Goal: Task Accomplishment & Management: Manage account settings

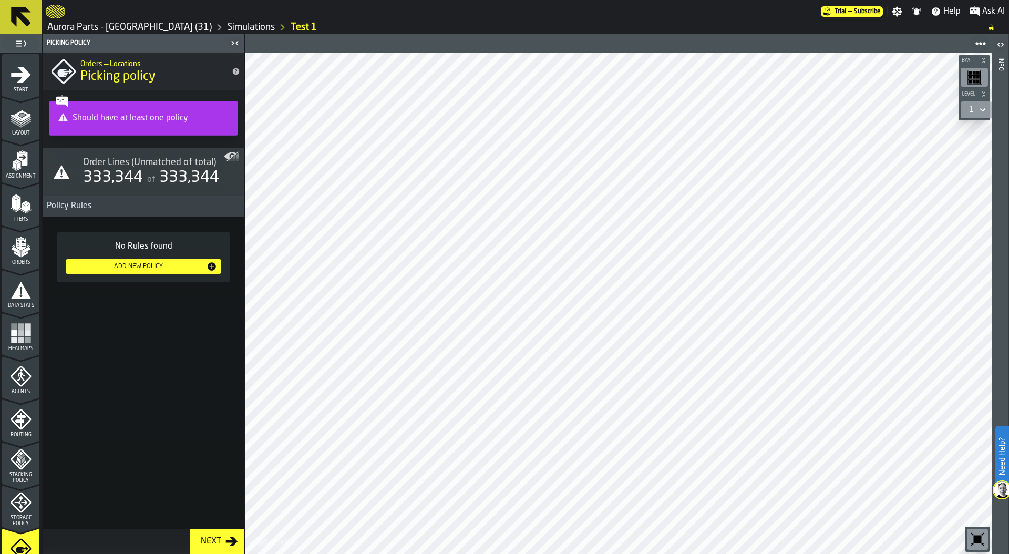
click at [102, 28] on link "Aurora Parts - Reno (31)" at bounding box center [129, 28] width 164 height 12
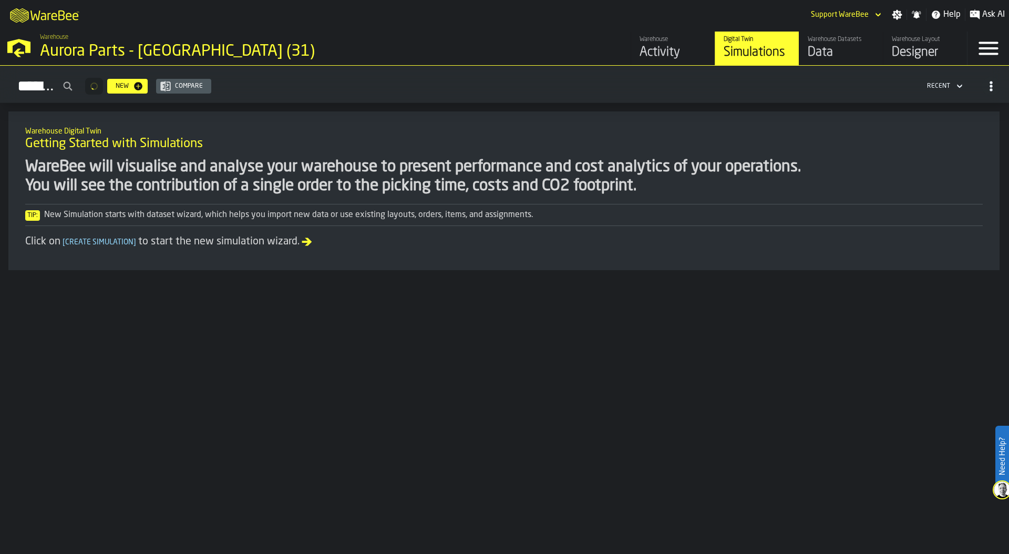
click at [851, 44] on div "Warehouse Datasets Data" at bounding box center [841, 48] width 67 height 25
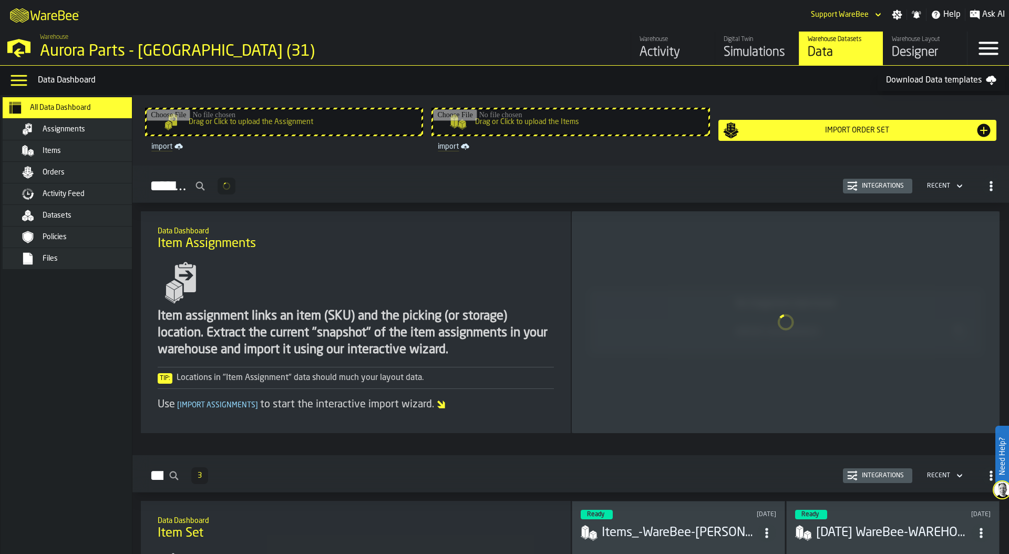
click at [102, 192] on div "Activity Feed" at bounding box center [94, 194] width 103 height 8
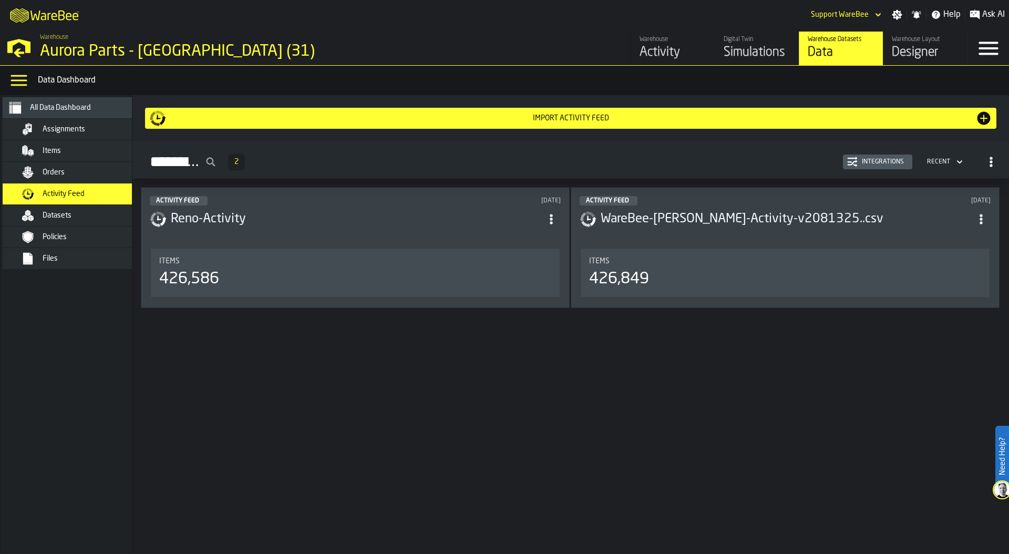
click at [880, 166] on div "Integrations" at bounding box center [877, 162] width 61 height 11
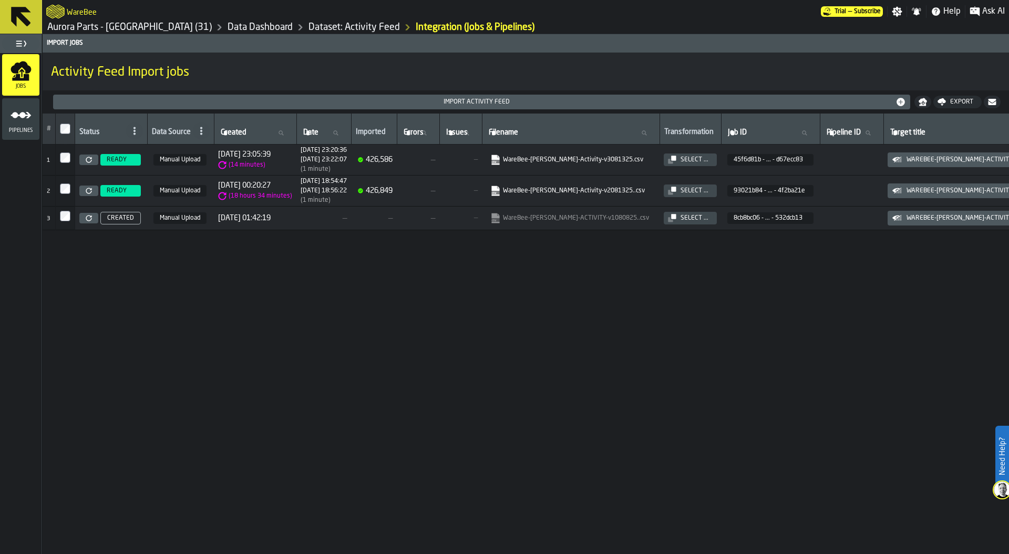
click at [184, 163] on span "Manual Upload" at bounding box center [179, 160] width 53 height 12
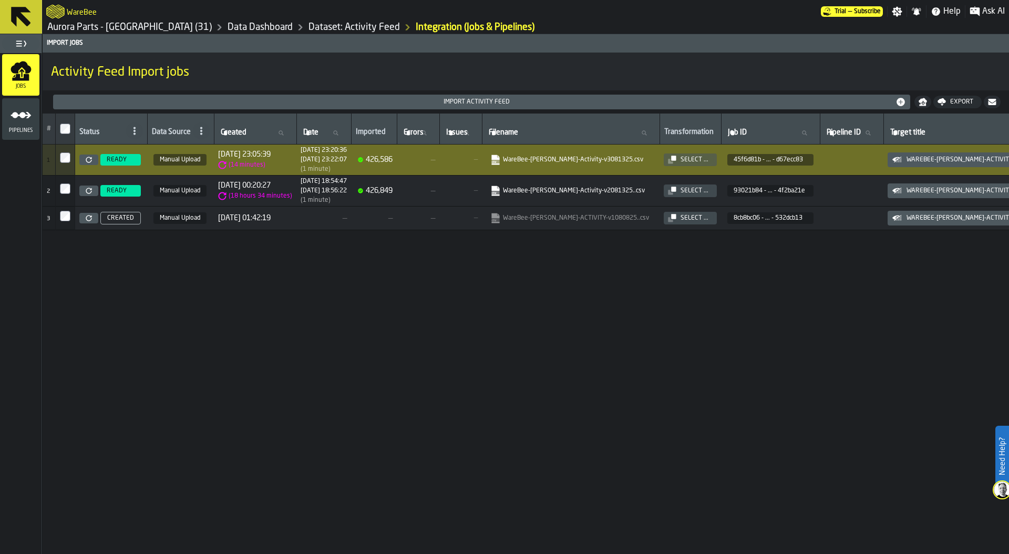
click at [35, 124] on div "Pipelines" at bounding box center [20, 119] width 37 height 29
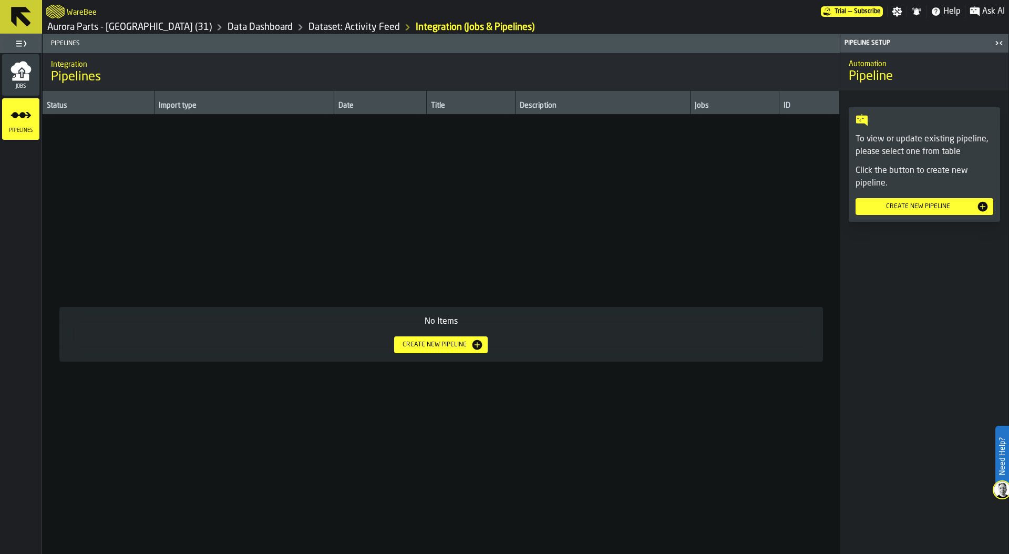
click at [448, 344] on div "Create new pipeline" at bounding box center [434, 344] width 73 height 7
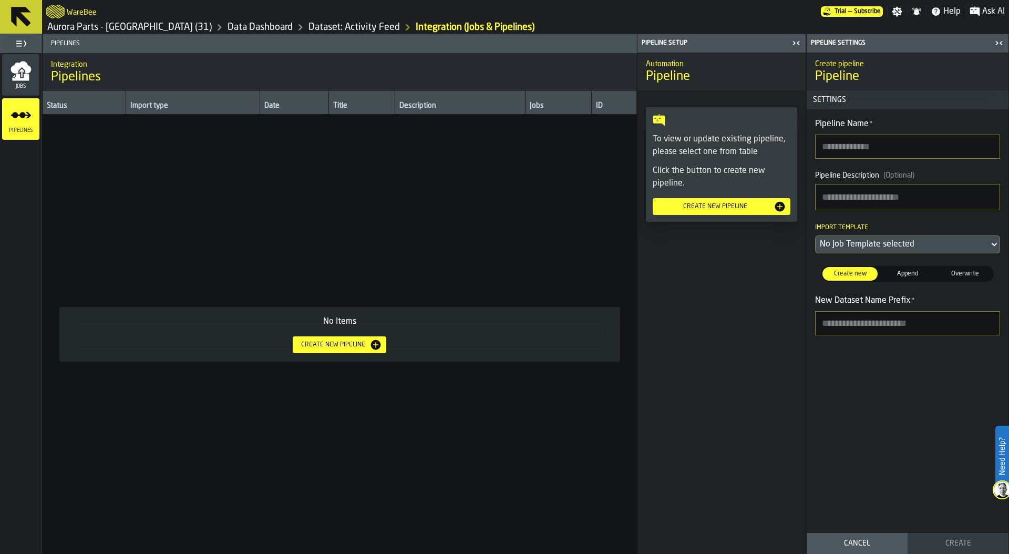
click at [898, 147] on input "Pipeline Name *" at bounding box center [907, 147] width 185 height 24
type input "**********"
click at [894, 236] on div "No Job Template selected" at bounding box center [902, 244] width 173 height 17
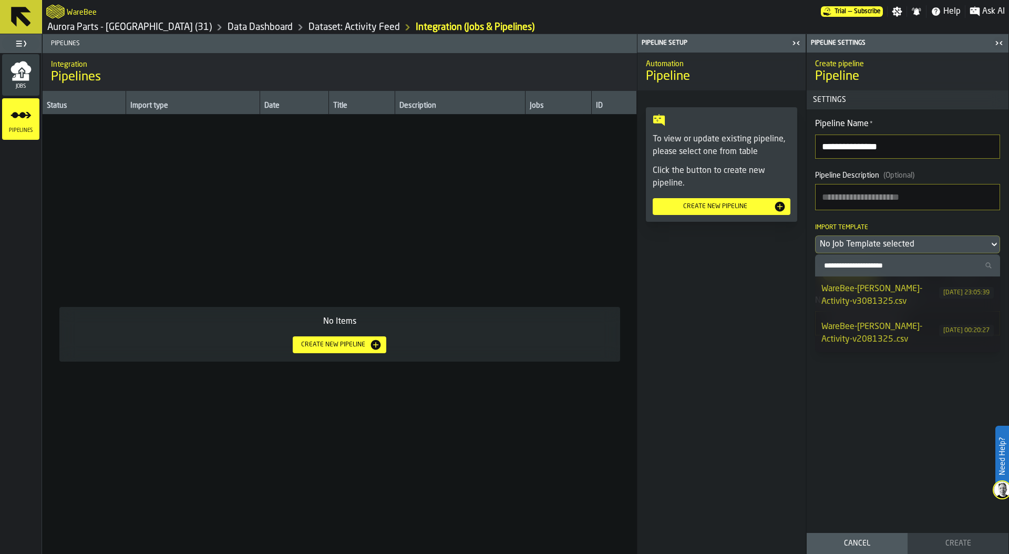
click at [903, 283] on div "WareBee-Aurora Reno-Activity-v3081325.csv" at bounding box center [880, 295] width 118 height 25
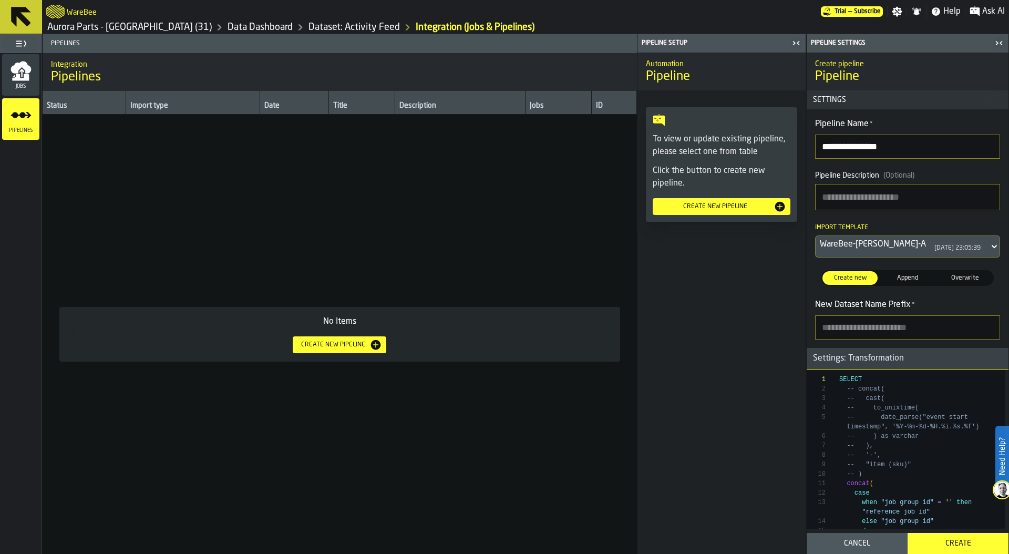
click at [909, 277] on span "Append" at bounding box center [907, 277] width 51 height 9
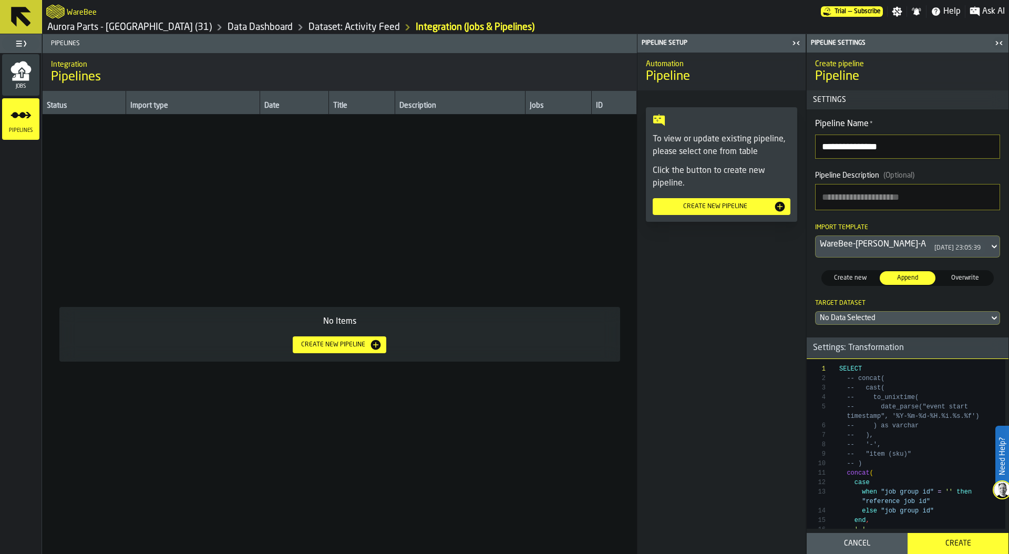
click at [890, 315] on div "No Data Selected" at bounding box center [902, 318] width 165 height 8
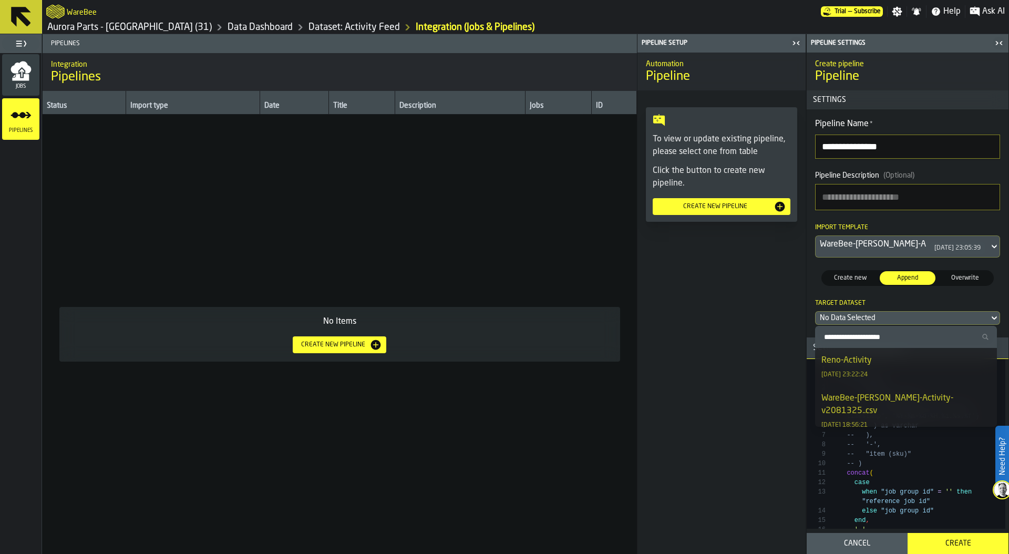
click at [881, 362] on div "Reno-Activity 15/08/2025, 23:22:24" at bounding box center [905, 366] width 169 height 25
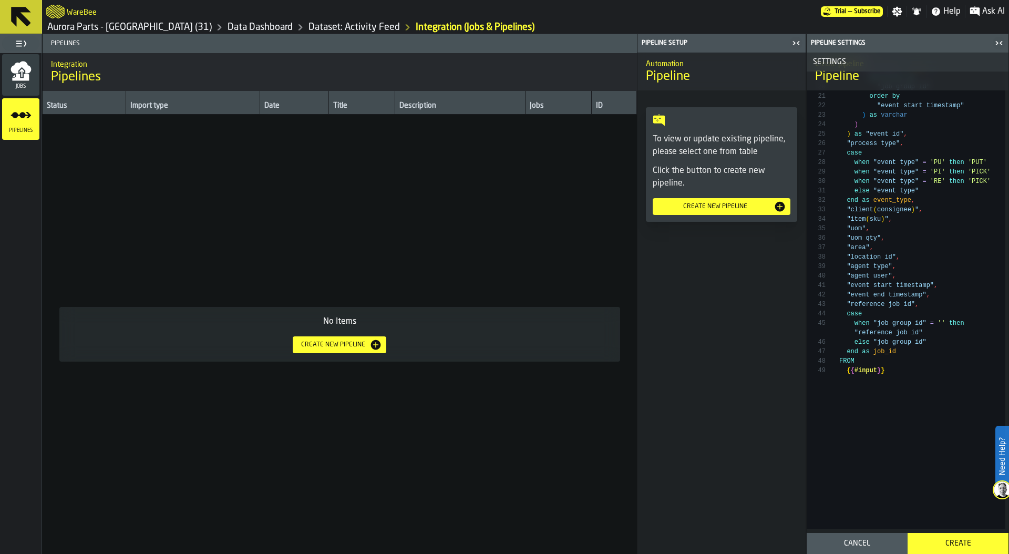
scroll to position [565, 0]
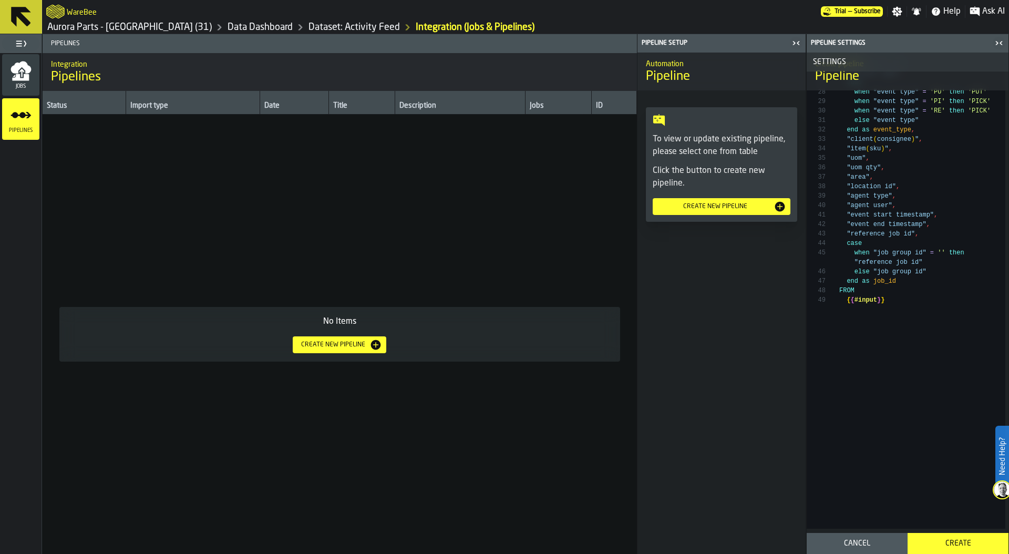
click at [956, 541] on div "Create" at bounding box center [958, 543] width 88 height 8
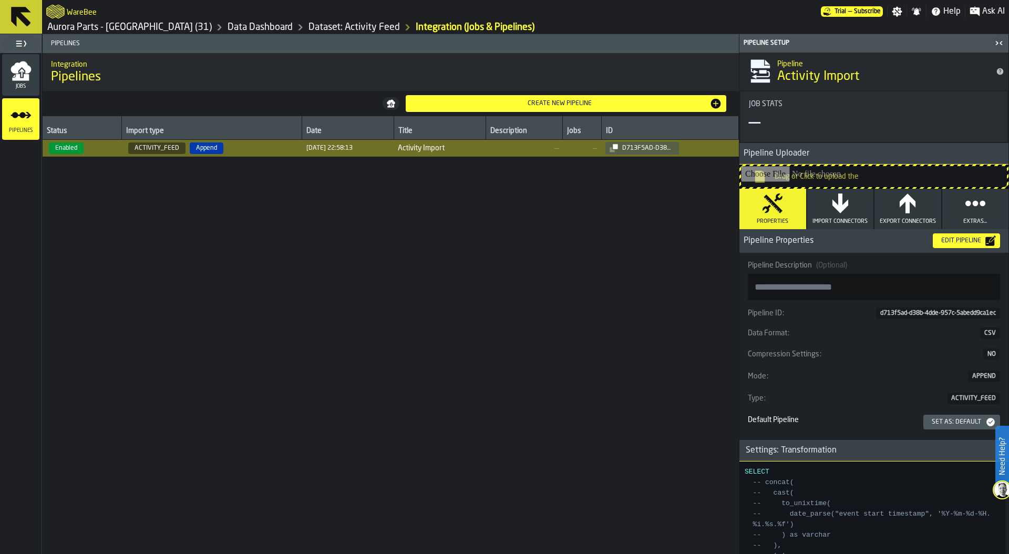
click at [952, 418] on div "Set as: Default" at bounding box center [956, 421] width 58 height 7
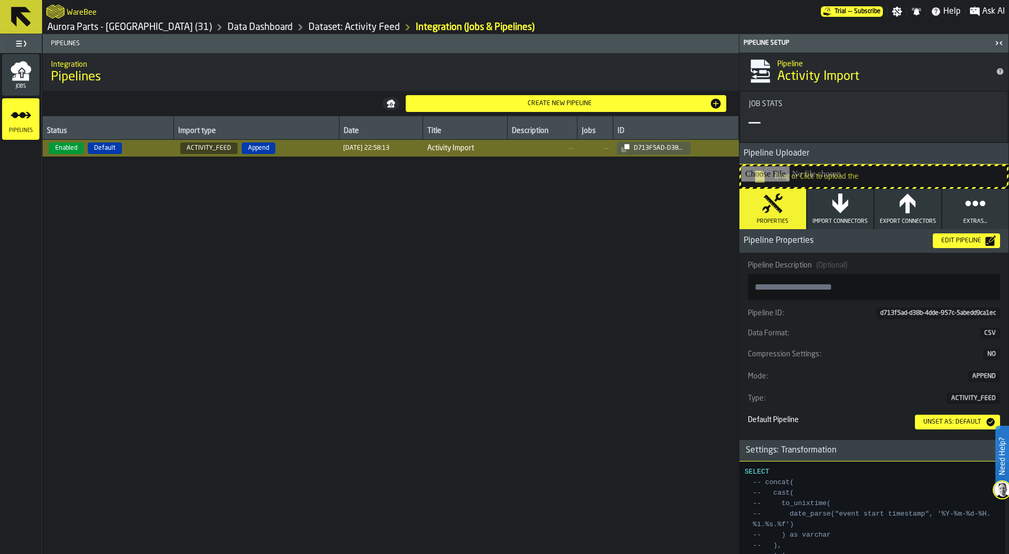
click at [308, 27] on link "Dataset: Activity Feed" at bounding box center [353, 28] width 91 height 12
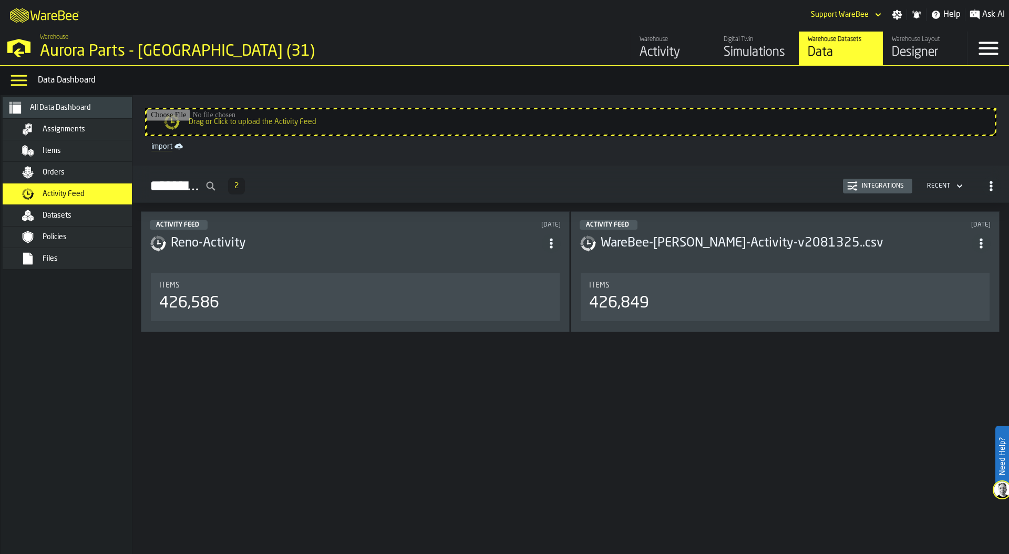
click at [80, 128] on span "Assignments" at bounding box center [64, 129] width 43 height 8
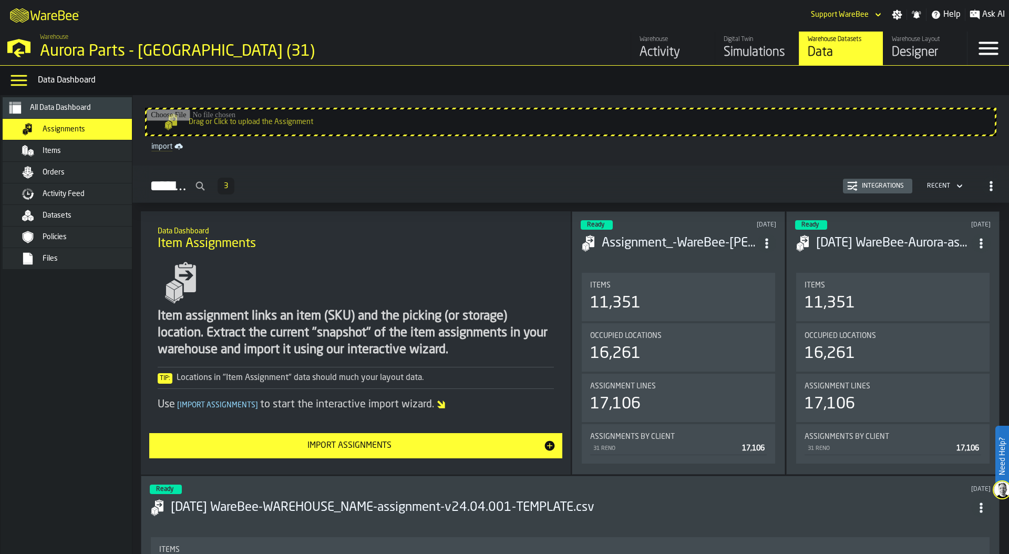
click at [881, 191] on div "Integrations" at bounding box center [877, 186] width 61 height 11
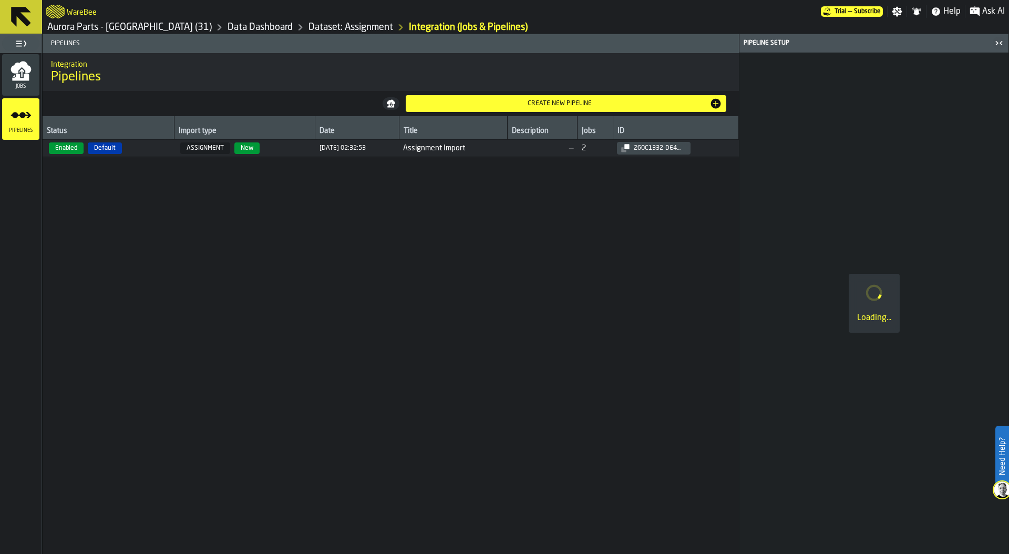
click at [151, 148] on span "Enabled Default" at bounding box center [108, 148] width 123 height 12
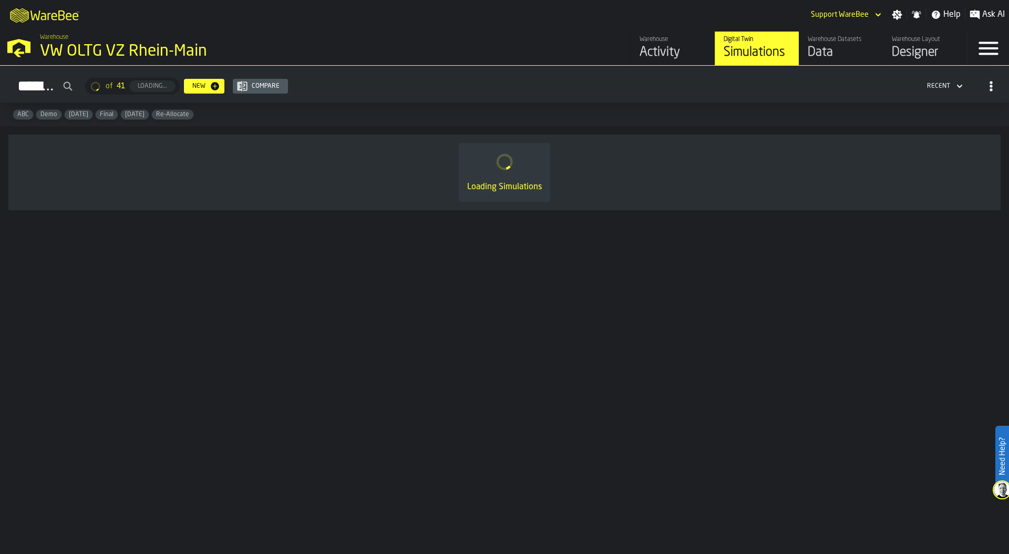
click at [143, 48] on div "VW OLTG VZ Rhein-Main" at bounding box center [182, 51] width 284 height 19
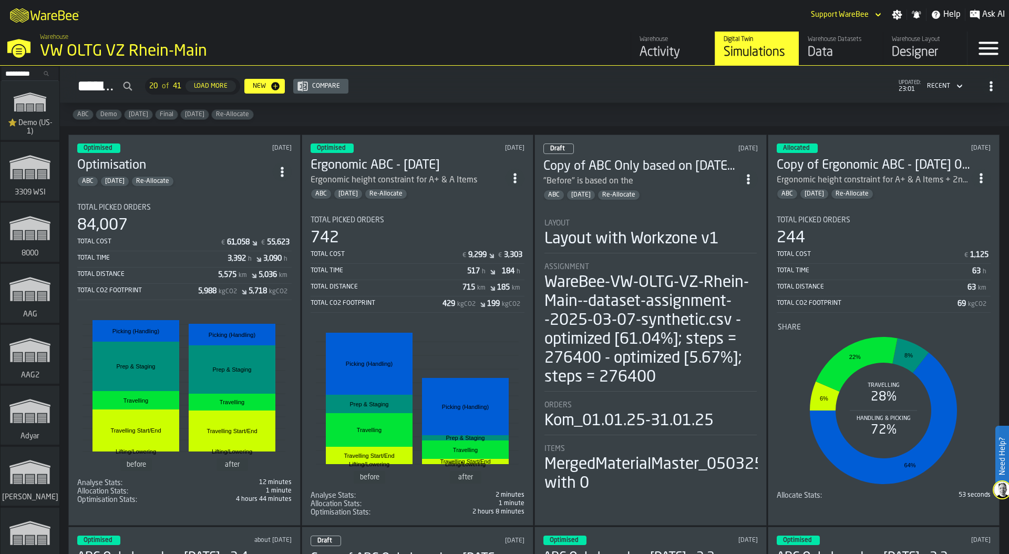
click at [30, 121] on span "⭐ Demo (US-1)" at bounding box center [30, 127] width 50 height 17
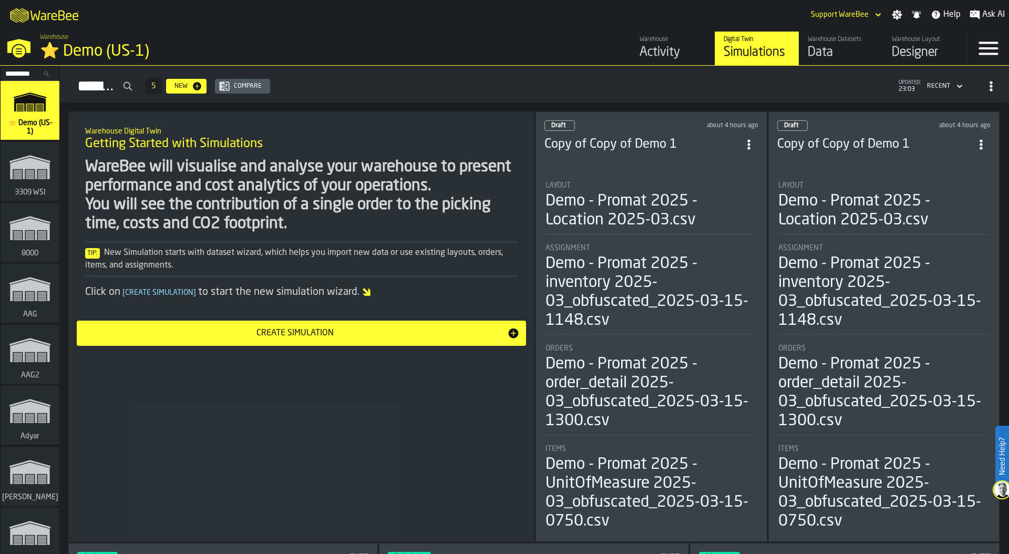
click at [107, 52] on div "⭐ Demo (US-1)" at bounding box center [182, 51] width 284 height 19
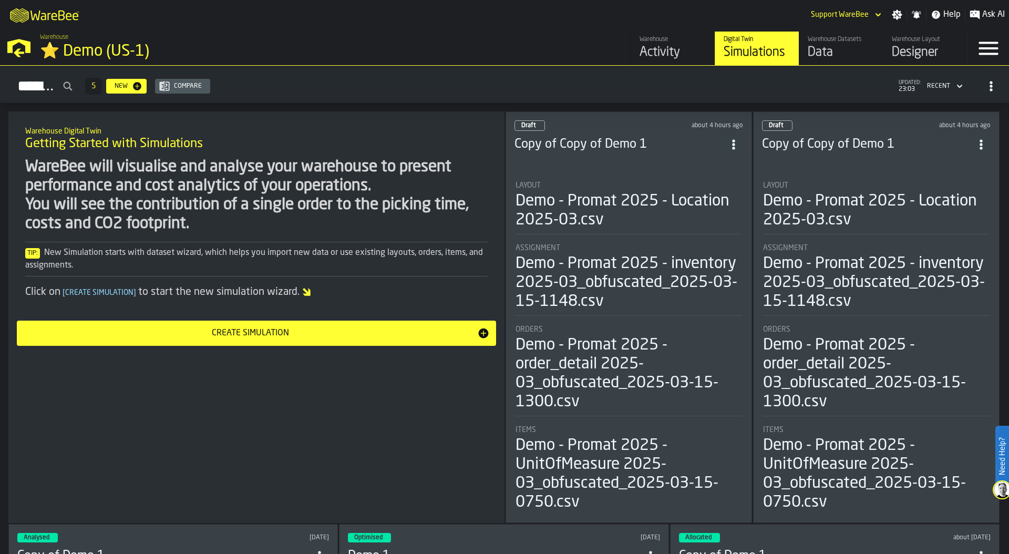
click at [106, 52] on div "⭐ Demo (US-1)" at bounding box center [182, 51] width 284 height 19
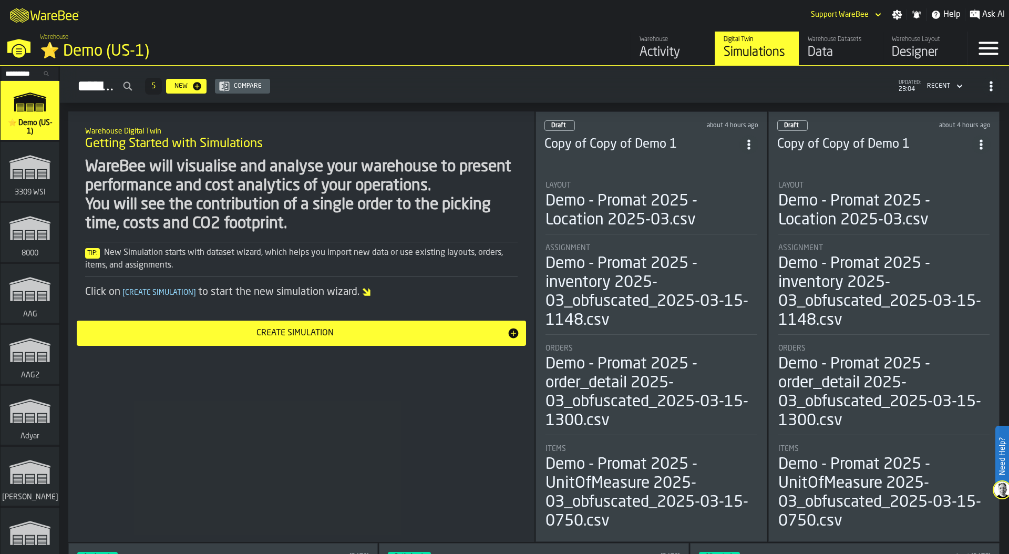
click at [107, 57] on div "⭐ Demo (US-1)" at bounding box center [182, 51] width 284 height 19
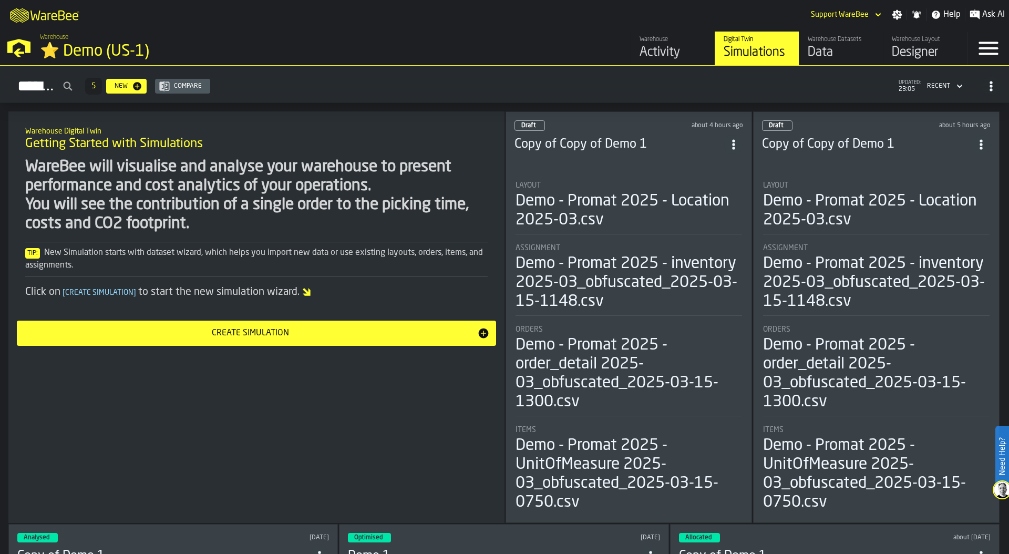
click at [914, 47] on div "Designer" at bounding box center [925, 52] width 67 height 17
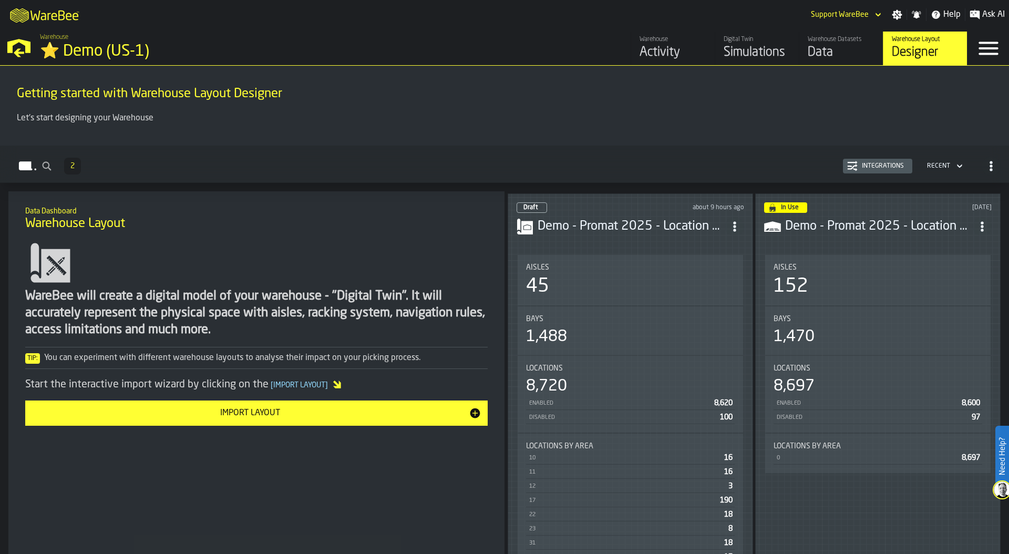
click at [327, 411] on div "Import Layout" at bounding box center [250, 413] width 437 height 13
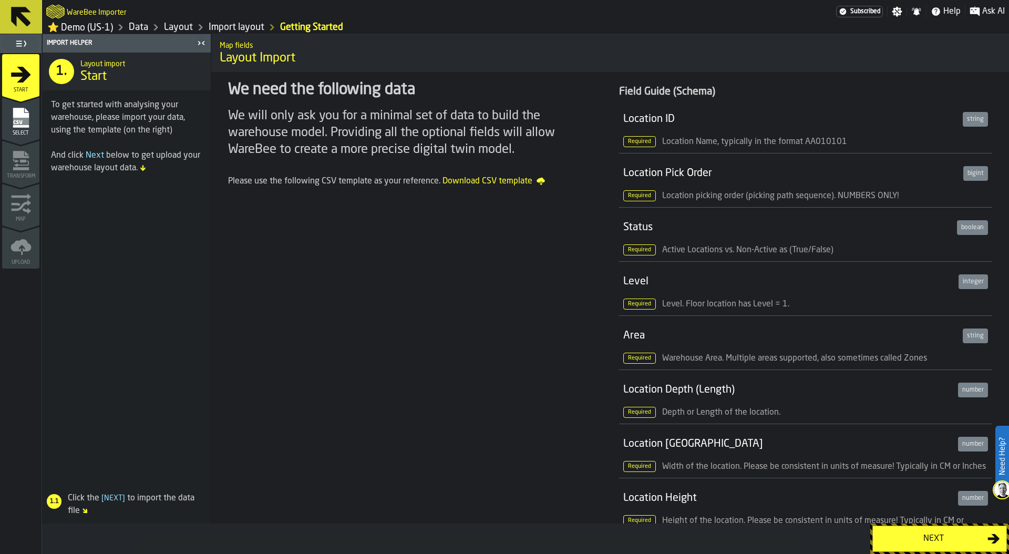
click at [143, 26] on link "Data" at bounding box center [138, 28] width 19 height 12
drag, startPoint x: 621, startPoint y: 121, endPoint x: 710, endPoint y: 125, distance: 89.4
click at [710, 125] on li "Location ID string Required Location Name, typically in the format AA010101" at bounding box center [805, 126] width 373 height 54
drag, startPoint x: 626, startPoint y: 175, endPoint x: 746, endPoint y: 172, distance: 119.8
click at [746, 172] on div "Location Pick Order" at bounding box center [791, 173] width 336 height 15
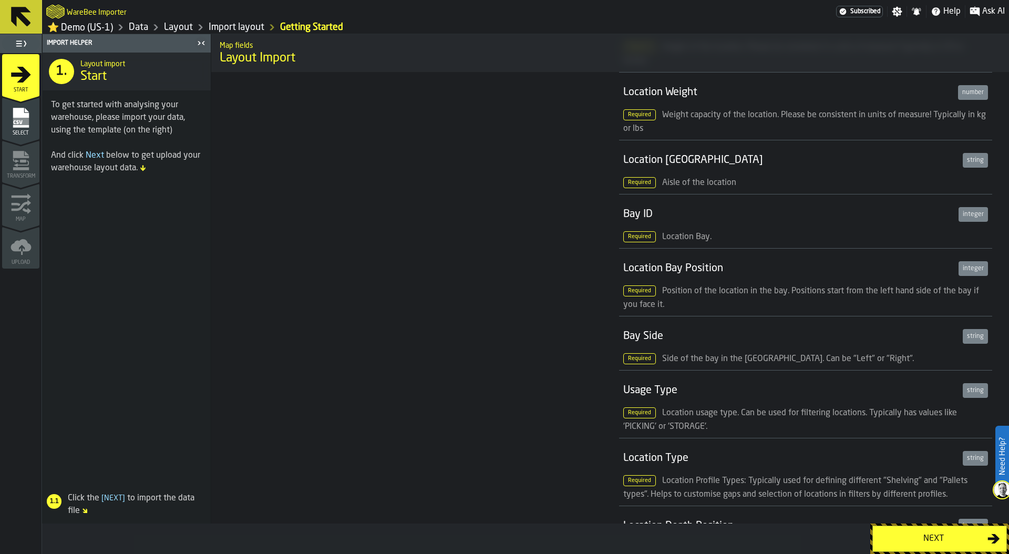
scroll to position [480, 0]
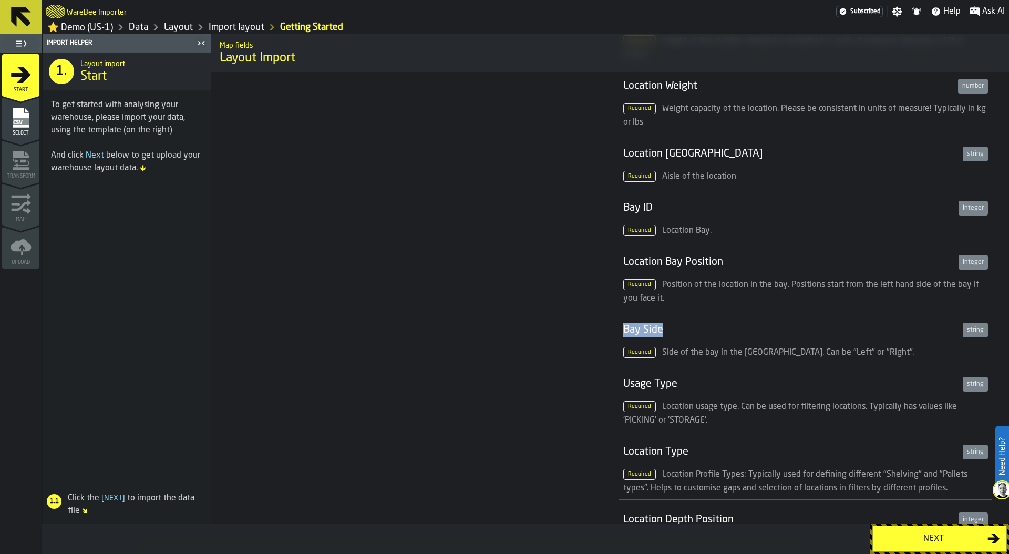
drag, startPoint x: 623, startPoint y: 331, endPoint x: 670, endPoint y: 331, distance: 47.3
click at [670, 331] on div "Bay Side" at bounding box center [790, 330] width 335 height 15
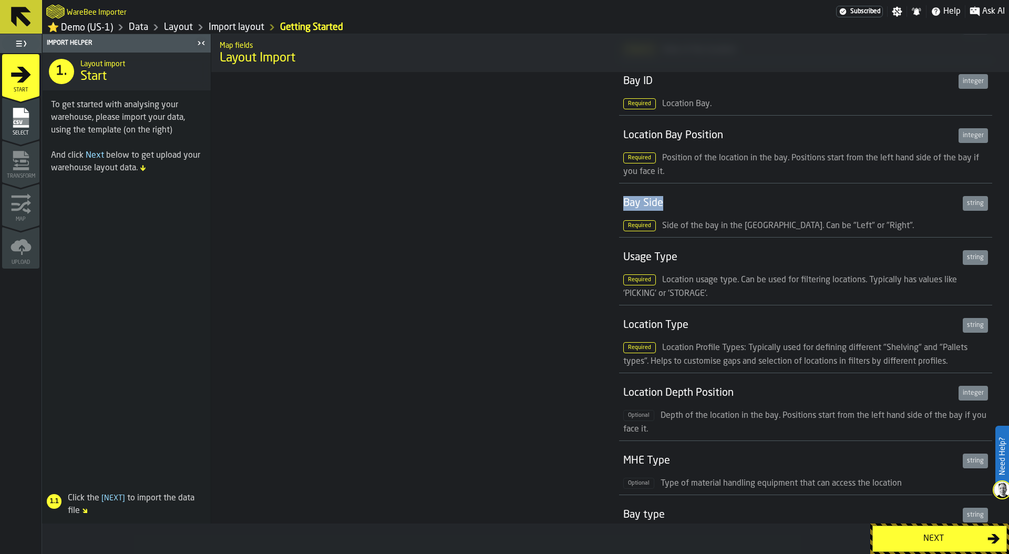
scroll to position [608, 0]
drag, startPoint x: 621, startPoint y: 324, endPoint x: 703, endPoint y: 320, distance: 81.6
click at [703, 320] on div "Location Type" at bounding box center [790, 323] width 335 height 15
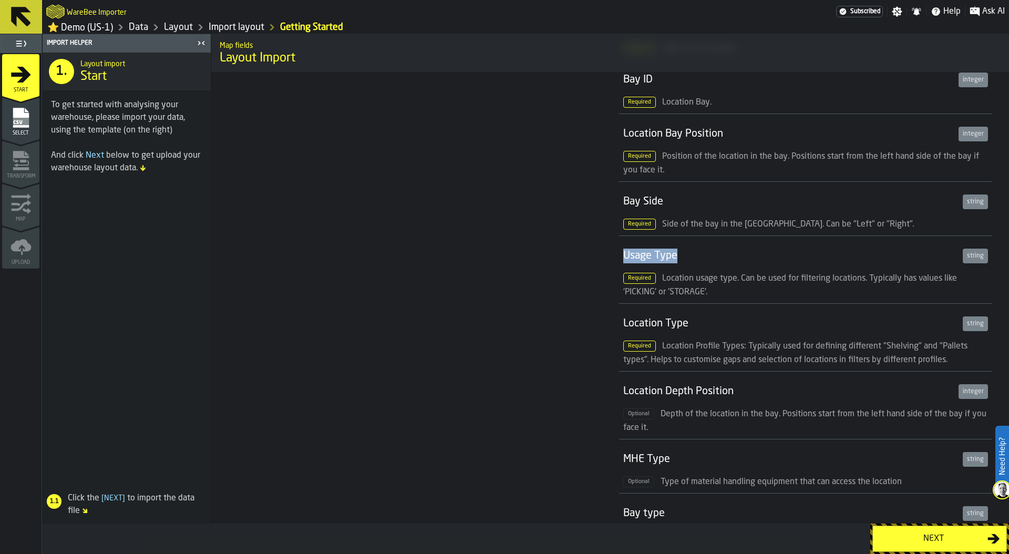
drag, startPoint x: 624, startPoint y: 257, endPoint x: 687, endPoint y: 257, distance: 62.5
click at [687, 257] on div "Usage Type" at bounding box center [790, 256] width 335 height 15
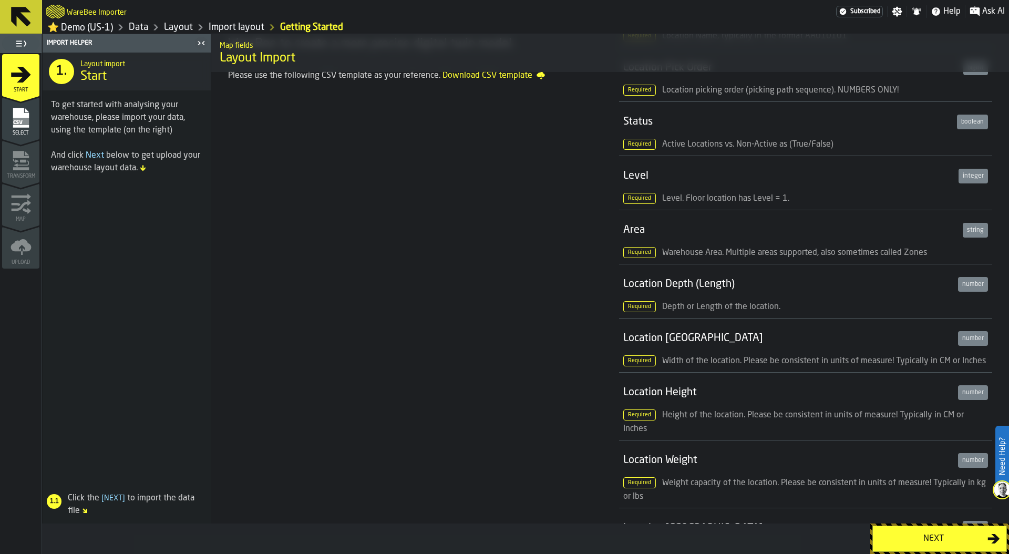
scroll to position [105, 0]
drag, startPoint x: 621, startPoint y: 231, endPoint x: 649, endPoint y: 231, distance: 28.9
click at [649, 231] on li "Area string Required Warehouse Area. Multiple areas supported, also sometimes c…" at bounding box center [805, 238] width 373 height 54
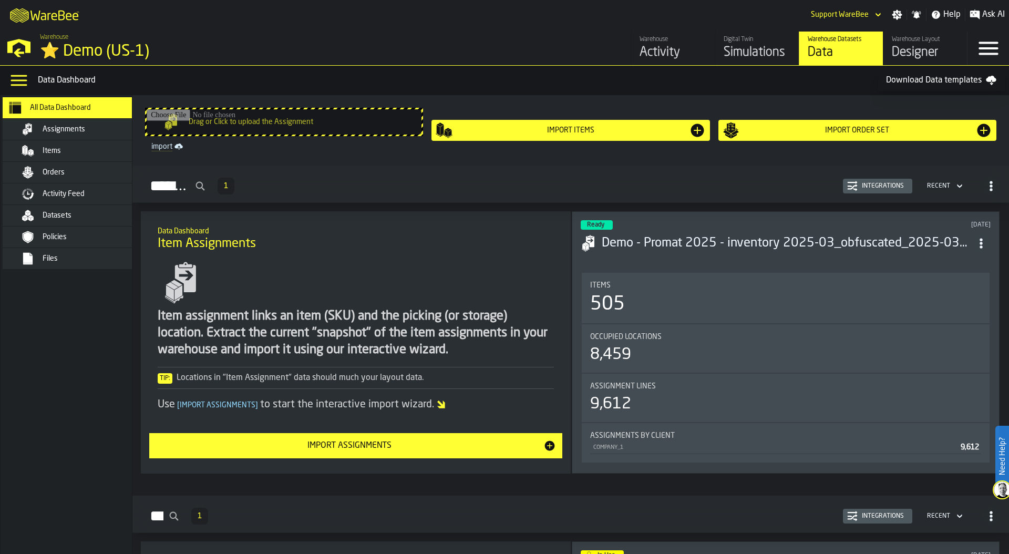
click at [914, 54] on div "Designer" at bounding box center [925, 52] width 67 height 17
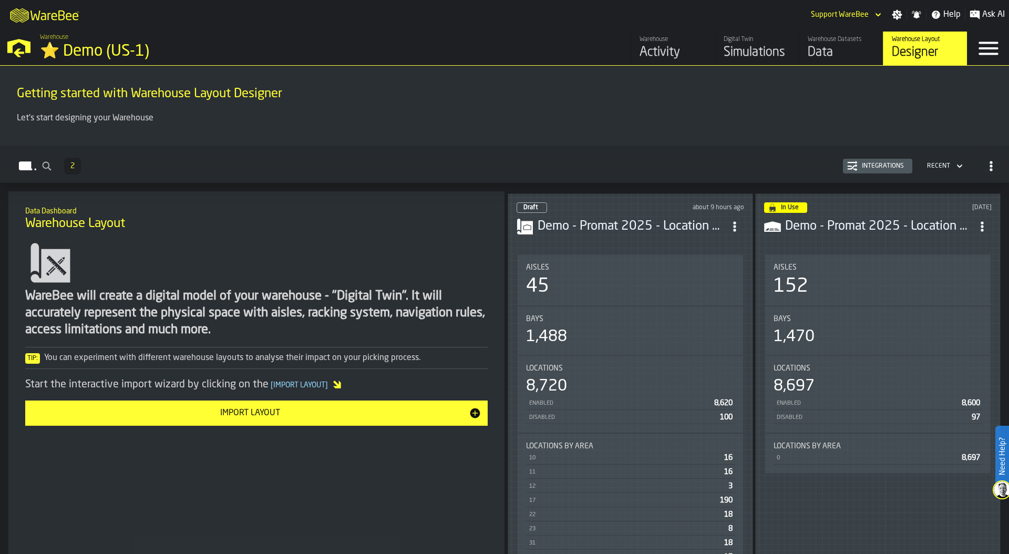
click at [881, 164] on div "Integrations" at bounding box center [883, 165] width 50 height 7
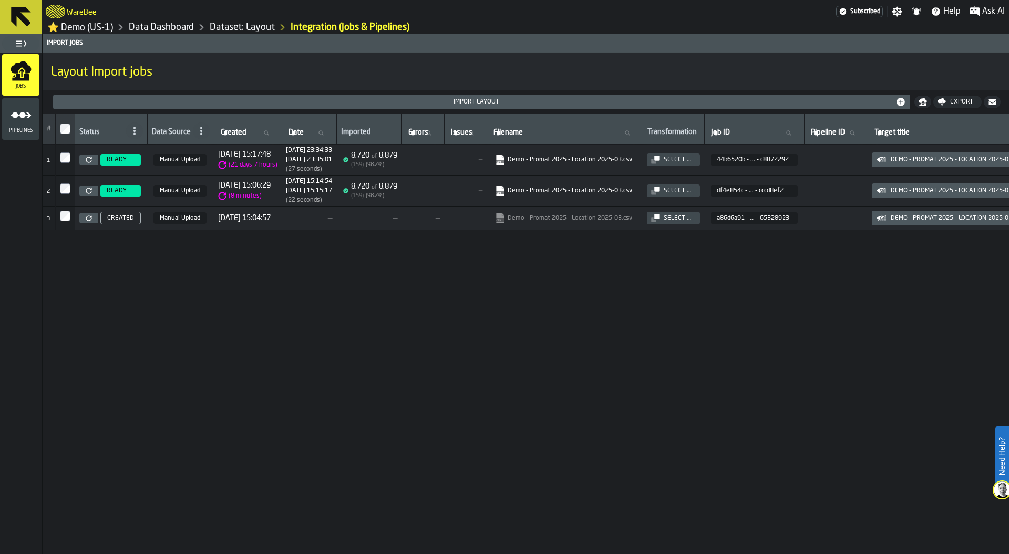
click at [90, 161] on icon at bounding box center [89, 160] width 6 height 6
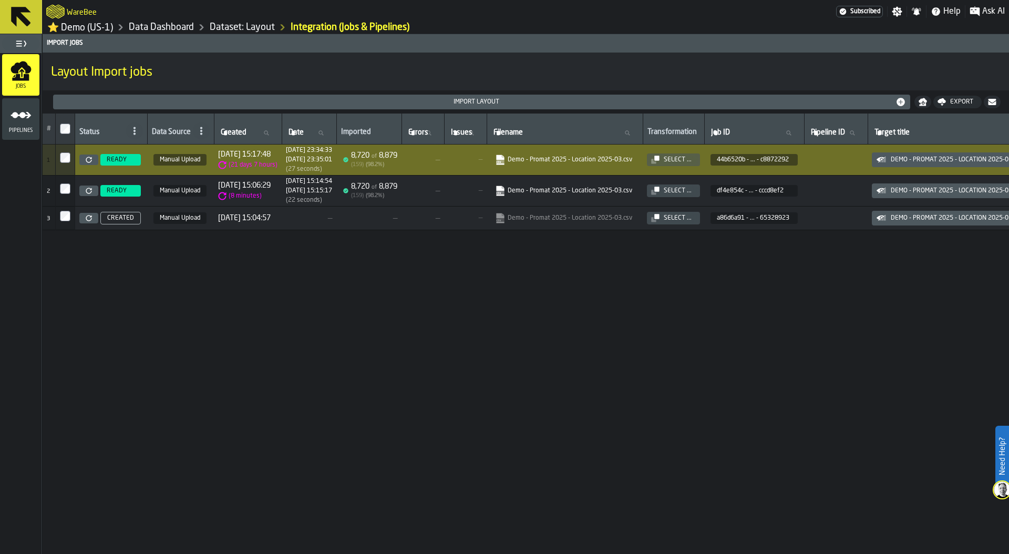
click at [168, 25] on link "Data Dashboard" at bounding box center [161, 28] width 65 height 12
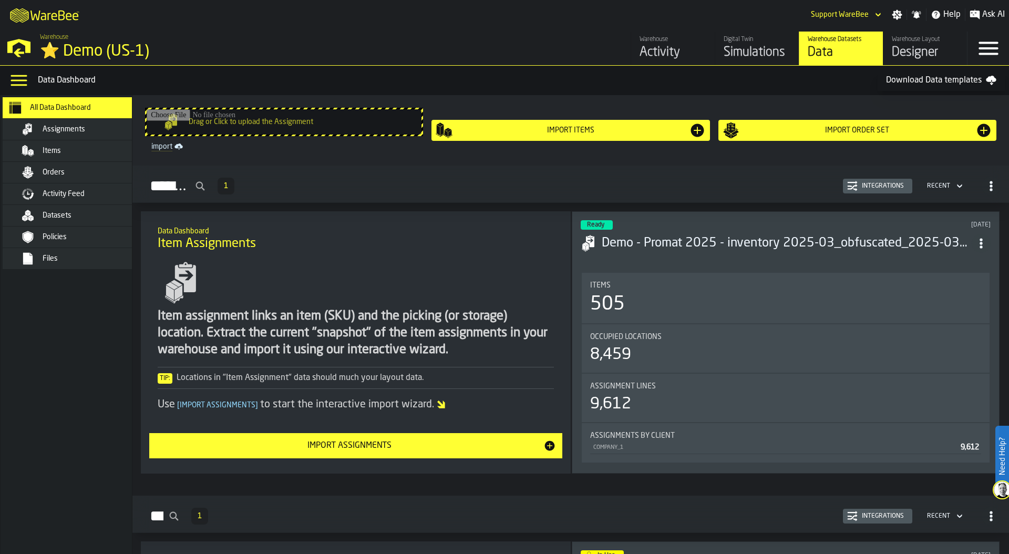
click at [78, 146] on div "Items" at bounding box center [81, 151] width 128 height 13
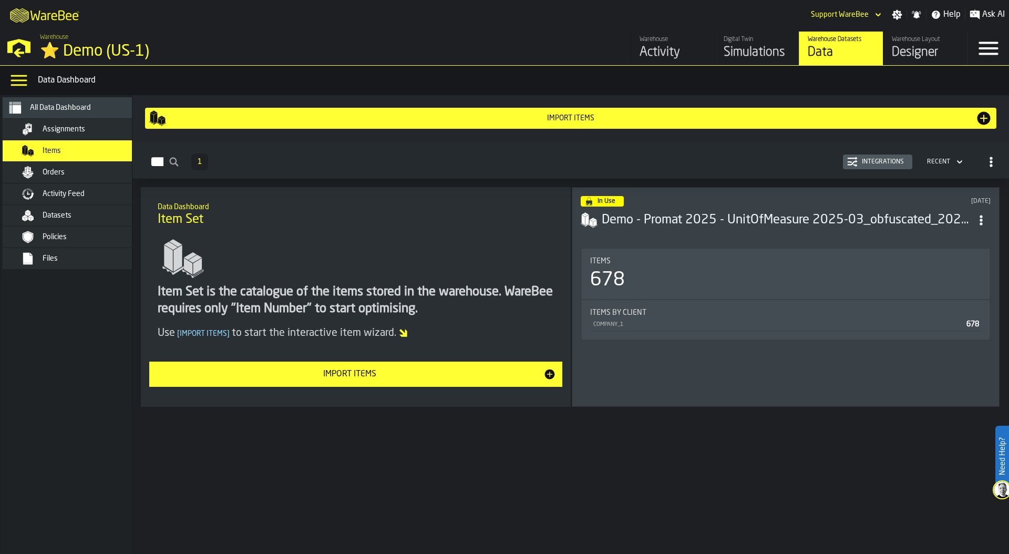
click at [476, 369] on div "Import Items" at bounding box center [350, 374] width 388 height 13
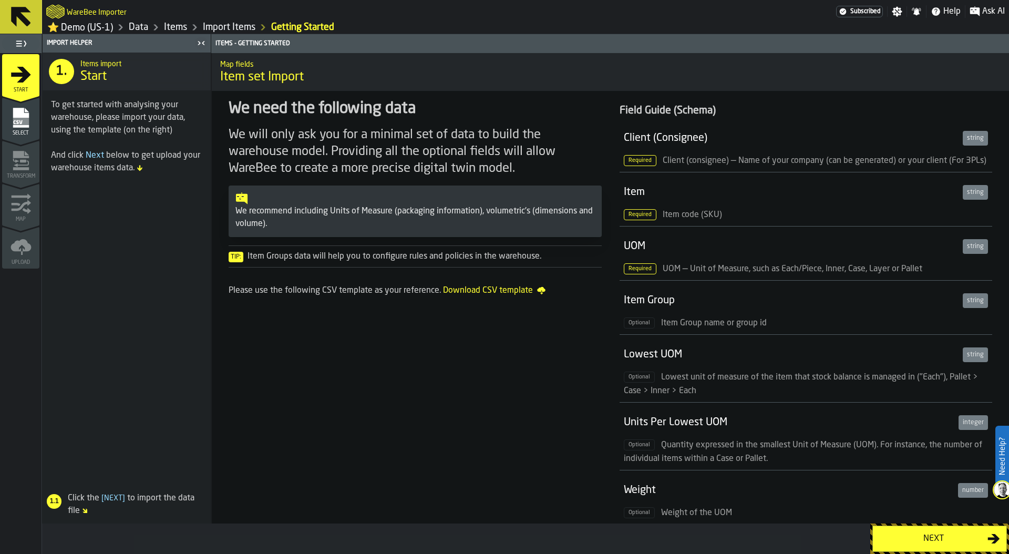
click at [226, 32] on link "Import Items" at bounding box center [229, 28] width 53 height 12
click at [185, 32] on link "Items" at bounding box center [175, 28] width 23 height 12
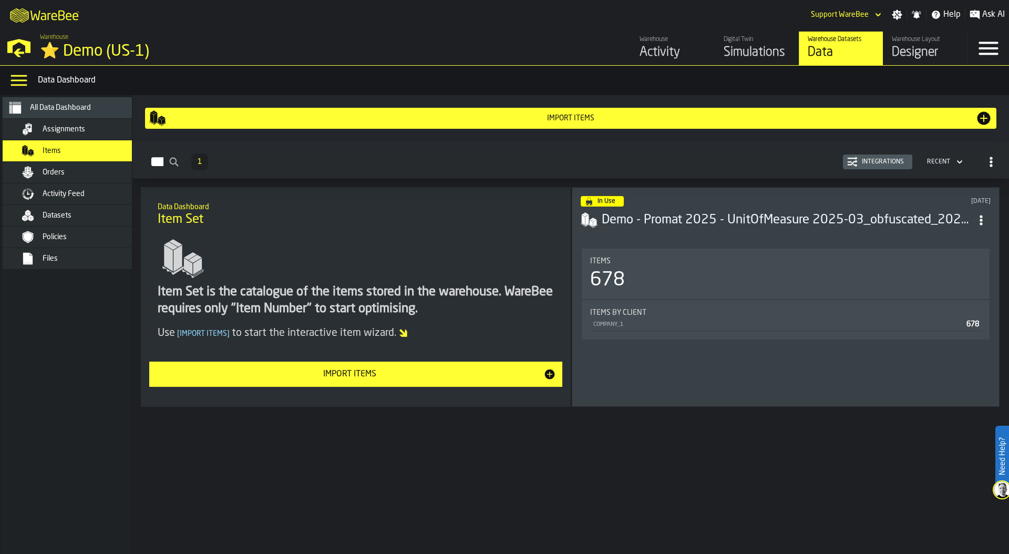
click at [709, 264] on div "Items" at bounding box center [785, 261] width 391 height 8
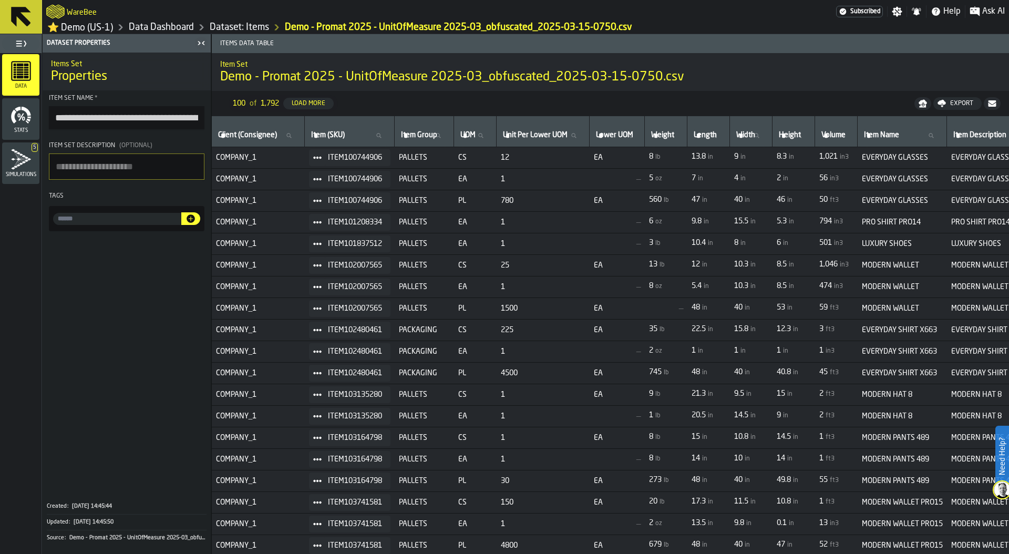
click at [356, 139] on input "Item (SKU) Item (SKU)" at bounding box center [349, 136] width 81 height 14
type input "******"
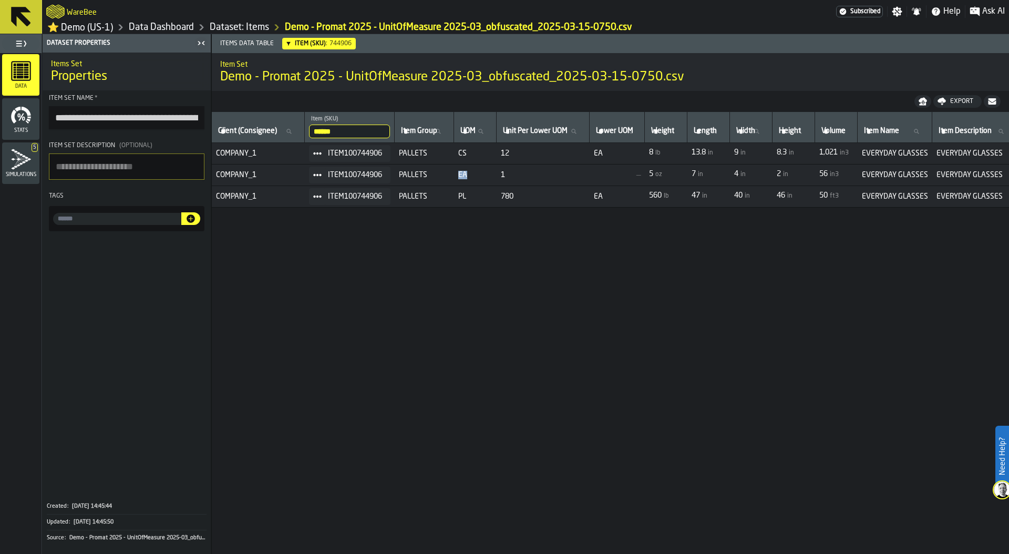
drag, startPoint x: 467, startPoint y: 178, endPoint x: 483, endPoint y: 177, distance: 16.4
click at [483, 177] on span "EA" at bounding box center [475, 175] width 34 height 8
drag, startPoint x: 469, startPoint y: 154, endPoint x: 481, endPoint y: 154, distance: 12.6
click at [481, 154] on span "CS" at bounding box center [475, 153] width 34 height 8
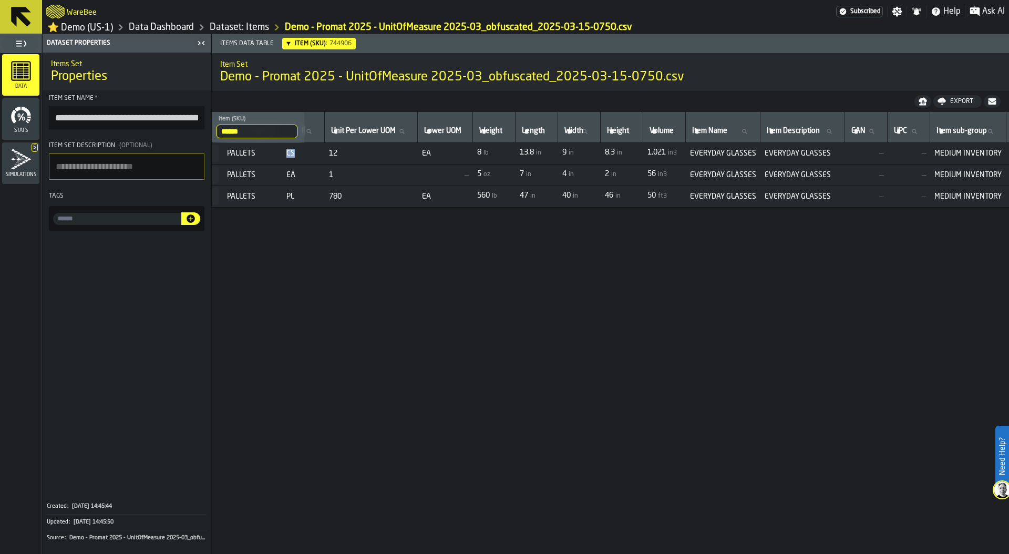
scroll to position [0, 172]
drag, startPoint x: 538, startPoint y: 152, endPoint x: 655, endPoint y: 153, distance: 117.7
click at [655, 153] on tr "COMPANY_1 ITEM100744906 PALLETS CS 12 EA 8 lb 13.8 in 9 in 8.3 in 1,021 in3 EVE…" at bounding box center [771, 154] width 1465 height 22
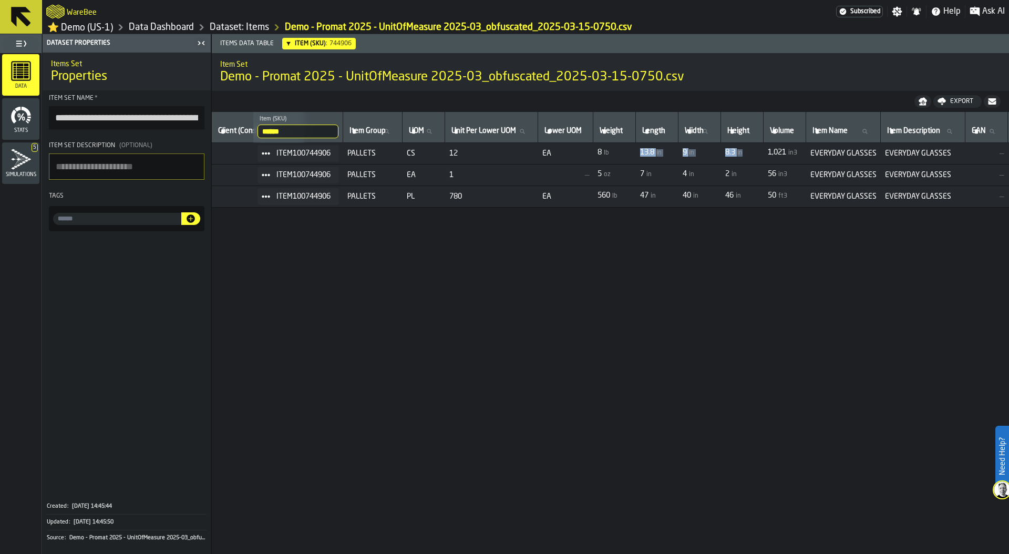
scroll to position [0, 0]
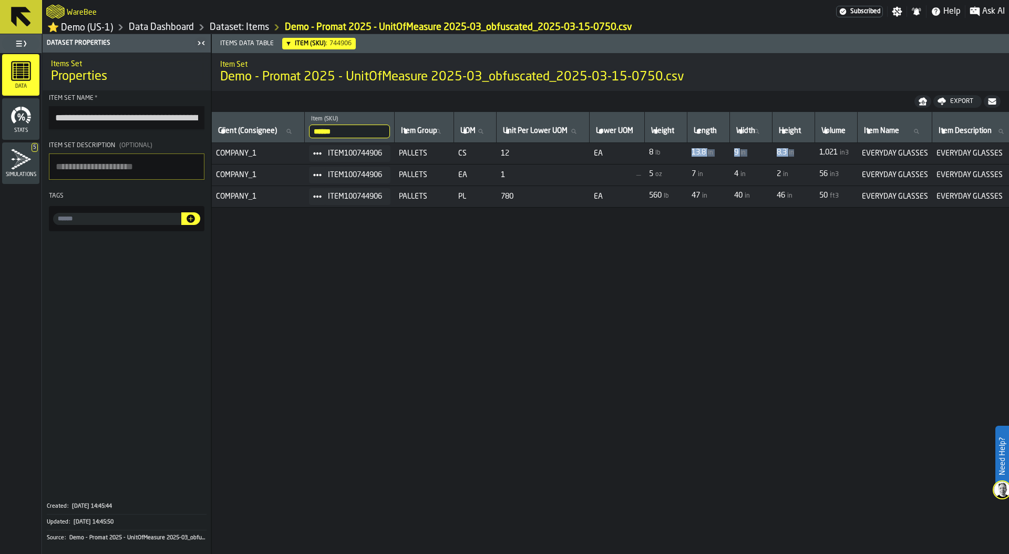
click at [177, 30] on link "Data Dashboard" at bounding box center [161, 28] width 65 height 12
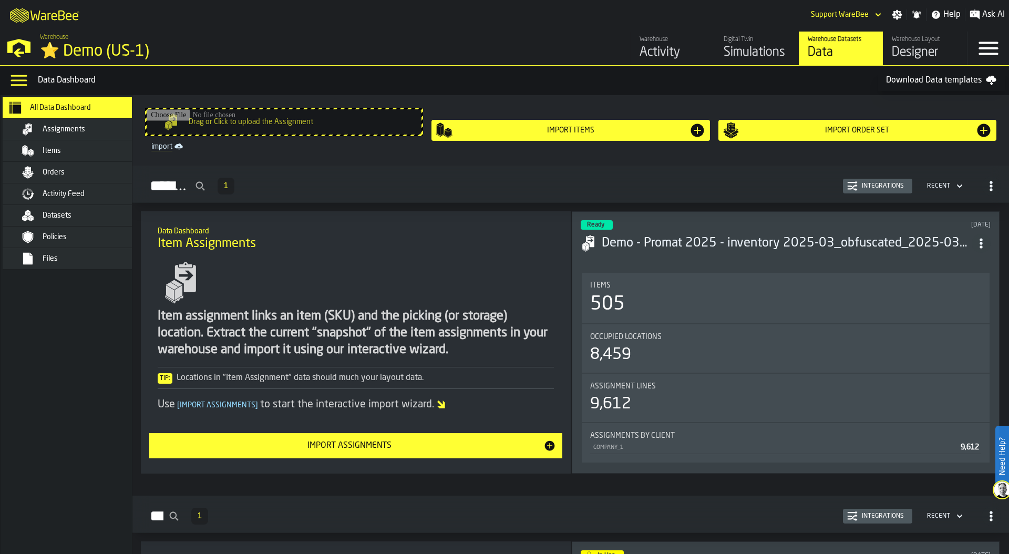
click at [86, 131] on div "Assignments" at bounding box center [94, 129] width 103 height 8
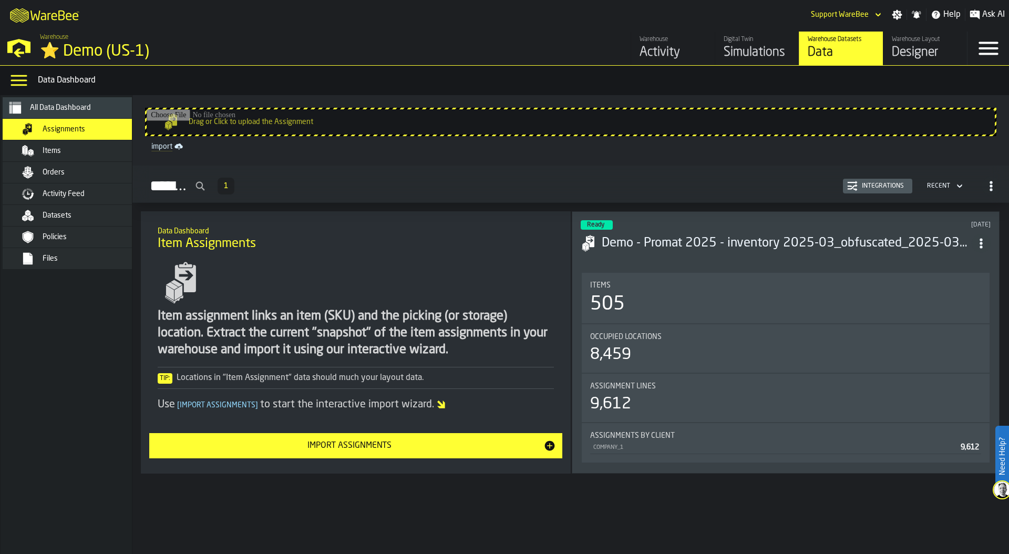
click at [760, 257] on header "Ready 5 months ago Demo - Promat 2025 - inventory 2025-03_obfuscated_2025-03-15…" at bounding box center [786, 241] width 410 height 42
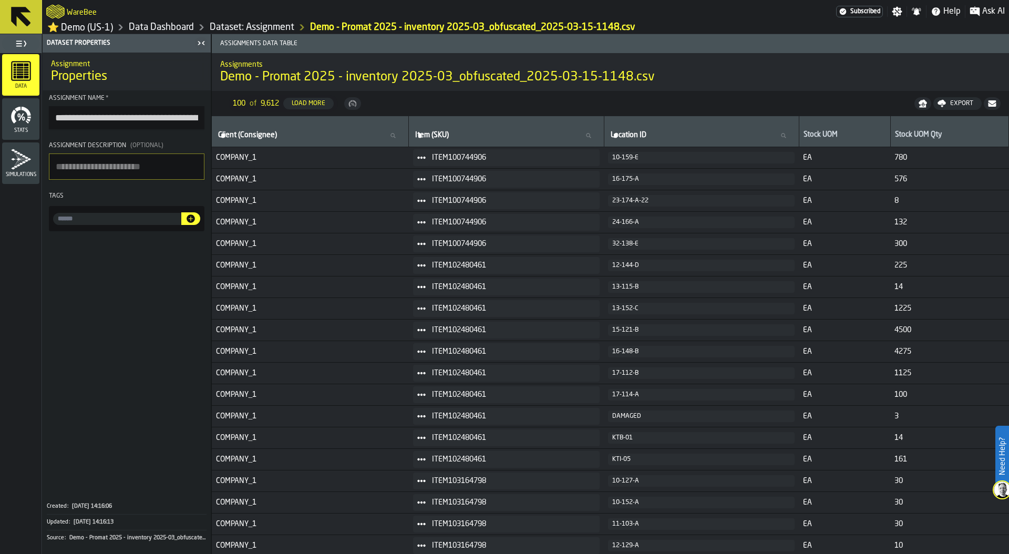
click at [185, 28] on link "Data Dashboard" at bounding box center [161, 28] width 65 height 12
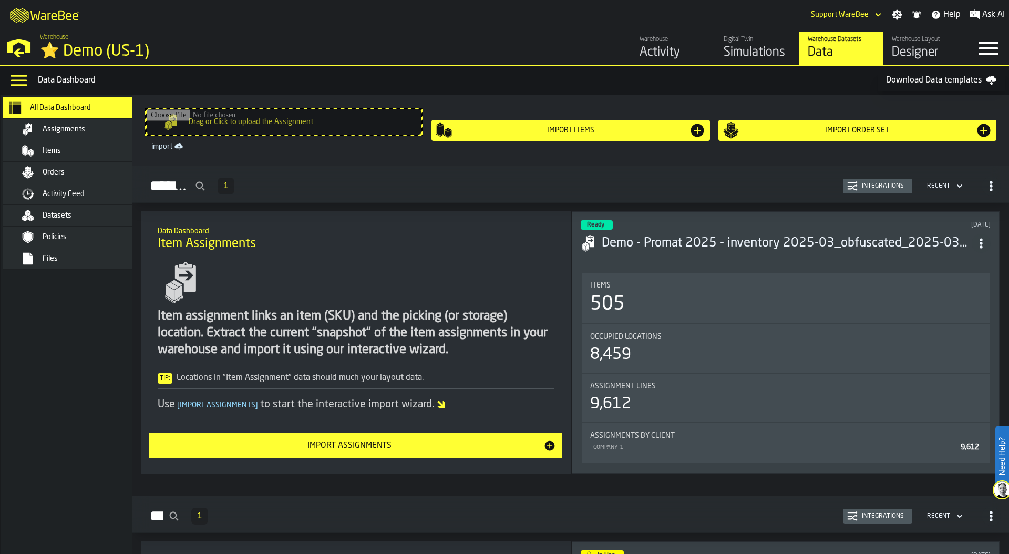
click at [77, 170] on div "Orders" at bounding box center [94, 172] width 103 height 8
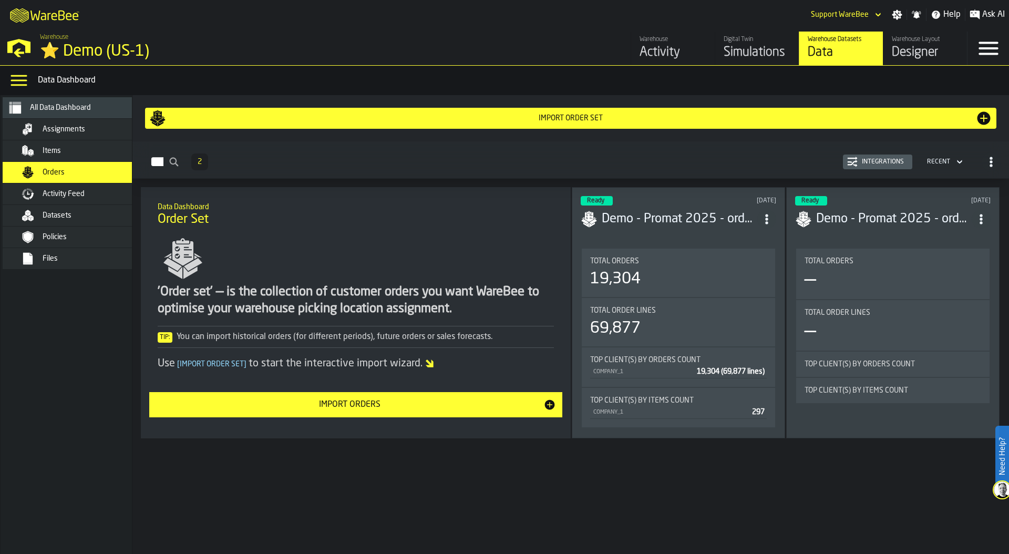
click at [693, 272] on div "19,304" at bounding box center [678, 279] width 177 height 19
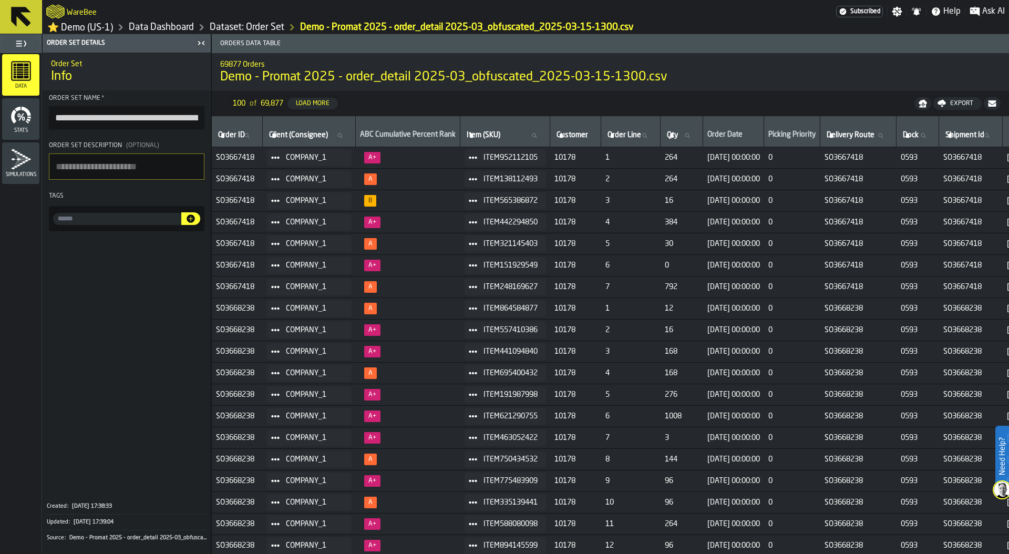
click at [228, 160] on span "SO3667418" at bounding box center [237, 157] width 43 height 8
drag, startPoint x: 693, startPoint y: 159, endPoint x: 668, endPoint y: 159, distance: 25.2
drag, startPoint x: 798, startPoint y: 160, endPoint x: 716, endPoint y: 158, distance: 82.0
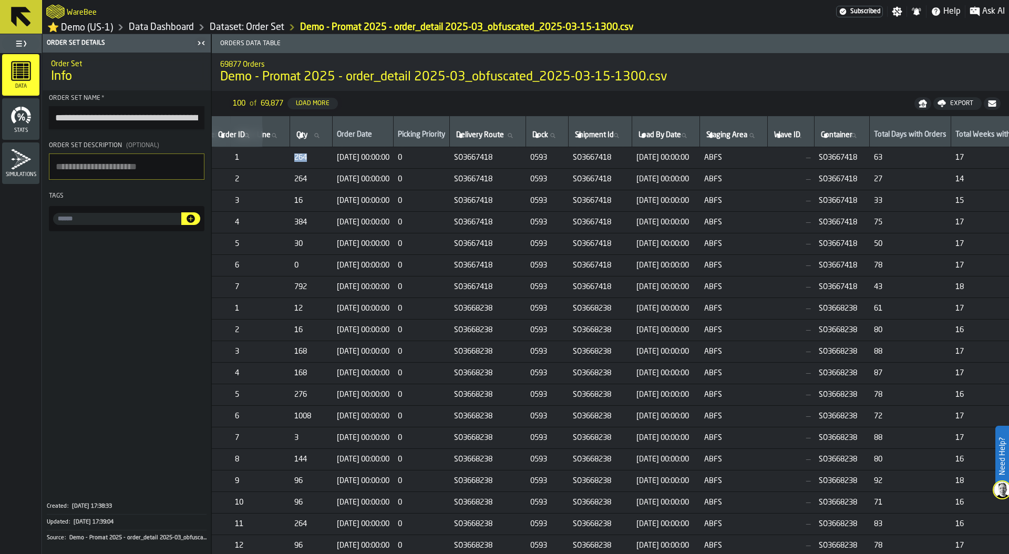
scroll to position [0, 367]
click at [767, 159] on span "ABFS" at bounding box center [736, 157] width 59 height 8
click at [778, 69] on h2 "69877 Orders" at bounding box center [610, 63] width 780 height 11
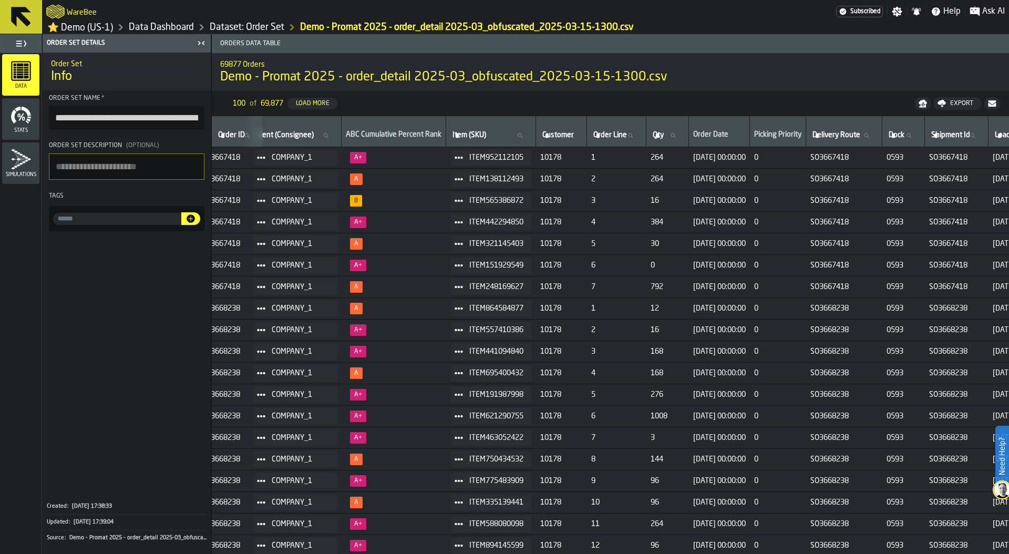
scroll to position [0, 0]
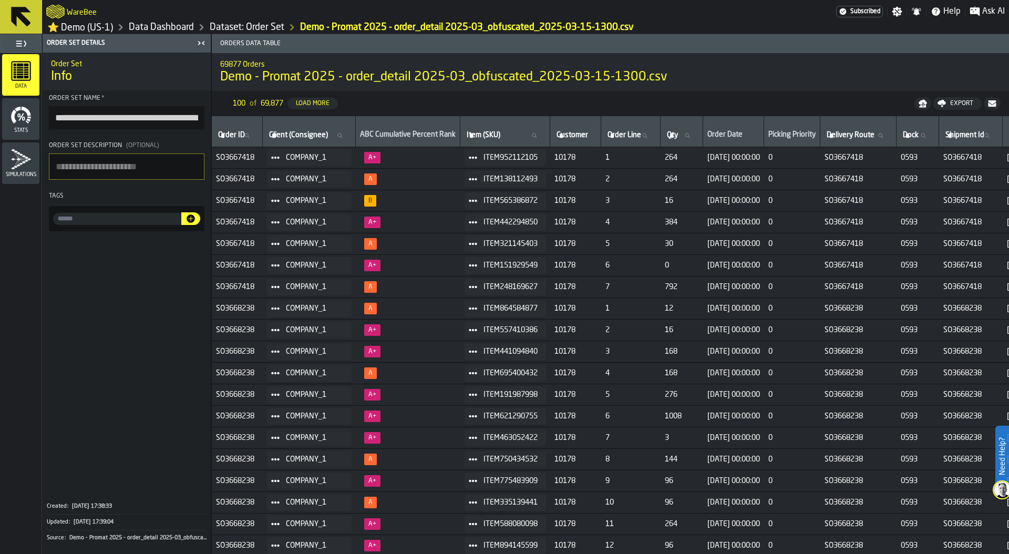
click at [171, 28] on link "Data Dashboard" at bounding box center [161, 28] width 65 height 12
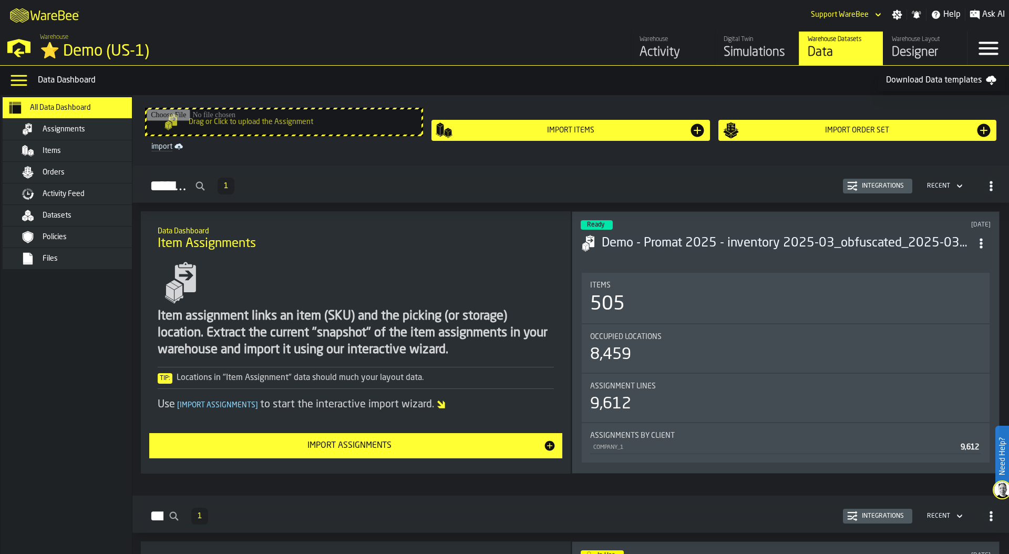
click at [79, 192] on span "Activity Feed" at bounding box center [64, 194] width 42 height 8
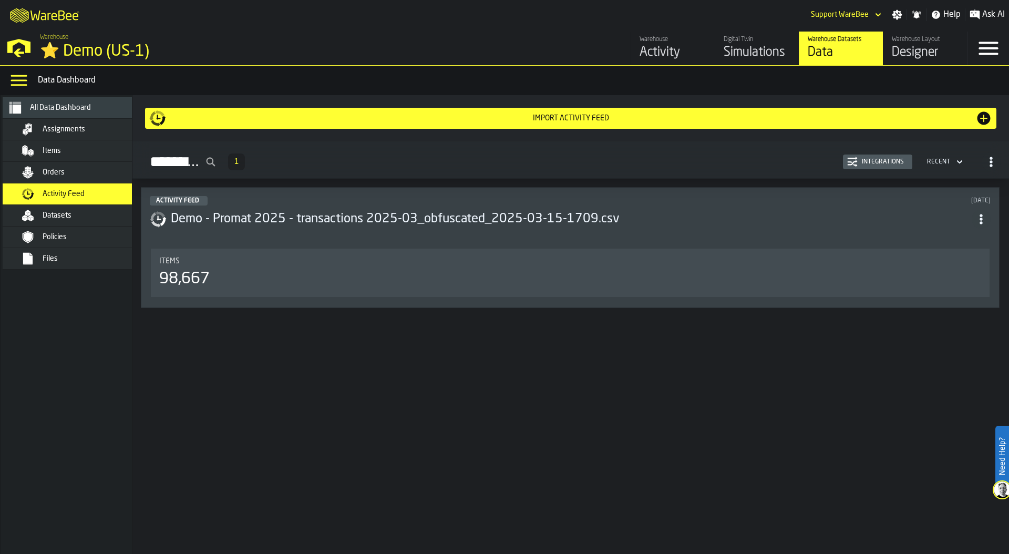
click at [544, 231] on header "Activity Feed 5 months ago Demo - Promat 2025 - transactions 2025-03_obfuscated…" at bounding box center [570, 217] width 841 height 42
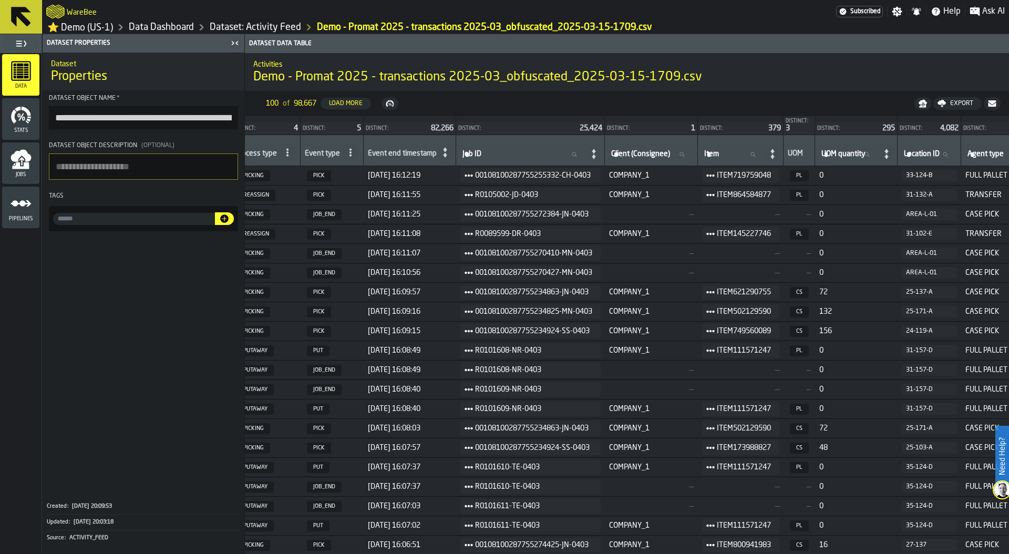
scroll to position [0, 69]
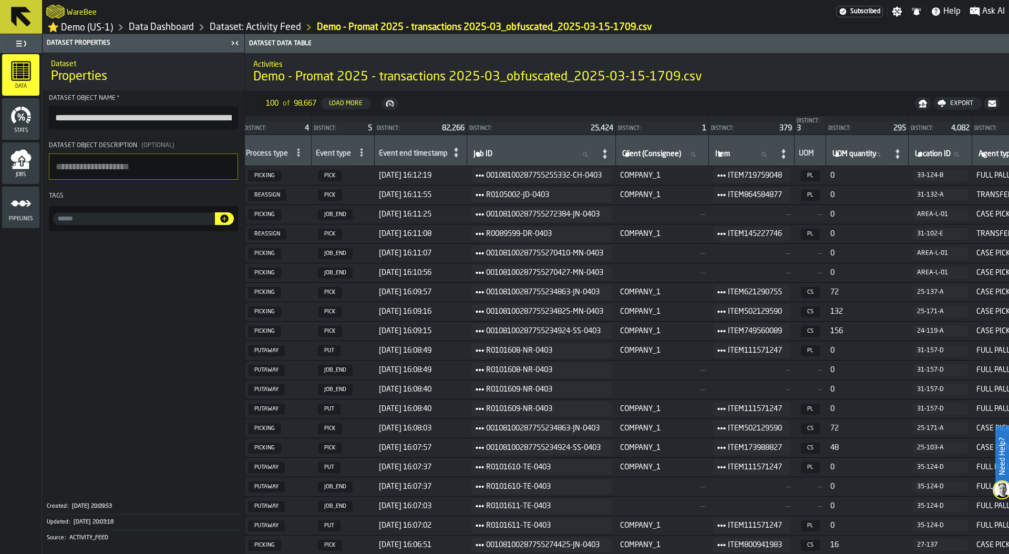
drag, startPoint x: 381, startPoint y: 178, endPoint x: 464, endPoint y: 178, distance: 82.5
click at [465, 178] on td "04/03/2025, 16:12:19" at bounding box center [421, 175] width 92 height 19
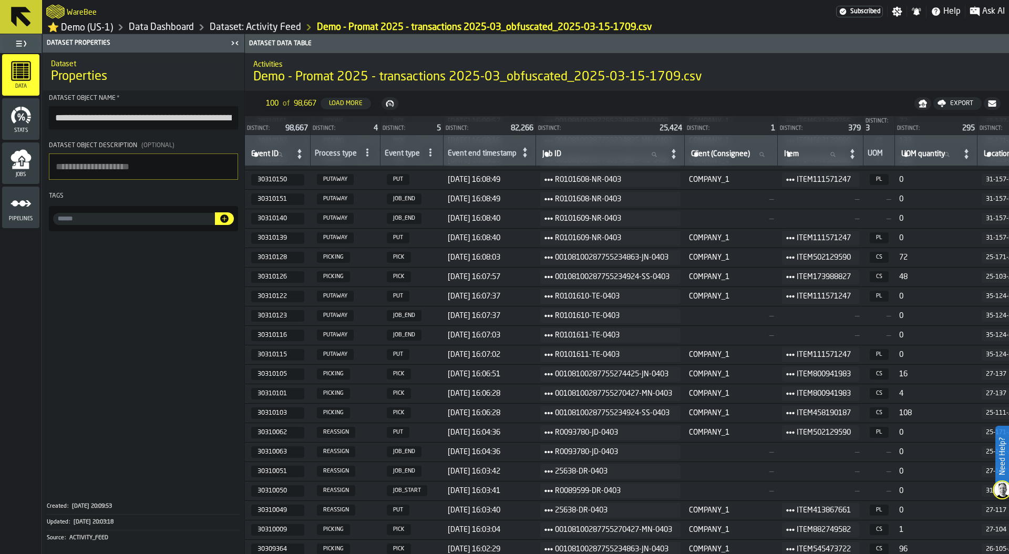
scroll to position [173, 0]
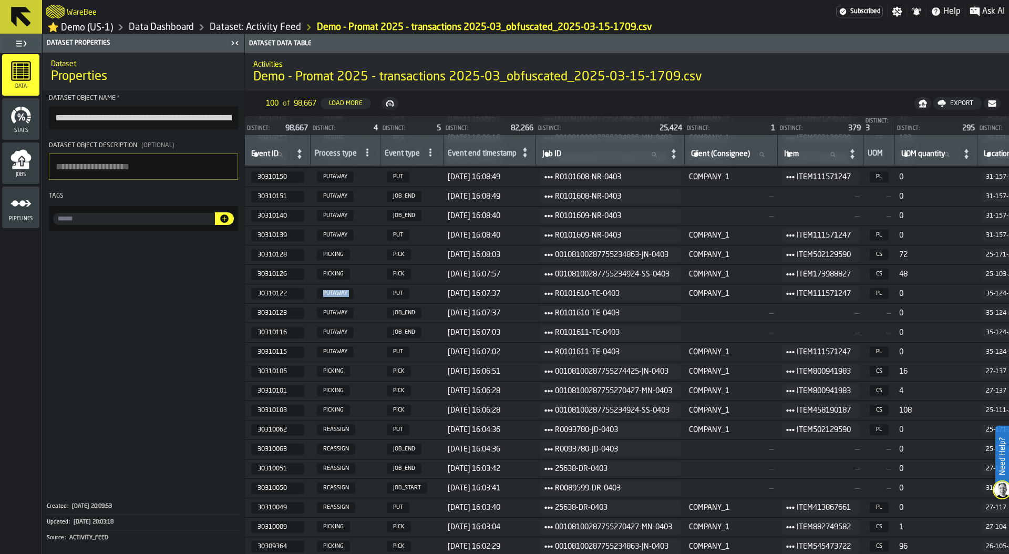
drag, startPoint x: 324, startPoint y: 293, endPoint x: 387, endPoint y: 293, distance: 63.6
click at [387, 293] on tr "30310122 PUTAWAY PUT 04/03/2025, 16:07:37 R0101610-TE-0403 COMPANY_1 ITEM111571…" at bounding box center [923, 293] width 1356 height 19
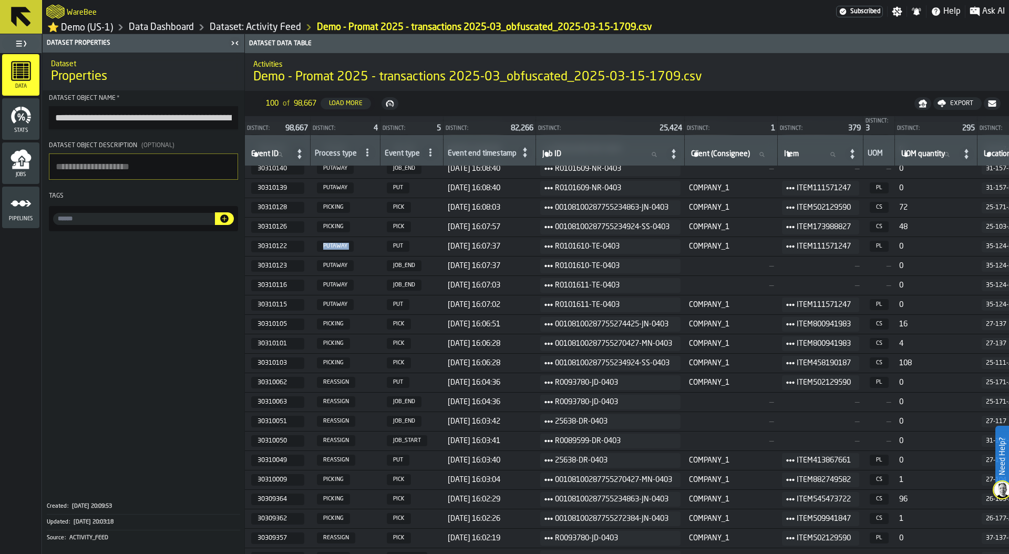
scroll to position [224, 0]
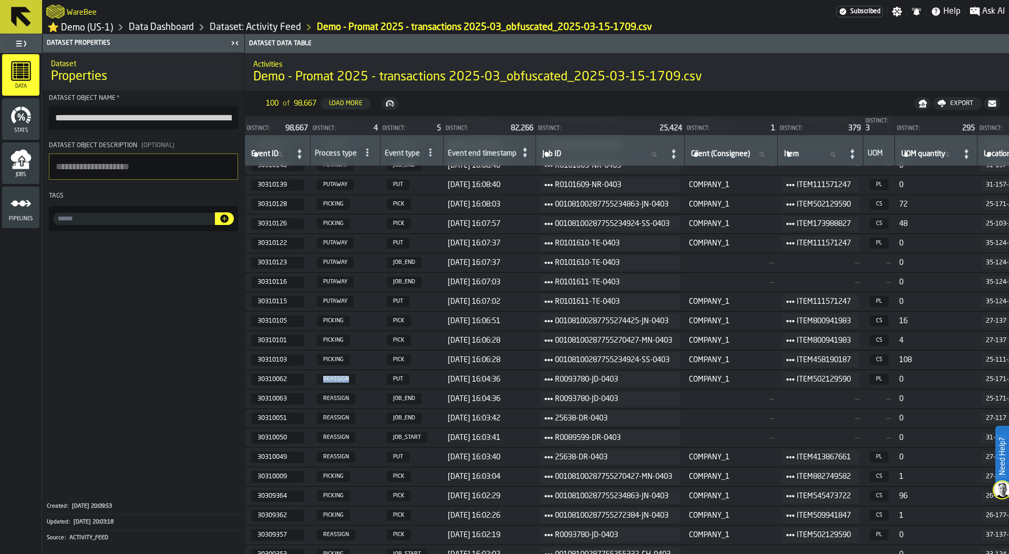
drag, startPoint x: 325, startPoint y: 379, endPoint x: 357, endPoint y: 381, distance: 32.1
click at [357, 381] on span "REASSIGN" at bounding box center [345, 379] width 61 height 11
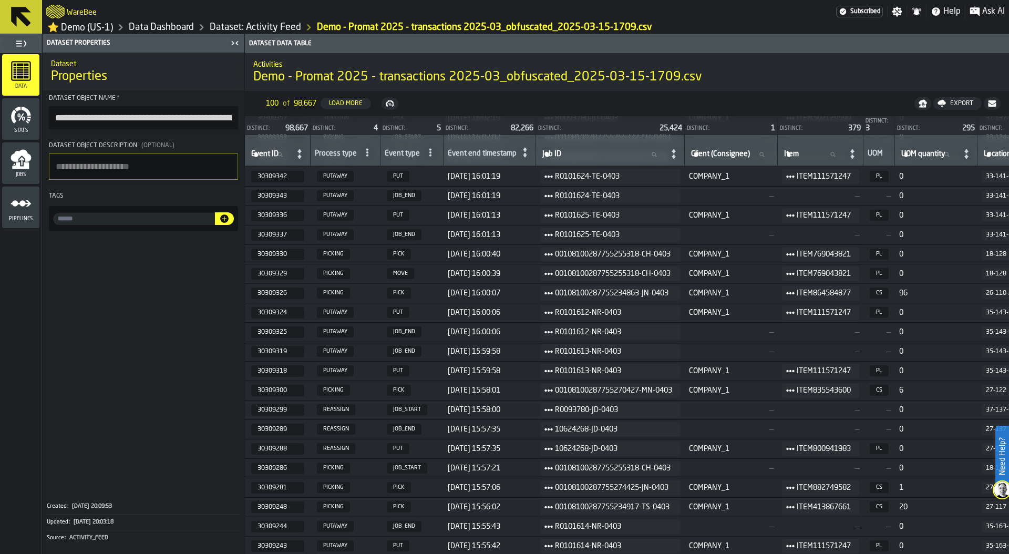
scroll to position [0, 0]
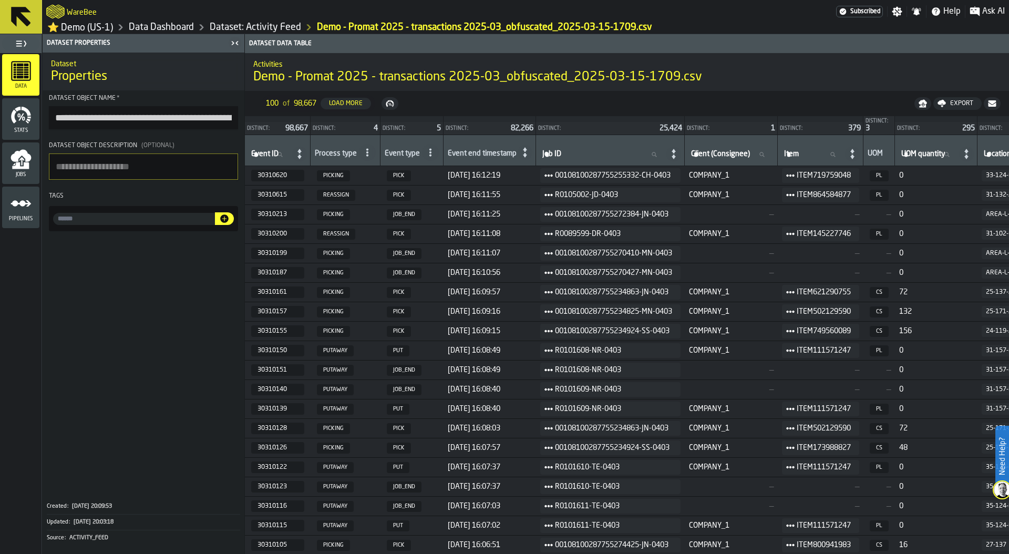
click at [170, 326] on span at bounding box center [144, 364] width 202 height 259
click at [182, 25] on link "Data Dashboard" at bounding box center [161, 28] width 65 height 12
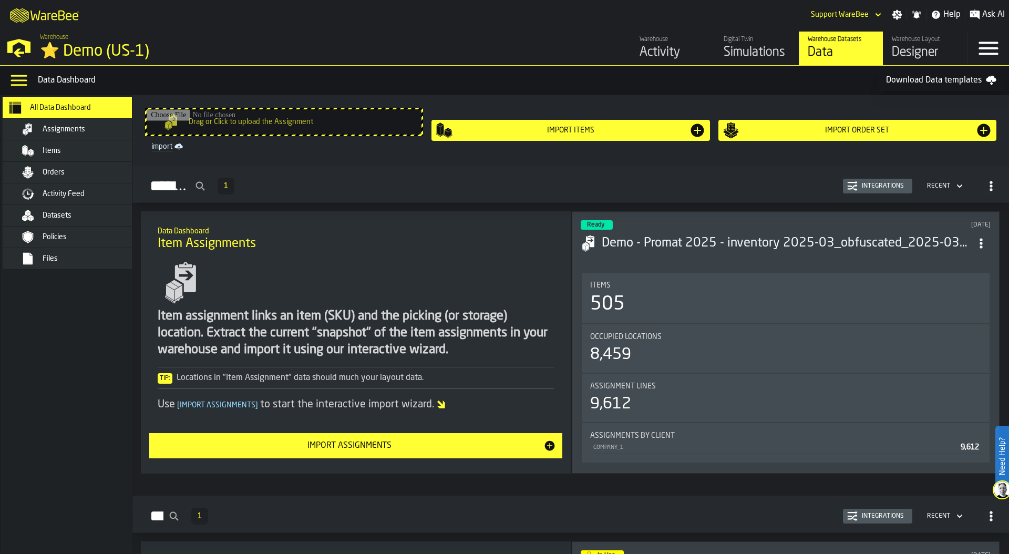
click at [749, 49] on div "Simulations" at bounding box center [757, 52] width 67 height 17
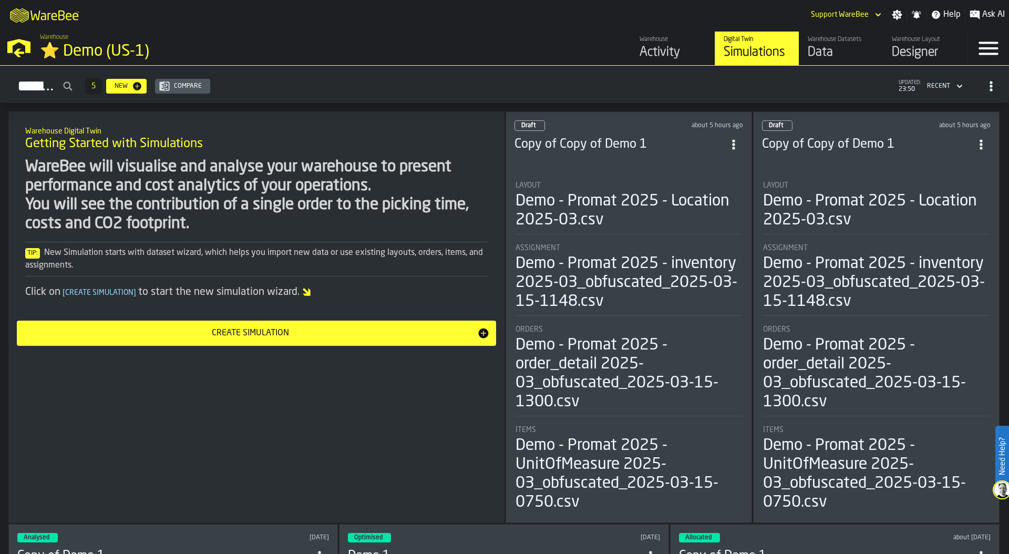
click at [647, 235] on li "Layout Demo - Promat 2025 - Location 2025-03.csv Assignment Demo - Promat 2025 …" at bounding box center [628, 342] width 229 height 341
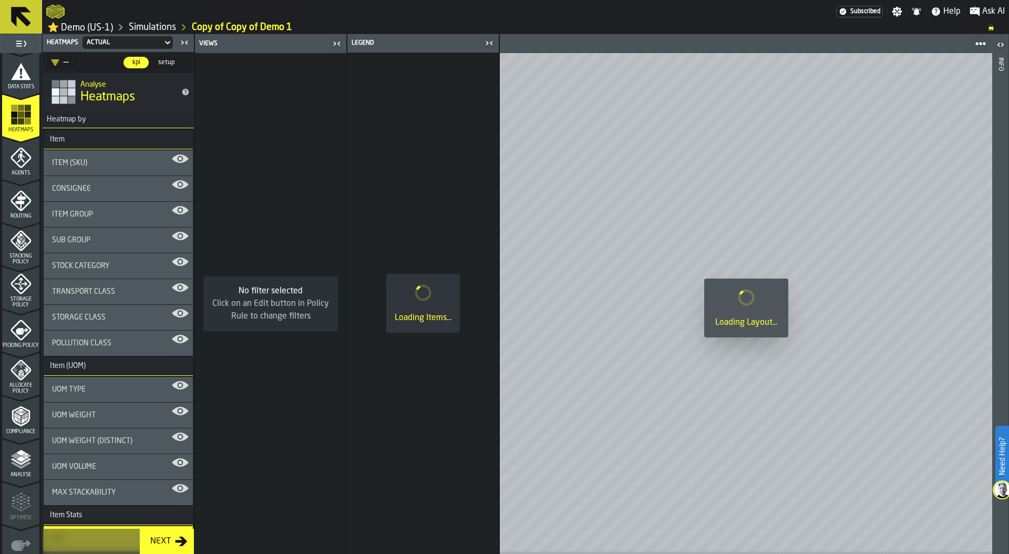
scroll to position [221, 0]
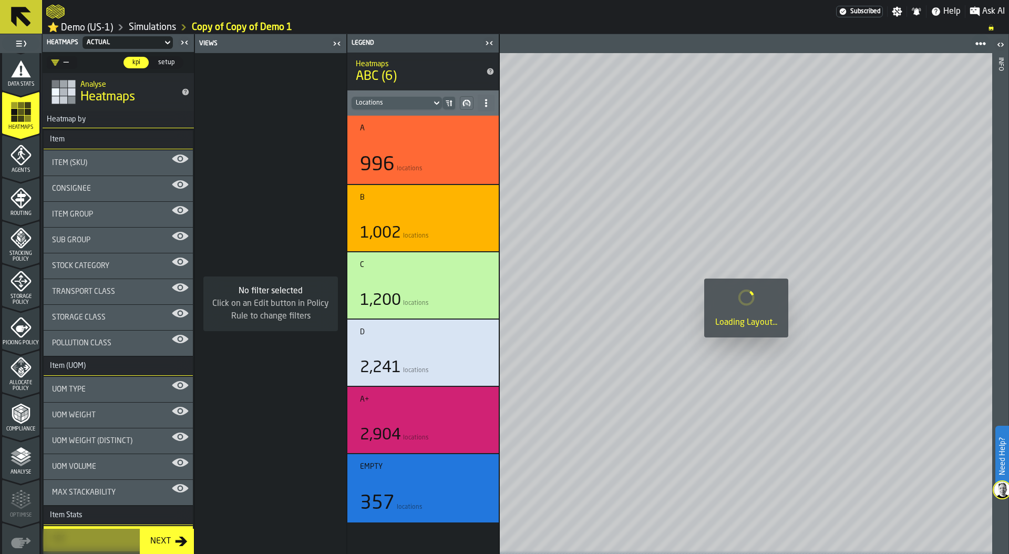
click at [16, 285] on icon "menu Storage Policy" at bounding box center [21, 281] width 21 height 21
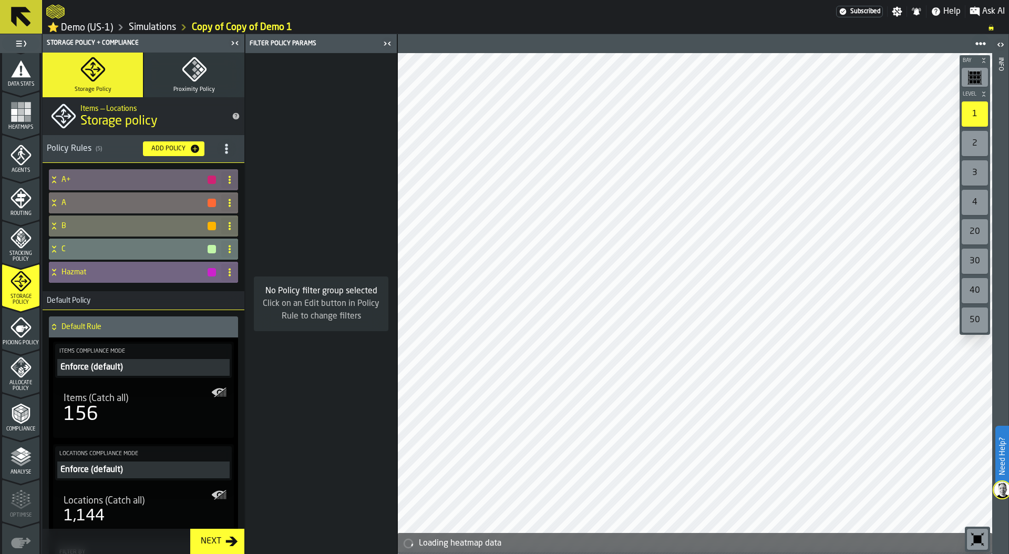
click at [52, 273] on icon at bounding box center [54, 272] width 11 height 8
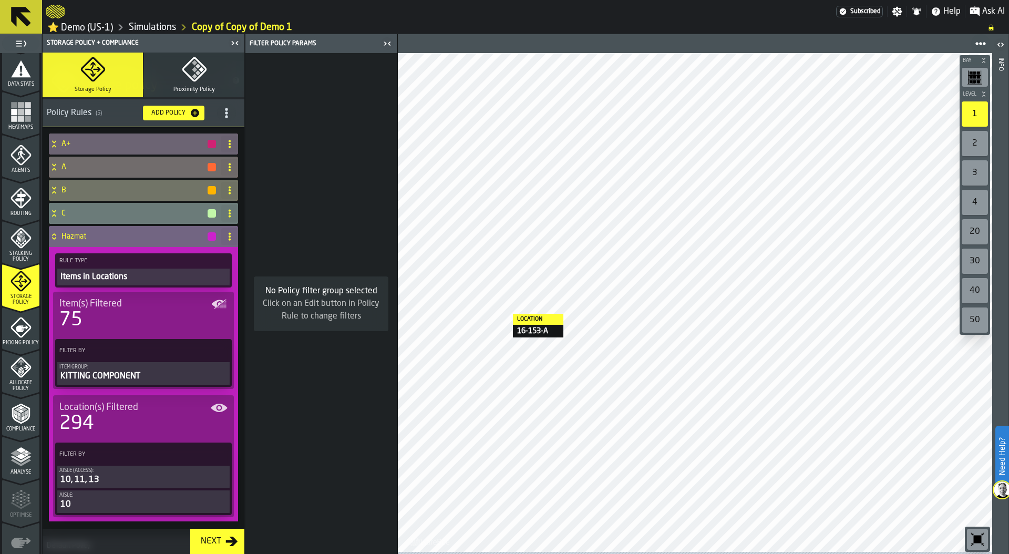
scroll to position [0, 0]
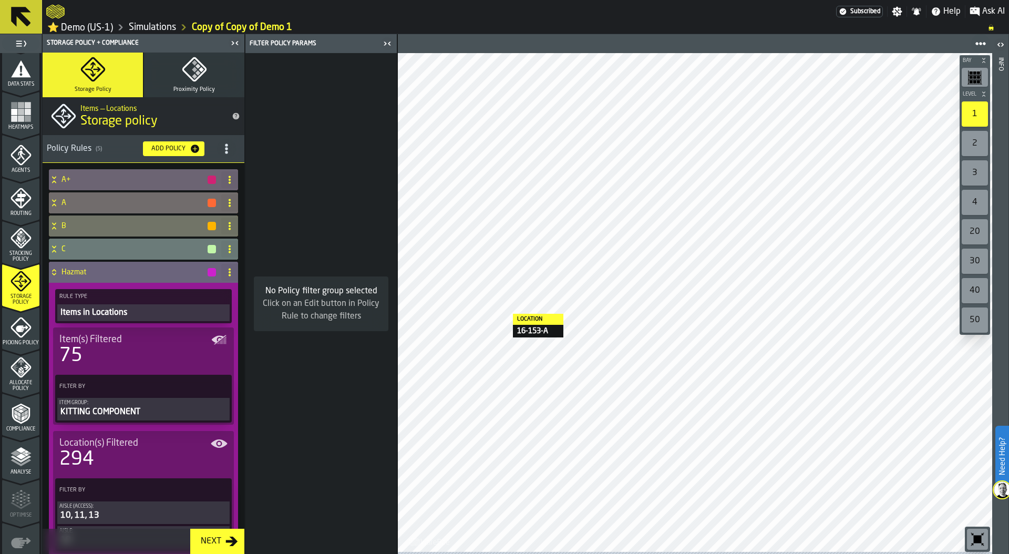
click at [225, 152] on icon "title-section-[object Object]" at bounding box center [226, 148] width 11 height 11
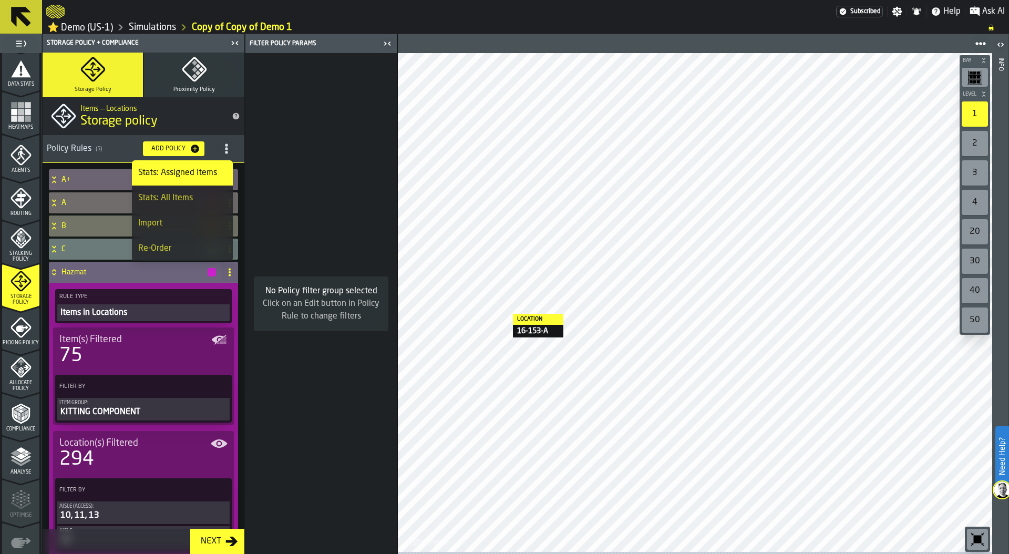
click at [196, 220] on div "Import" at bounding box center [182, 223] width 88 height 13
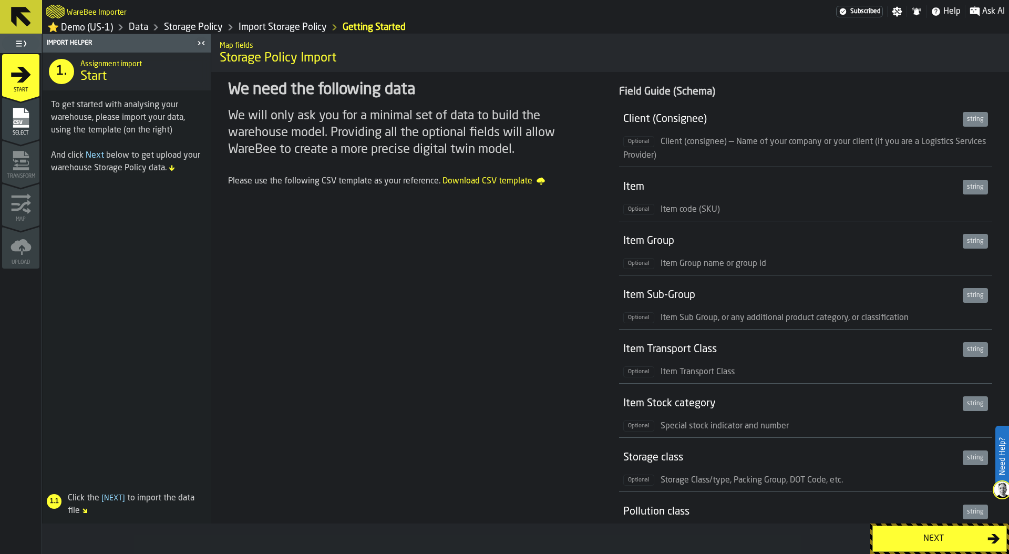
click at [142, 31] on link "Data" at bounding box center [138, 28] width 19 height 12
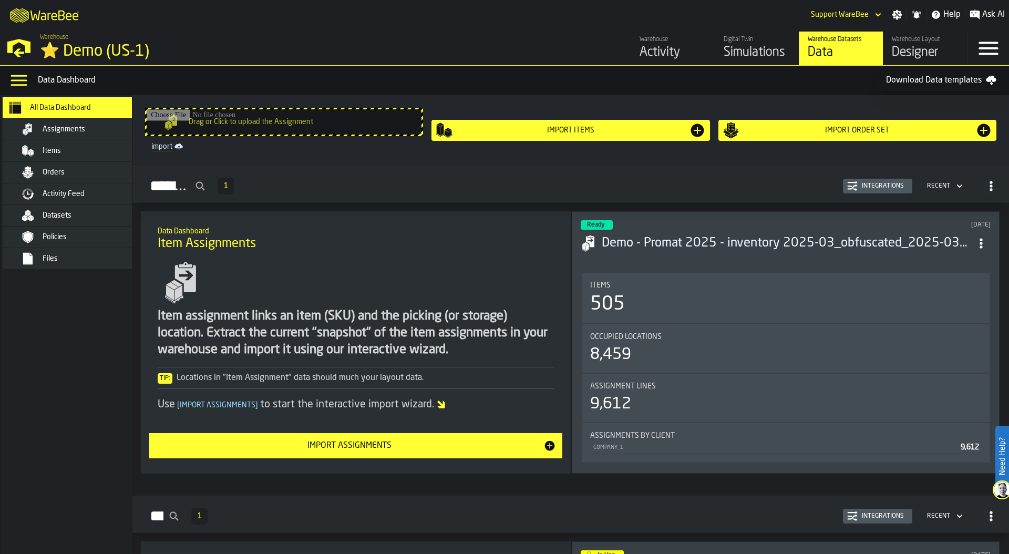
click at [747, 46] on div "Simulations" at bounding box center [757, 52] width 67 height 17
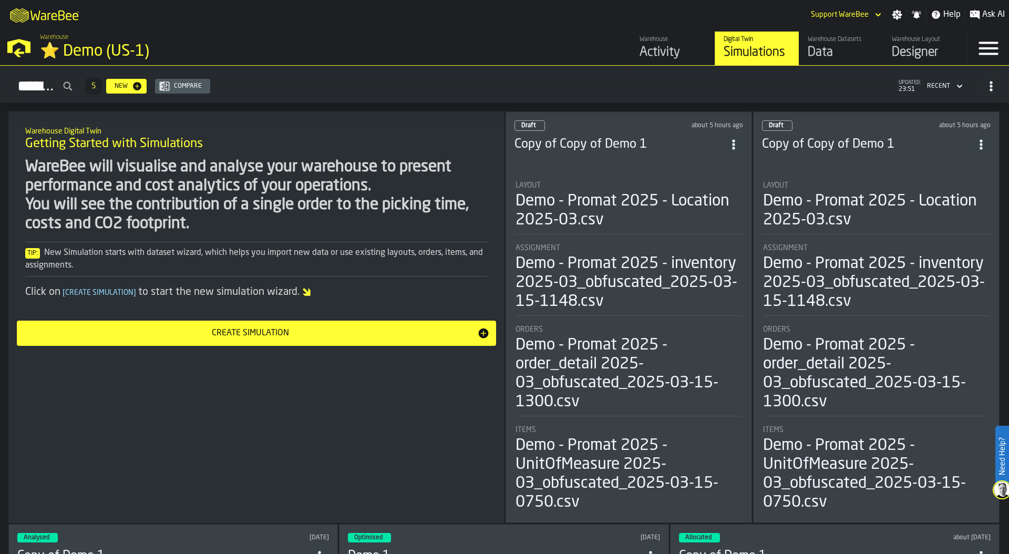
click at [591, 218] on div "Demo - Promat 2025 - Location 2025-03.csv" at bounding box center [628, 211] width 226 height 38
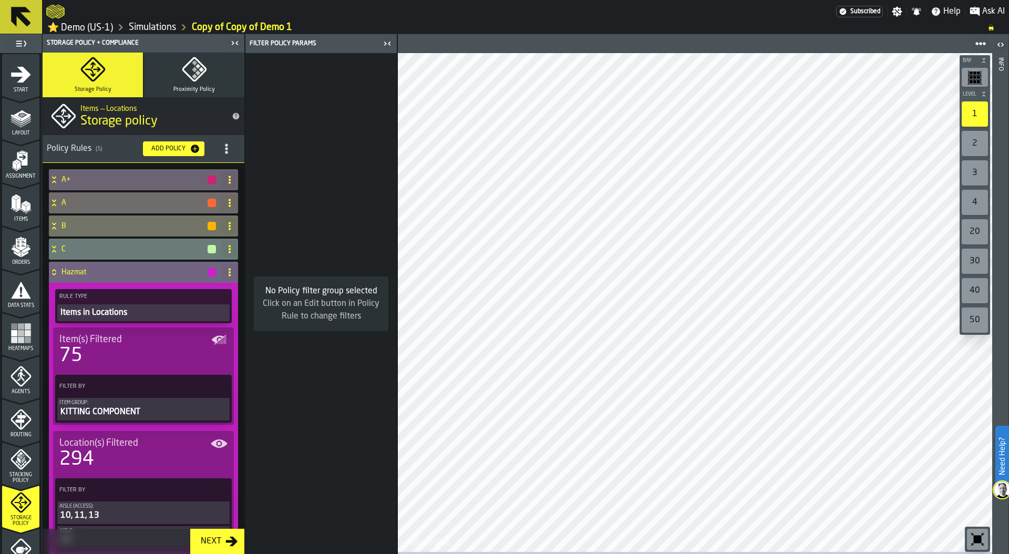
click at [99, 458] on div "294" at bounding box center [143, 459] width 168 height 21
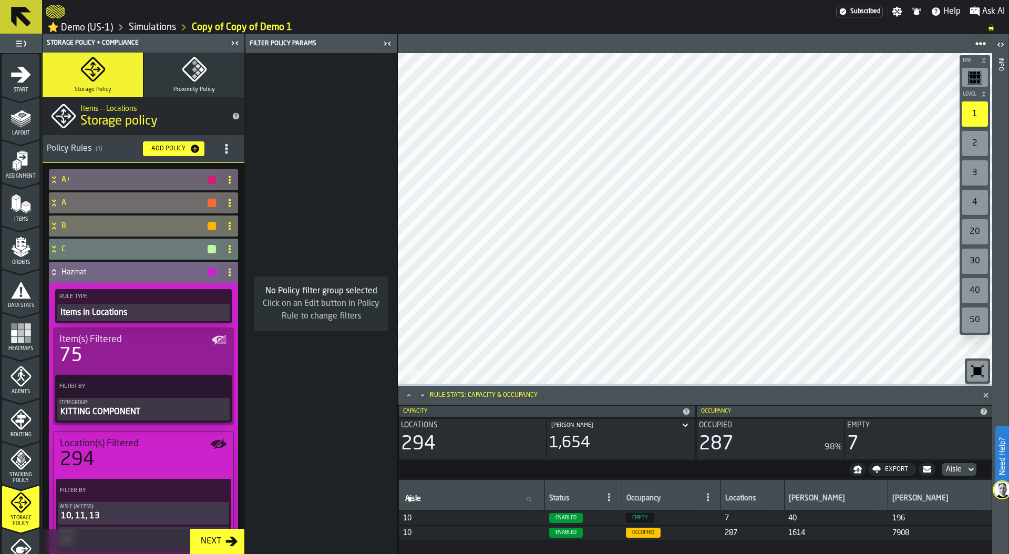
click at [94, 30] on link "⭐ Demo (US-1)" at bounding box center [80, 28] width 66 height 12
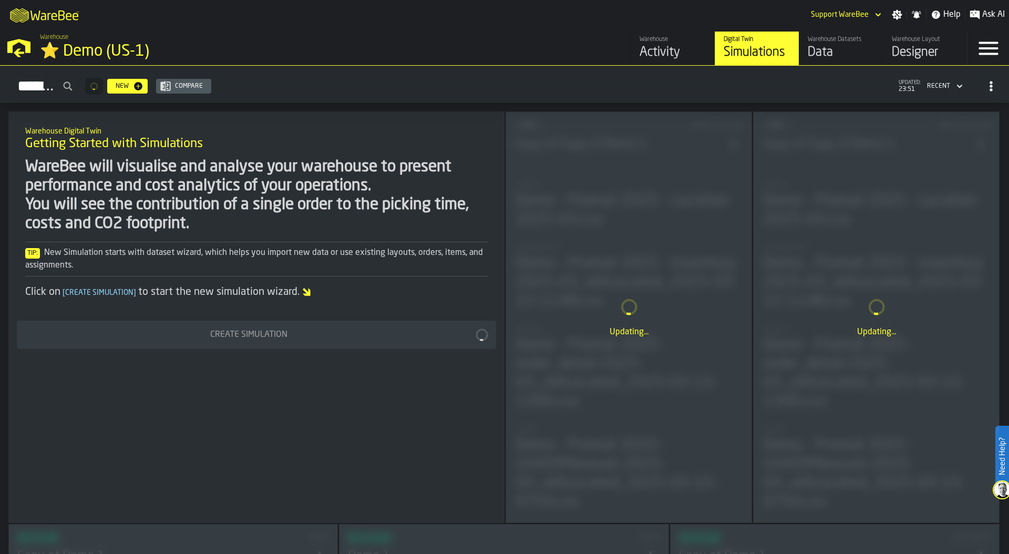
click at [829, 50] on div "Data" at bounding box center [841, 52] width 67 height 17
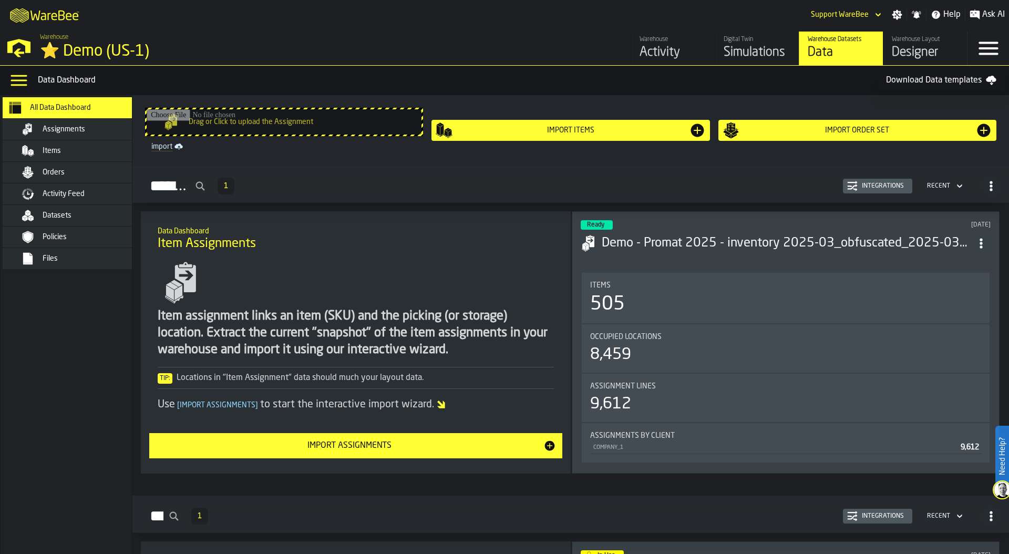
click at [872, 185] on div "Integrations" at bounding box center [883, 185] width 50 height 7
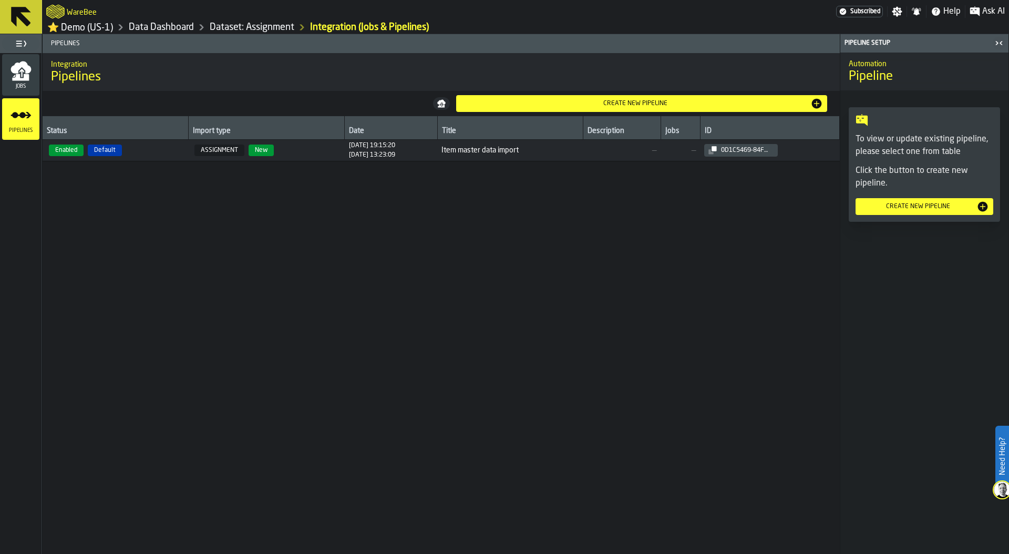
click at [164, 30] on link "Data Dashboard" at bounding box center [161, 28] width 65 height 12
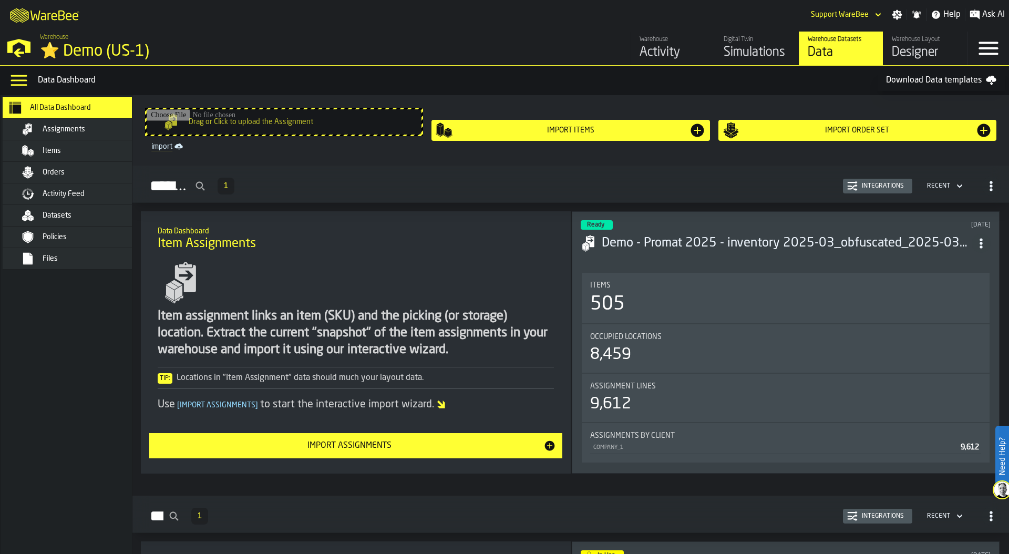
click at [877, 189] on div "Integrations" at bounding box center [883, 185] width 50 height 7
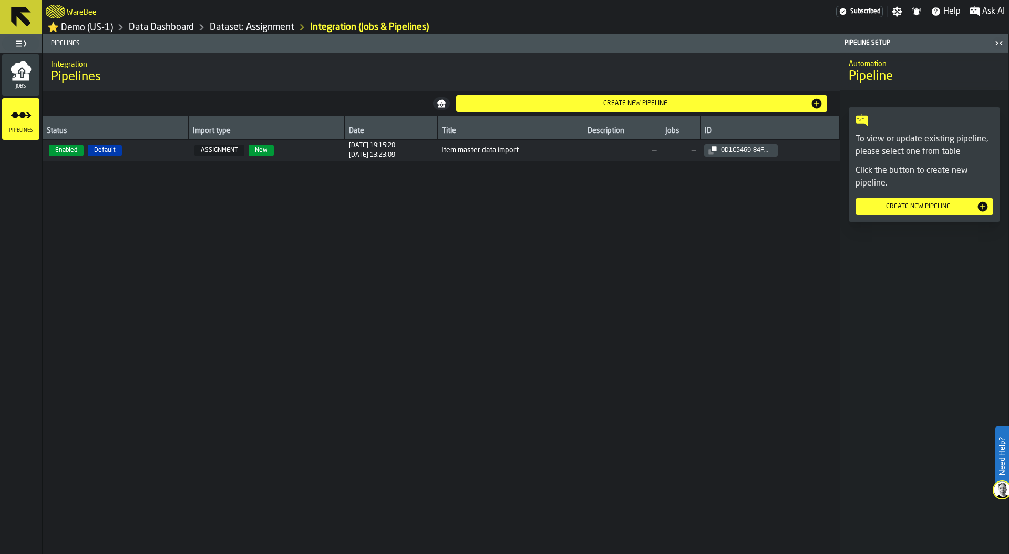
click at [143, 150] on span "Enabled Default" at bounding box center [115, 151] width 137 height 12
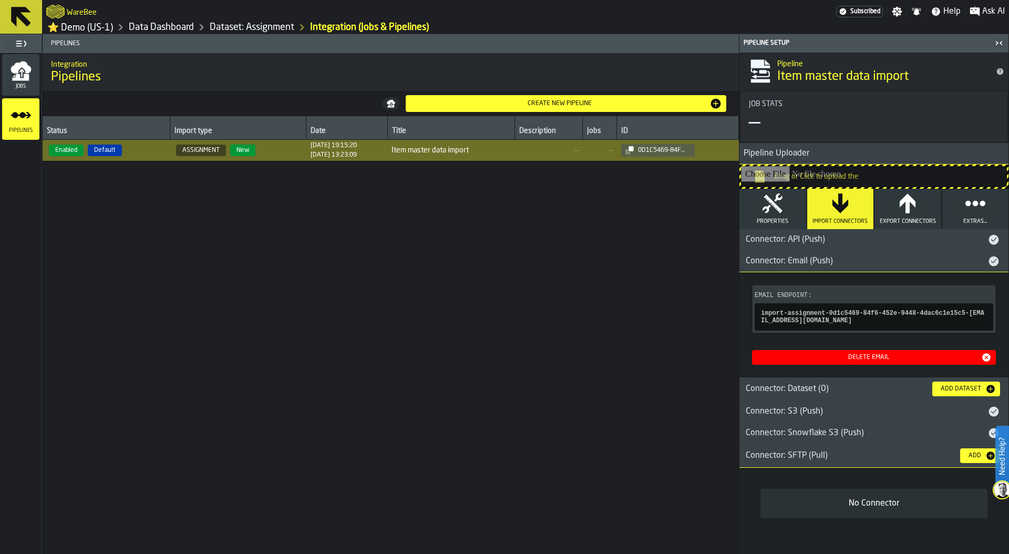
click at [39, 82] on div "Jobs" at bounding box center [20, 74] width 37 height 29
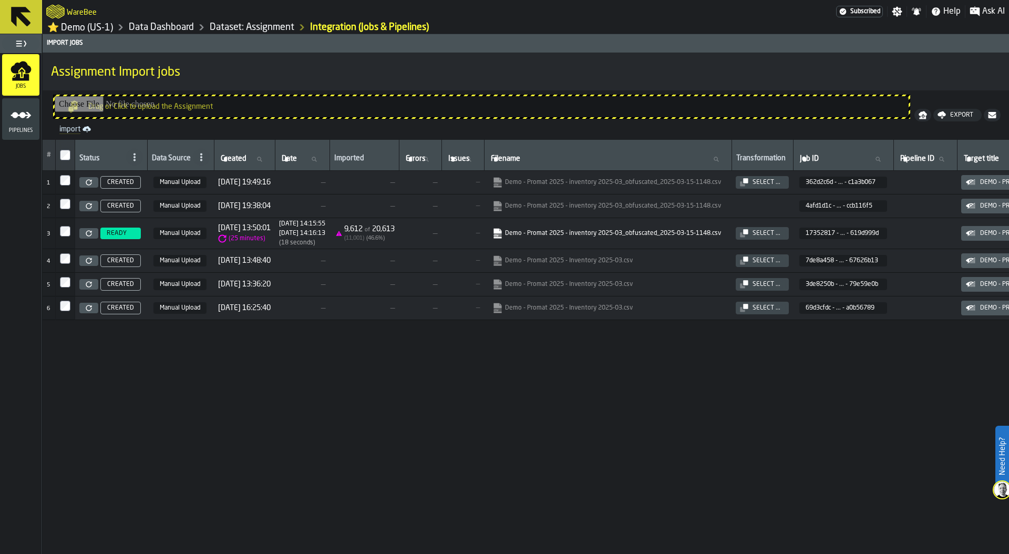
click at [89, 235] on icon at bounding box center [89, 233] width 6 height 6
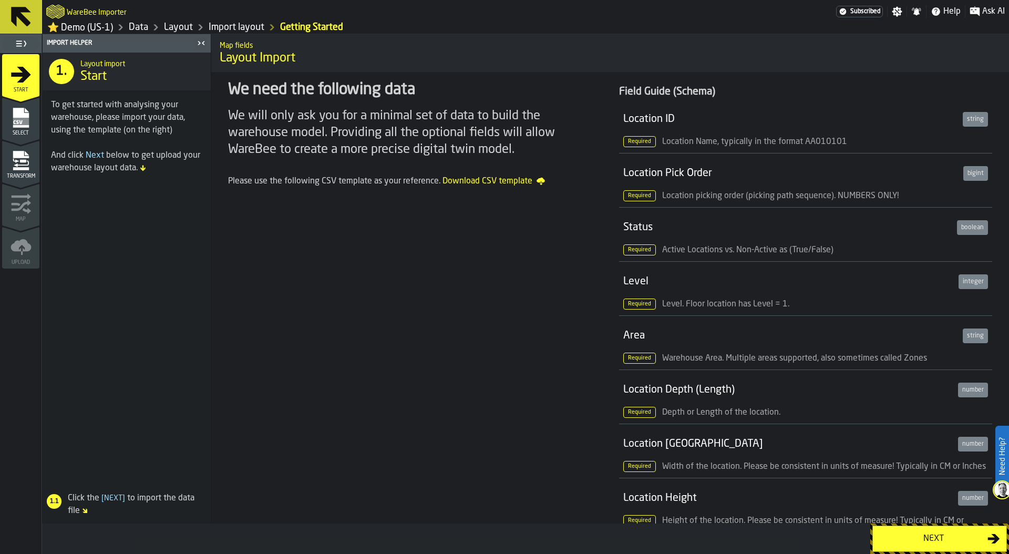
click at [911, 535] on div "Next" at bounding box center [933, 538] width 108 height 13
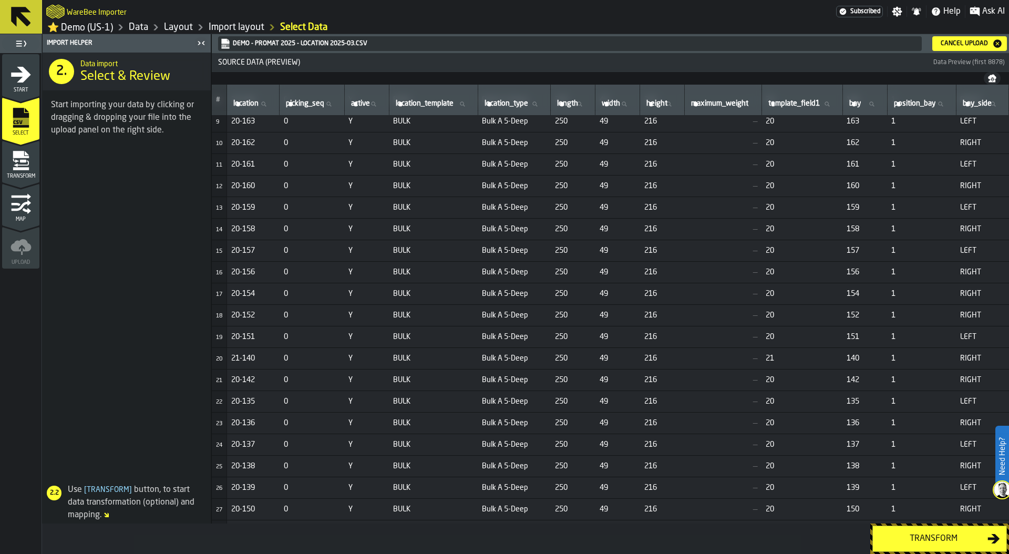
scroll to position [180, 0]
click at [177, 29] on link "Layout" at bounding box center [178, 28] width 29 height 12
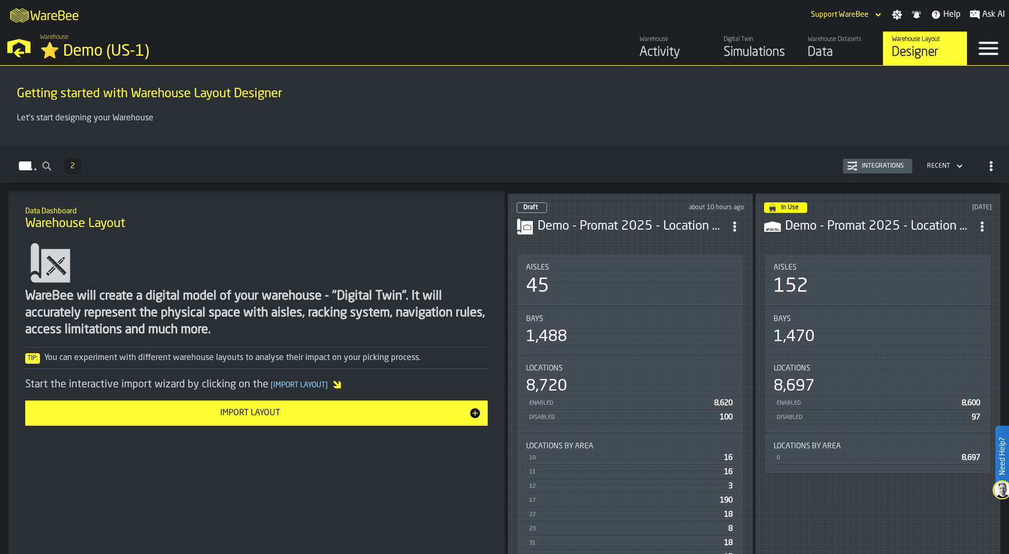
click at [682, 258] on div "Aisles 45" at bounding box center [630, 280] width 225 height 50
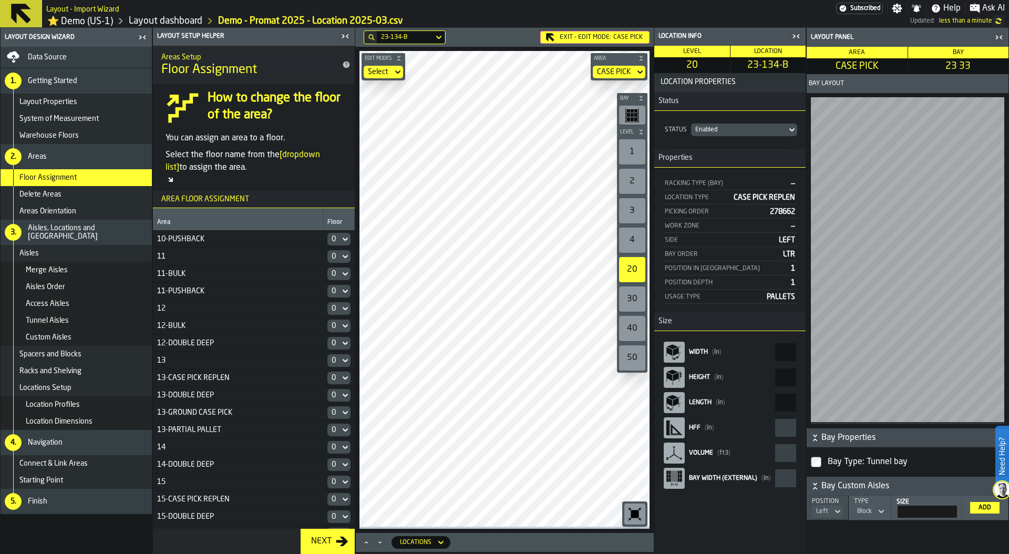
click at [100, 401] on div "Location Profiles" at bounding box center [76, 404] width 151 height 17
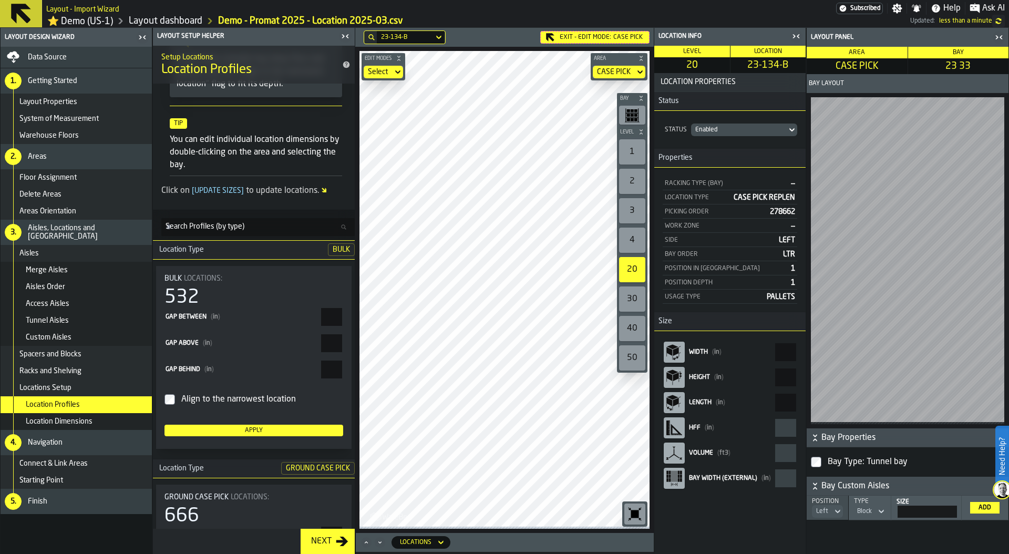
scroll to position [138, 0]
click at [800, 39] on icon "button-toggle-Close me" at bounding box center [796, 36] width 13 height 13
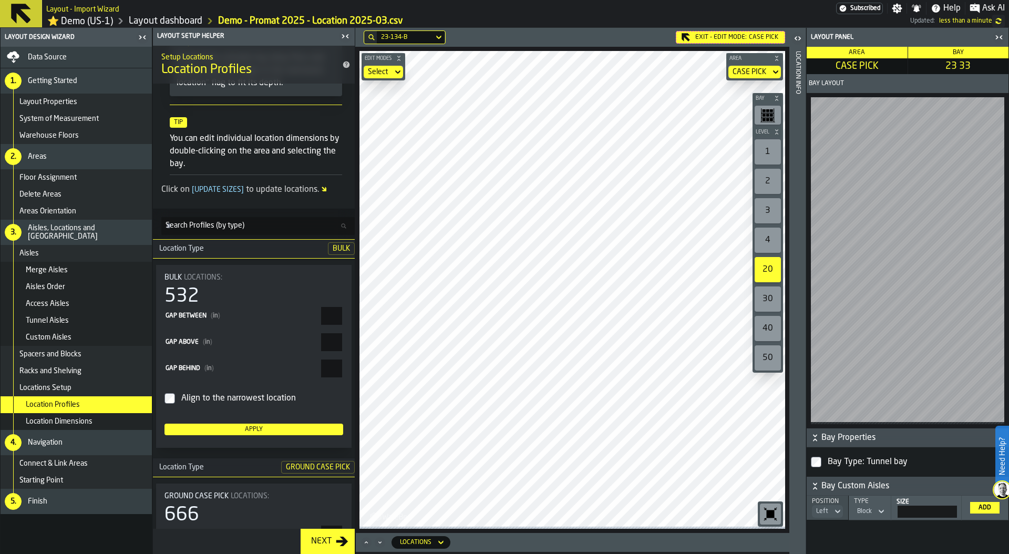
click at [998, 38] on icon "button-toggle-Close me" at bounding box center [999, 37] width 13 height 13
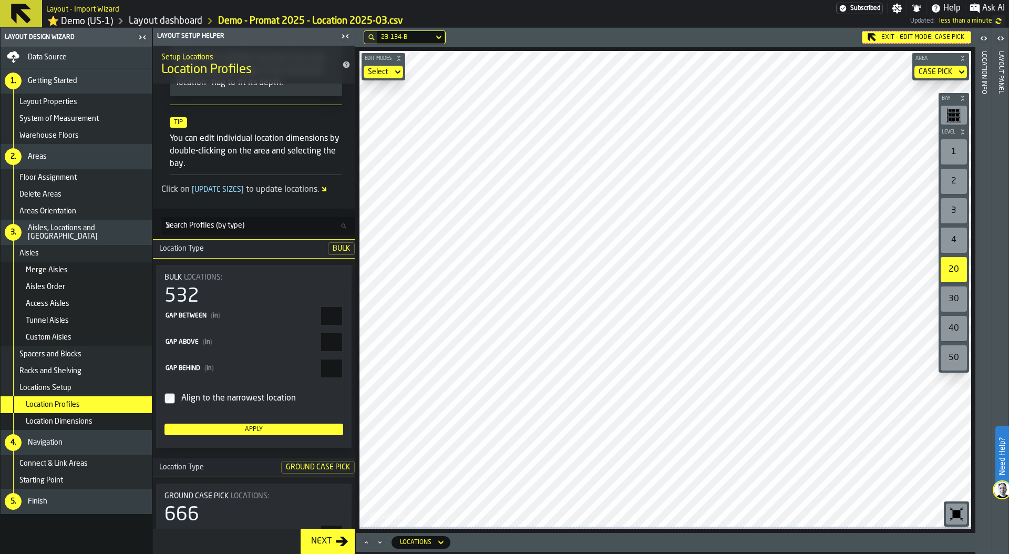
click at [953, 513] on icon "button-toolbar-undefined" at bounding box center [957, 514] width 8 height 8
click at [886, 40] on div "Exit - Edit Mode: CASE PICK" at bounding box center [916, 37] width 109 height 13
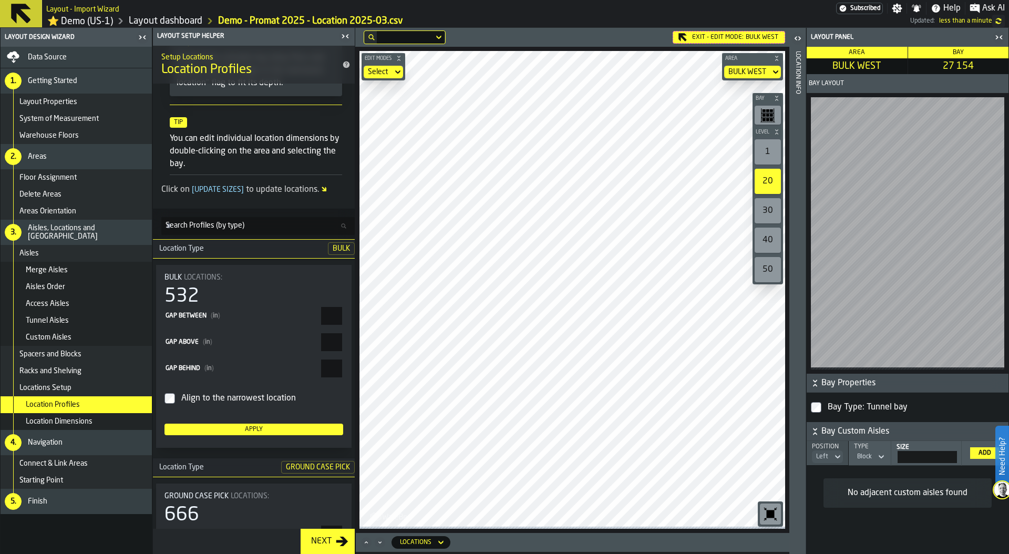
click at [998, 38] on icon "button-toggle-Close me" at bounding box center [999, 37] width 13 height 13
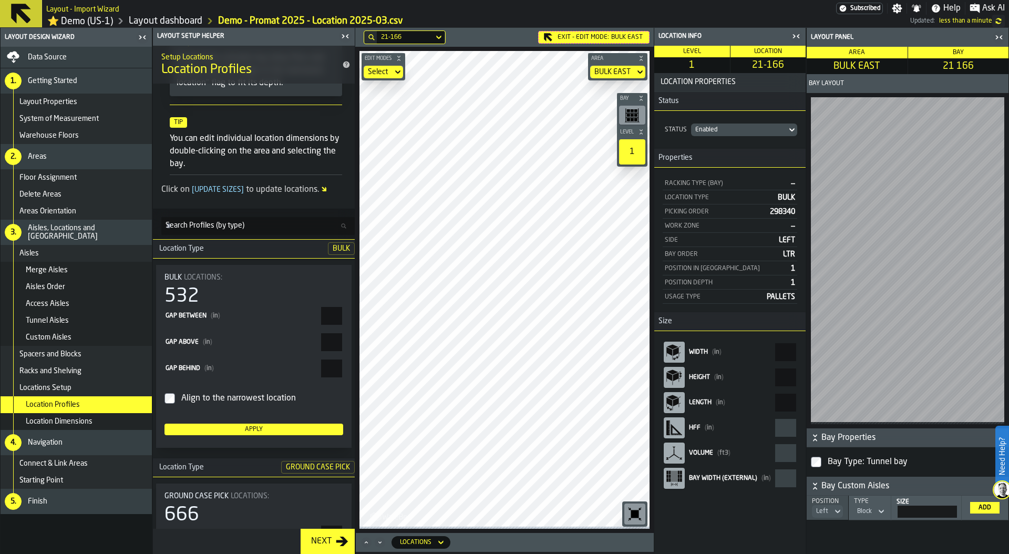
click at [822, 404] on aside "Location Info Level 1 Location 21-166 Location Properties Status Status Enabled…" at bounding box center [831, 291] width 355 height 526
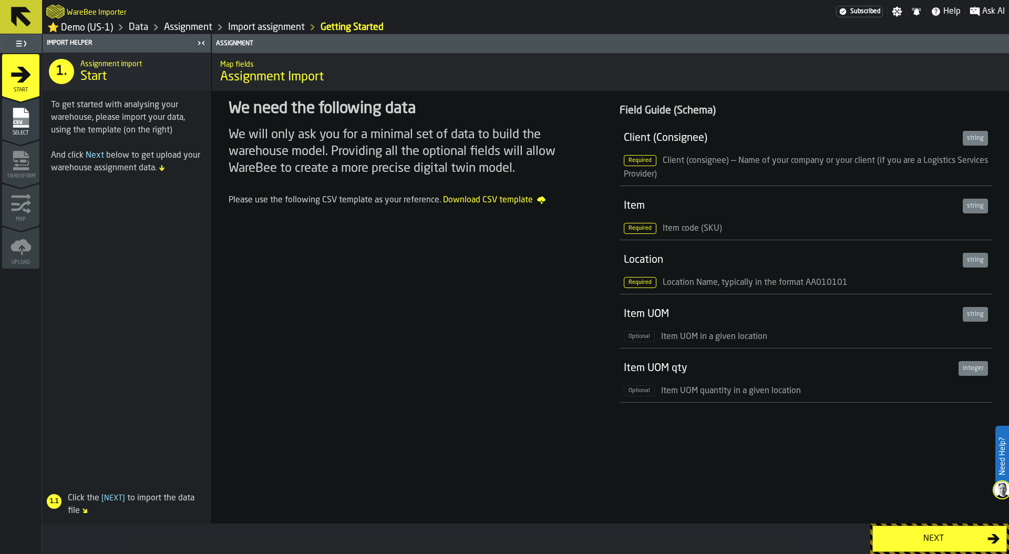
click at [937, 538] on div "Next" at bounding box center [933, 538] width 108 height 13
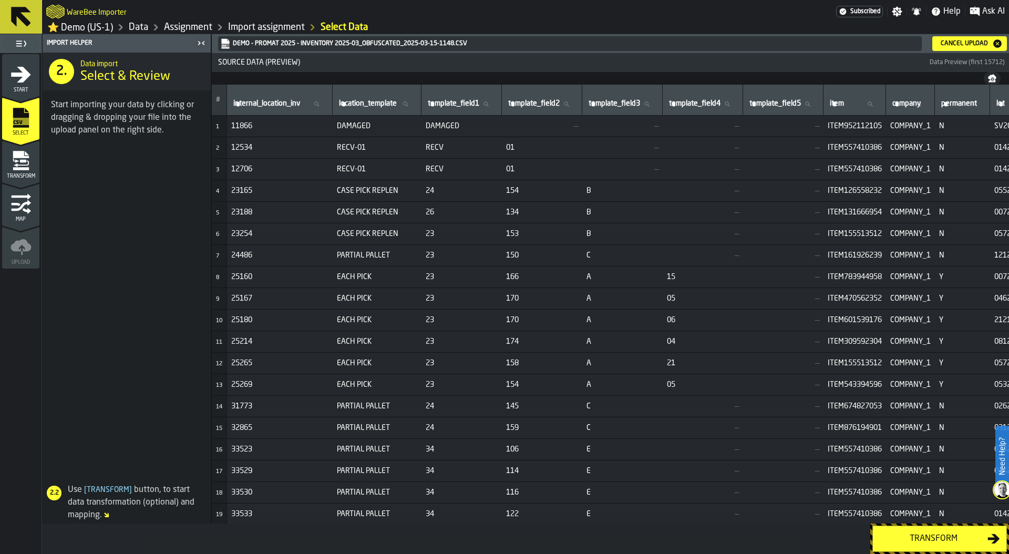
click at [920, 538] on div "Transform" at bounding box center [933, 538] width 108 height 13
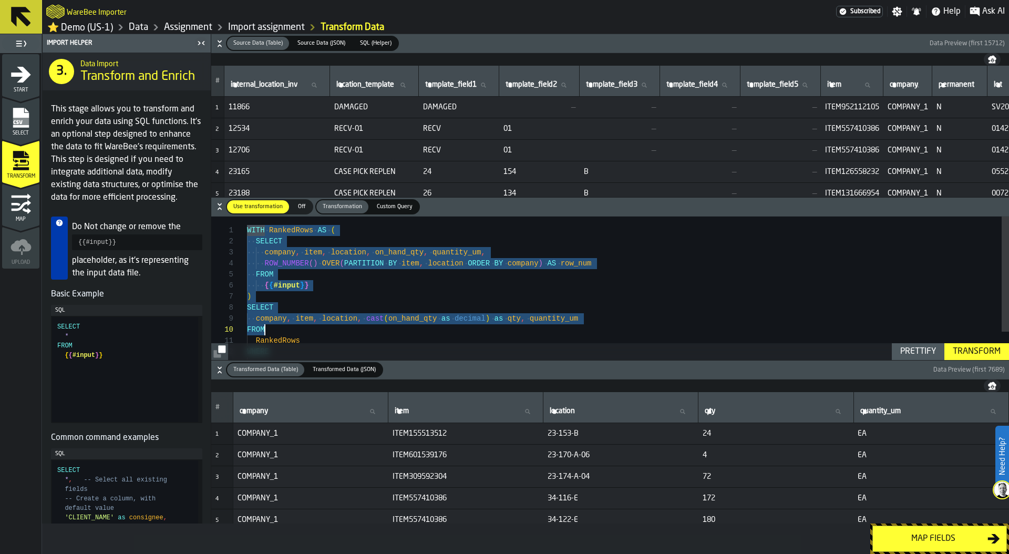
type textarea "**********"
drag, startPoint x: 249, startPoint y: 232, endPoint x: 479, endPoint y: 348, distance: 258.5
click at [479, 348] on div "WITH RankedRows AS ( SELECT company , item , location , on_hand_qty , quantity_…" at bounding box center [628, 304] width 762 height 177
click at [939, 538] on div "Map fields" at bounding box center [933, 538] width 108 height 13
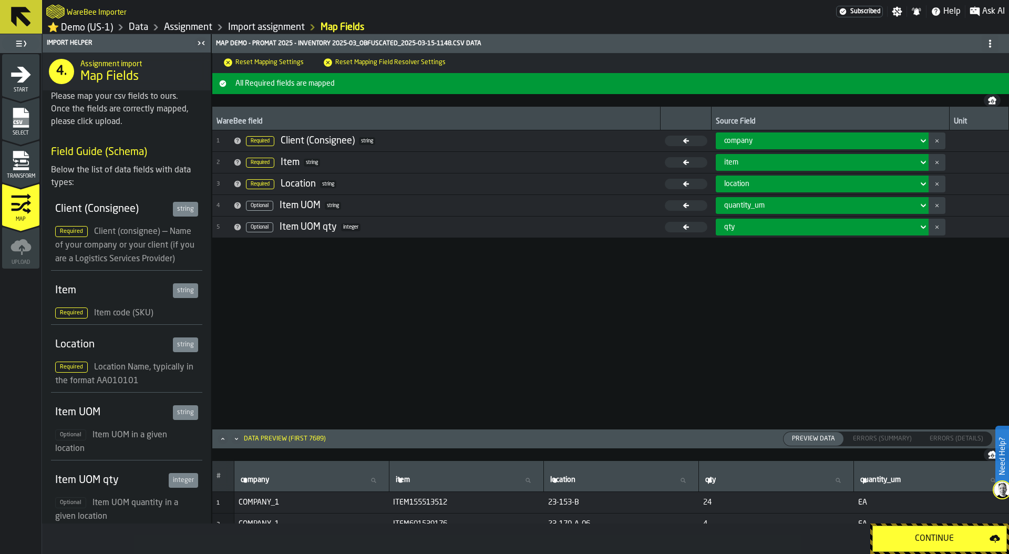
click at [140, 28] on link "Data" at bounding box center [138, 28] width 19 height 12
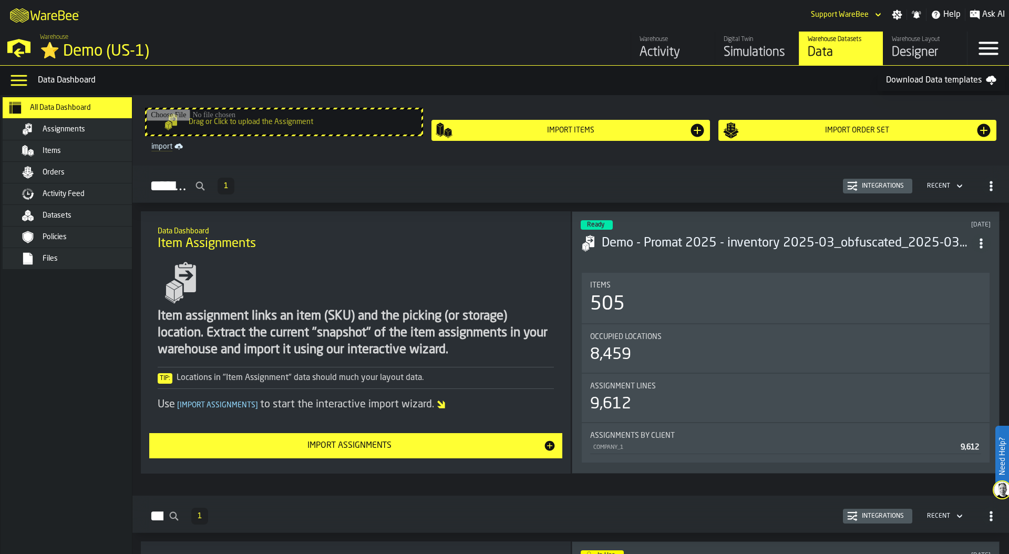
click at [99, 128] on div "Assignments" at bounding box center [94, 129] width 103 height 8
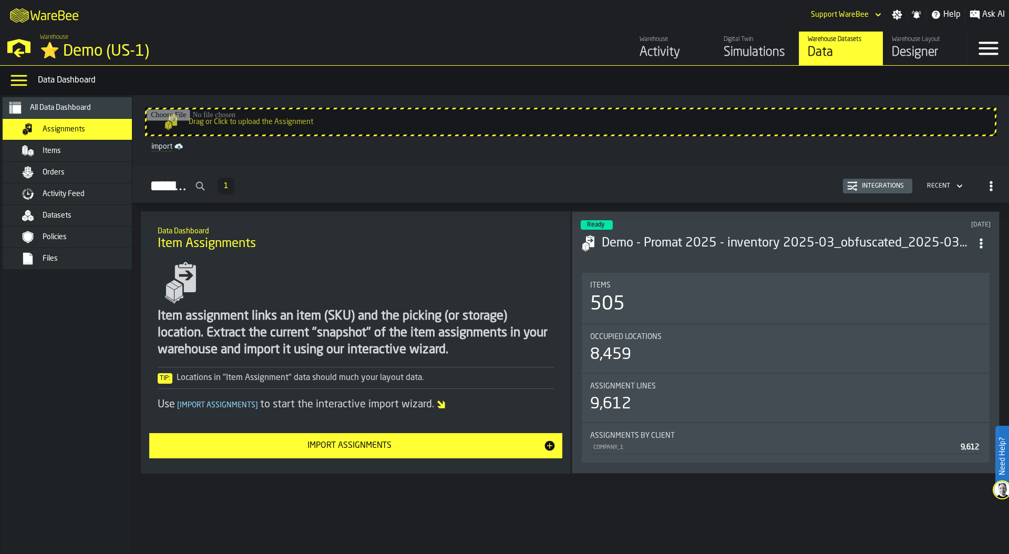
click at [874, 188] on div "Integrations" at bounding box center [883, 185] width 50 height 7
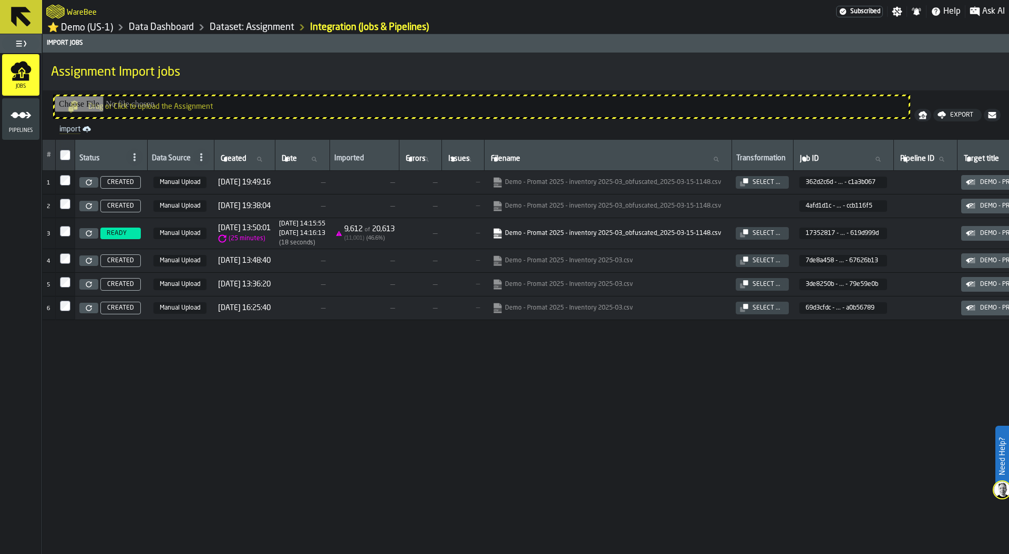
click at [20, 129] on div "Pipelines" at bounding box center [20, 119] width 37 height 29
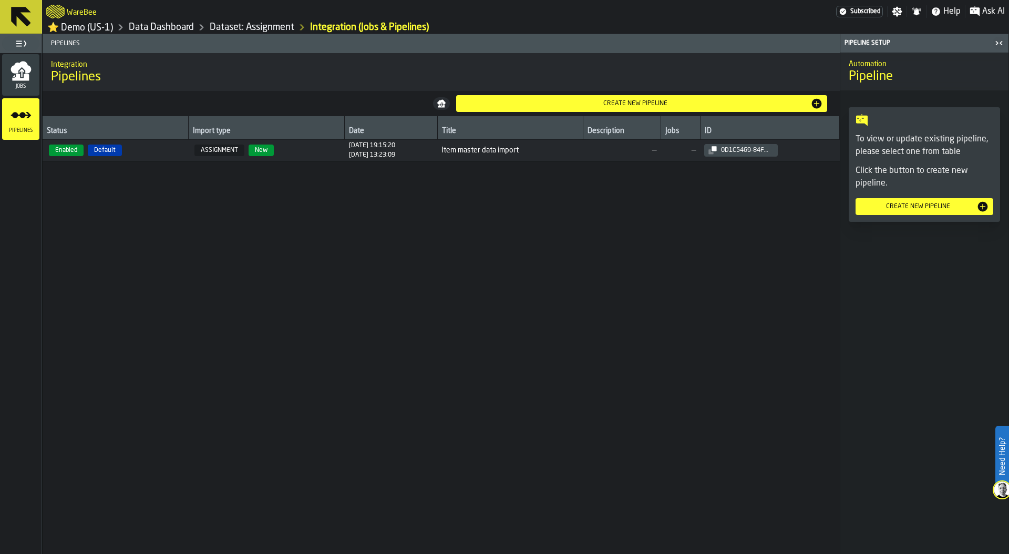
click at [170, 153] on span "Enabled Default" at bounding box center [115, 151] width 137 height 12
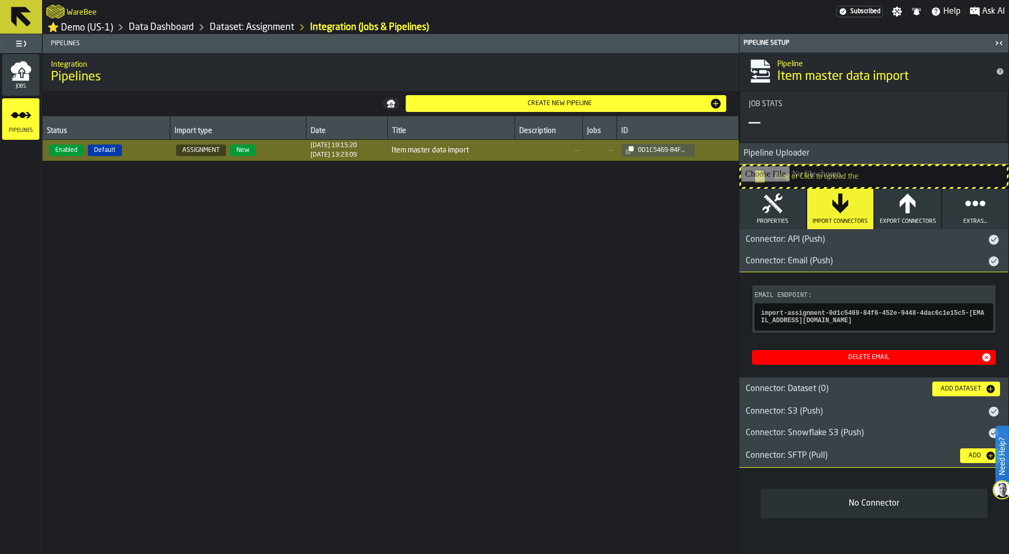
click at [548, 106] on div "Create new pipeline" at bounding box center [560, 103] width 300 height 7
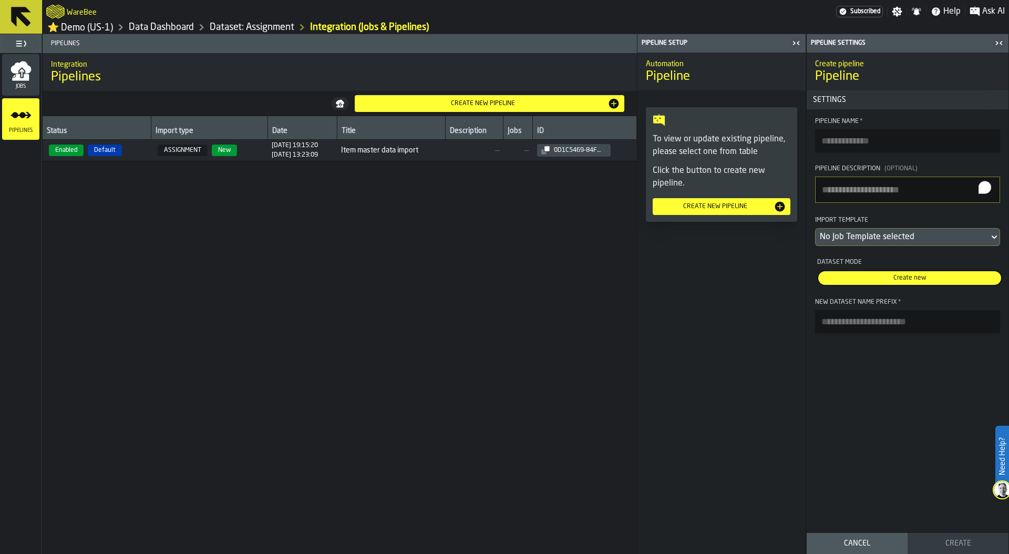
click at [914, 181] on textarea "Pipeline Description (Optional)" at bounding box center [907, 190] width 185 height 26
type textarea "**********"
click at [914, 239] on div "No Job Template selected" at bounding box center [902, 237] width 165 height 13
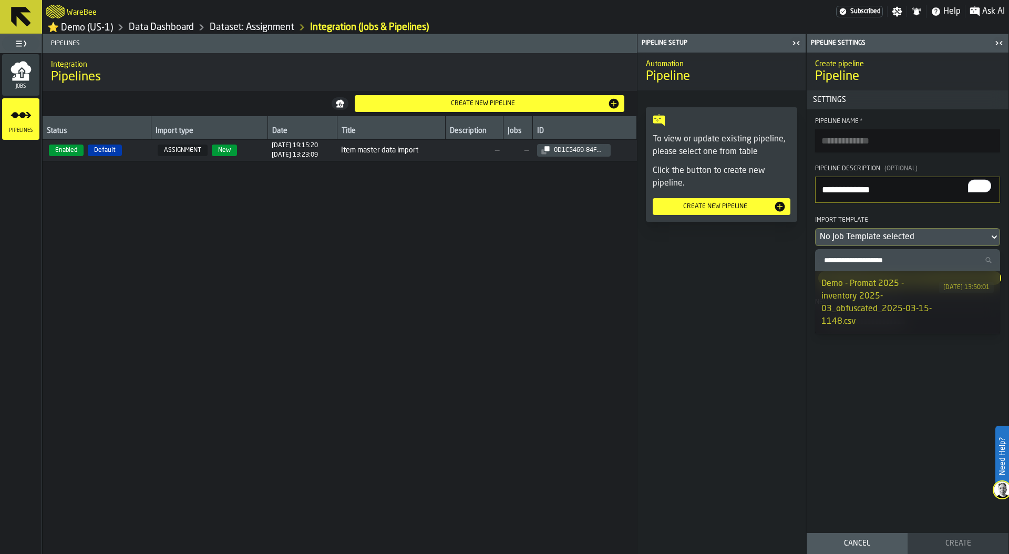
click at [869, 304] on div "Demo - Promat 2025 - inventory 2025-03_obfuscated_2025-03-15-1148.csv" at bounding box center [880, 302] width 118 height 50
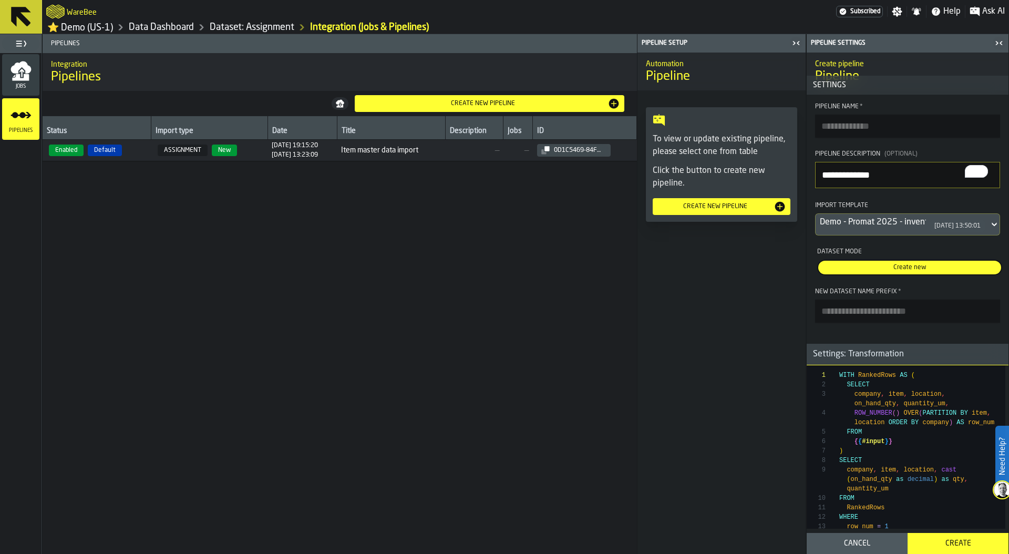
scroll to position [47, 0]
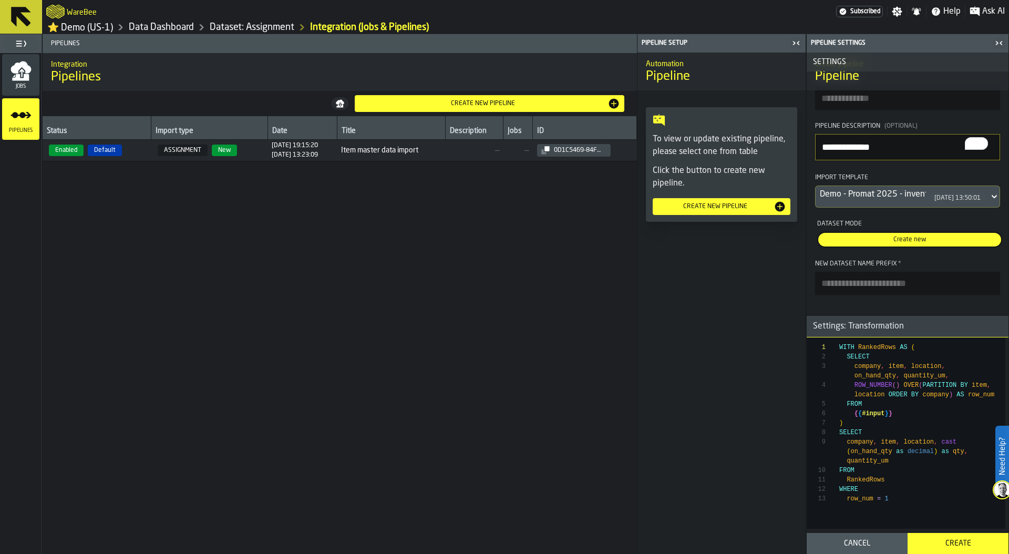
click at [864, 324] on div "Settings: Transformation" at bounding box center [859, 326] width 104 height 13
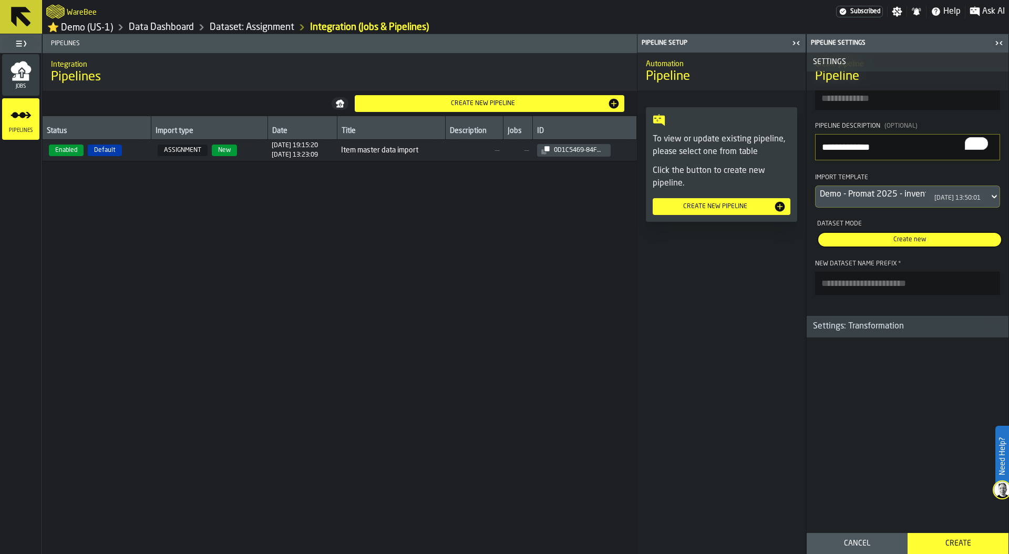
scroll to position [0, 0]
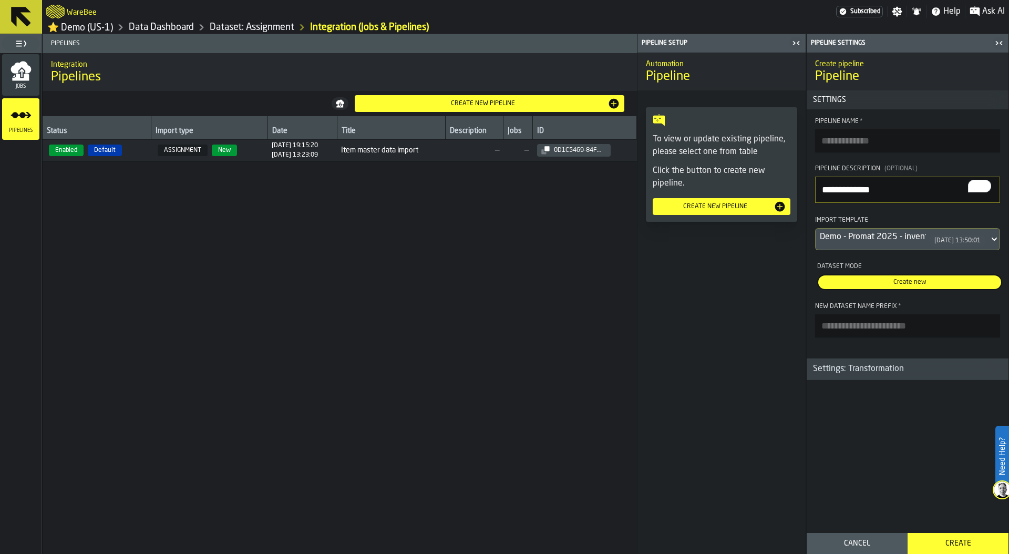
click at [918, 282] on span "Create new" at bounding box center [909, 281] width 179 height 9
click at [913, 287] on span "Create new" at bounding box center [909, 281] width 179 height 9
click at [851, 334] on input "New Dataset Name Prefix *" at bounding box center [907, 325] width 185 height 23
type input "*****"
click at [914, 285] on span "Create new" at bounding box center [909, 281] width 179 height 9
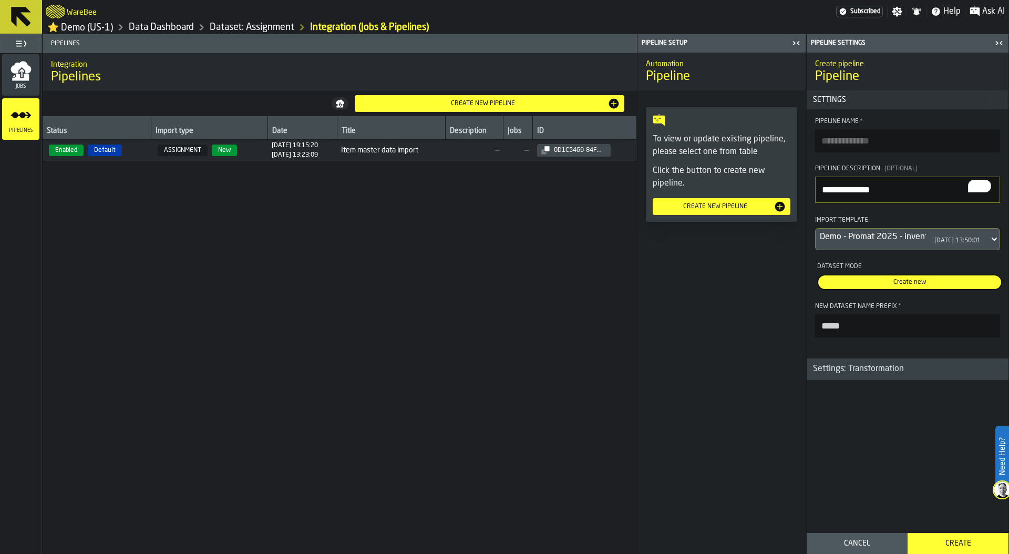
click at [948, 533] on button "Create" at bounding box center [957, 543] width 101 height 21
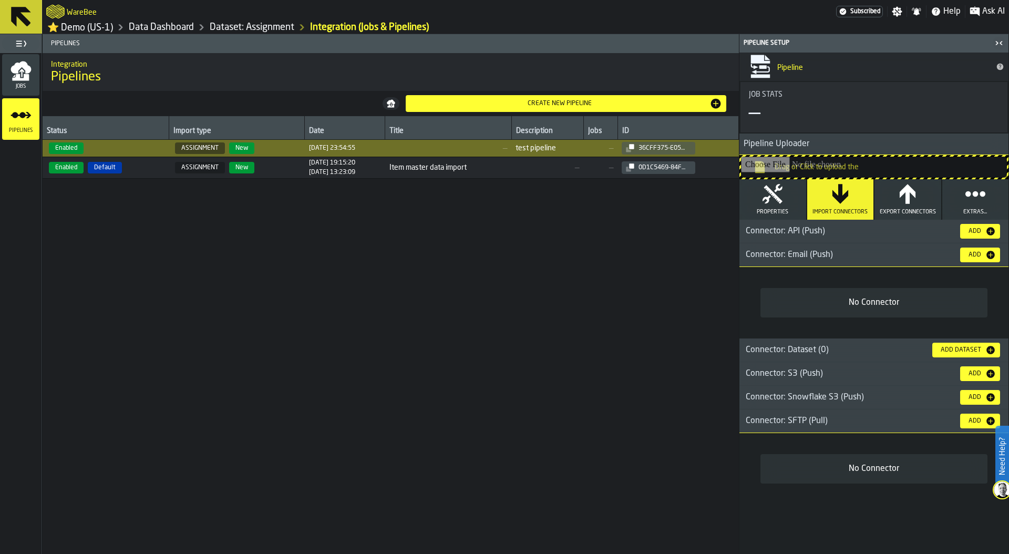
click at [981, 257] on div "Add" at bounding box center [974, 254] width 21 height 7
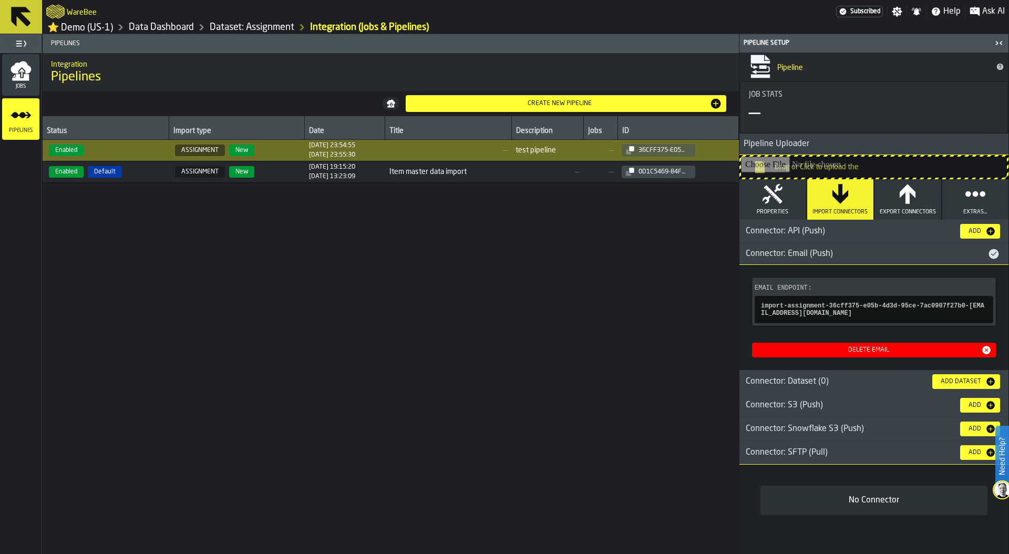
click at [841, 254] on div "Connector: Email (Push)" at bounding box center [863, 253] width 248 height 13
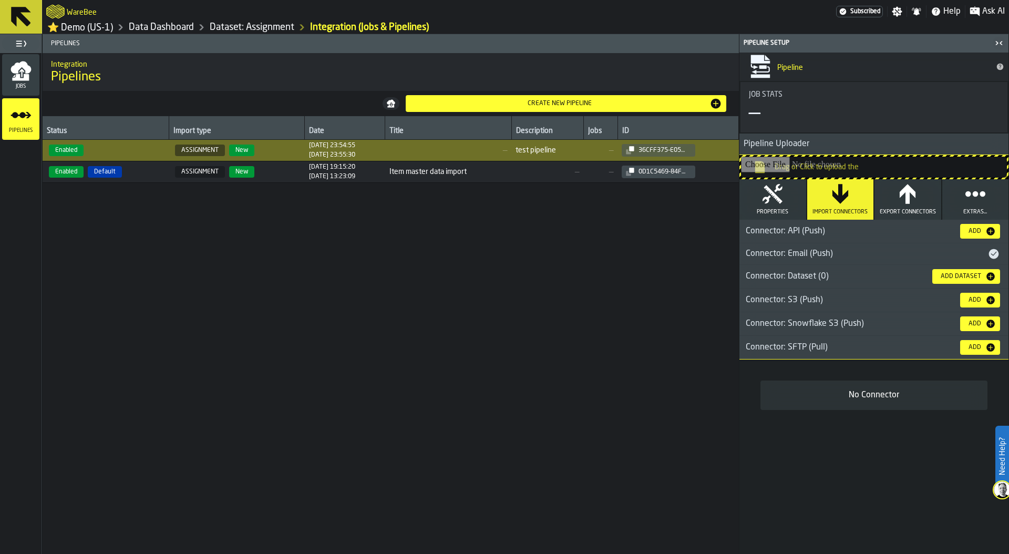
click at [889, 323] on div "Connector: Snowflake S3 (Push)" at bounding box center [845, 323] width 212 height 13
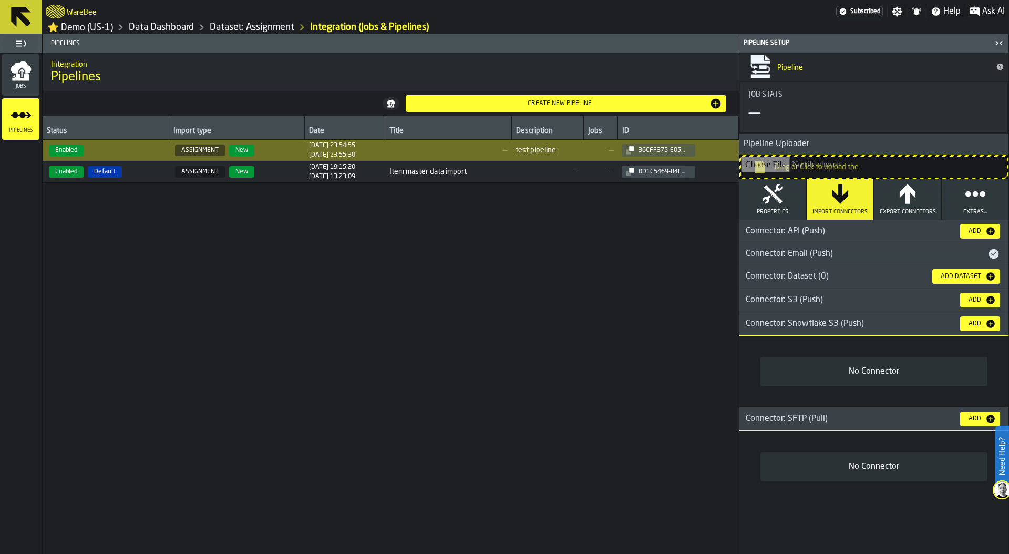
click at [980, 322] on div "Add" at bounding box center [974, 323] width 21 height 7
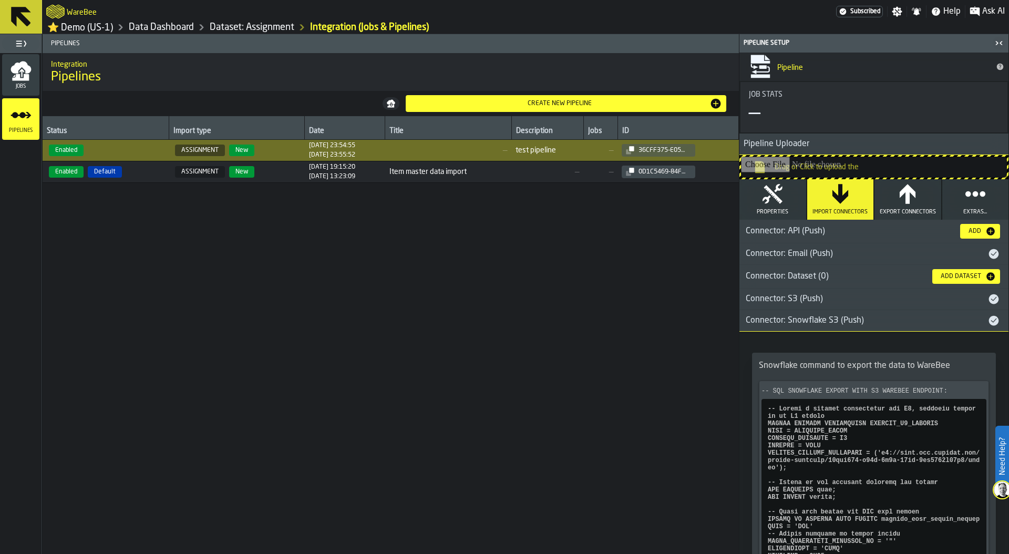
click at [896, 321] on div "Connector: Snowflake S3 (Push)" at bounding box center [863, 320] width 248 height 13
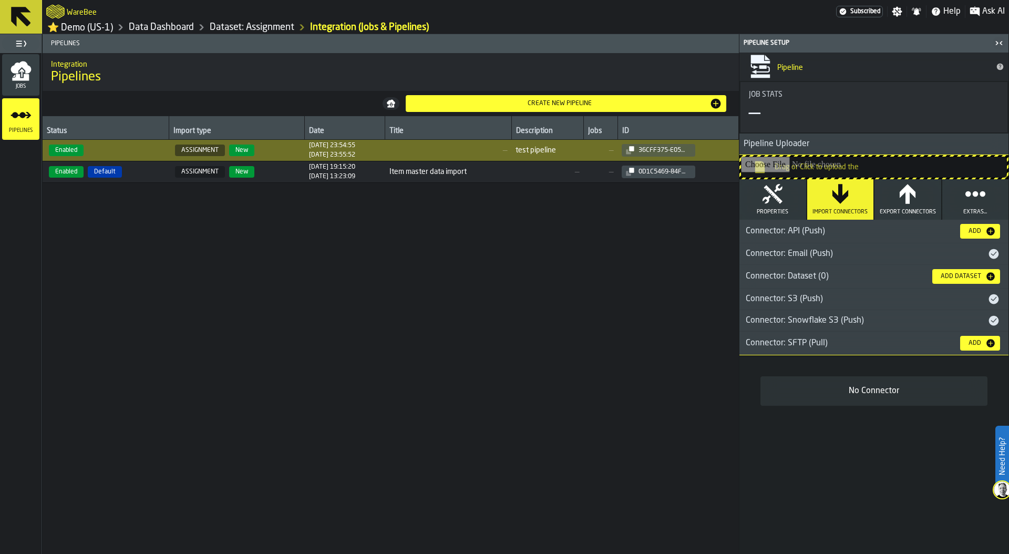
click at [80, 28] on link "⭐ Demo (US-1)" at bounding box center [80, 28] width 66 height 12
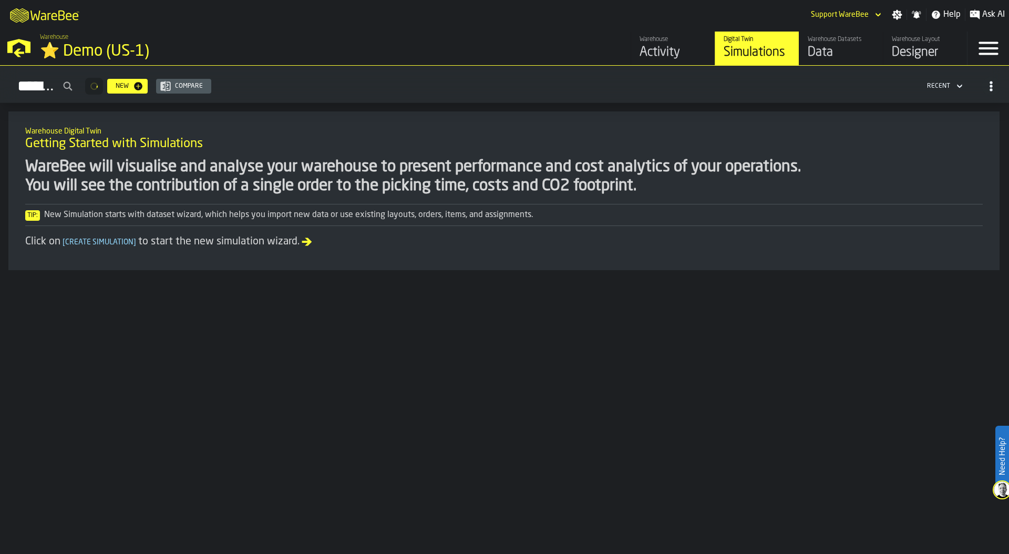
click at [72, 54] on div "⭐ Demo (US-1)" at bounding box center [182, 51] width 284 height 19
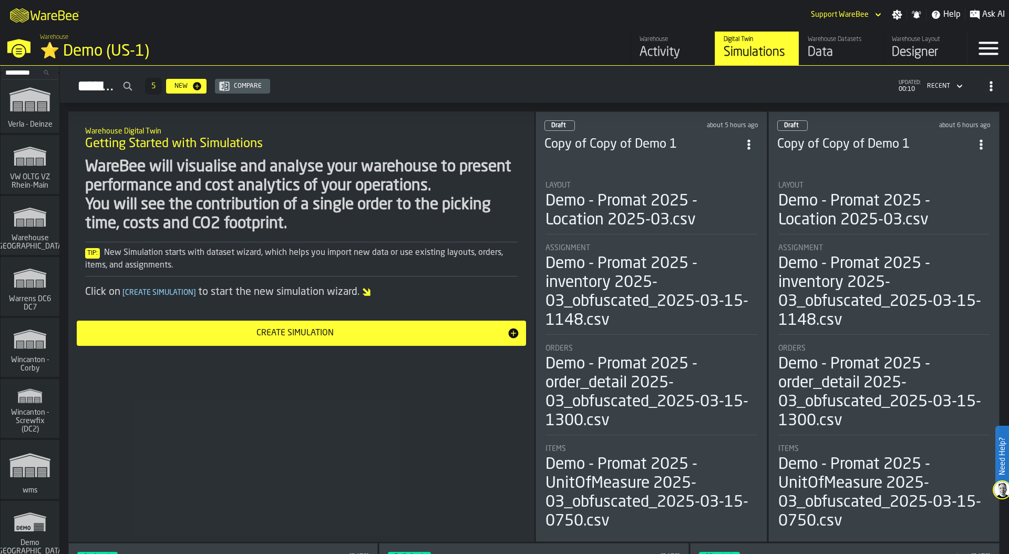
scroll to position [12511, 0]
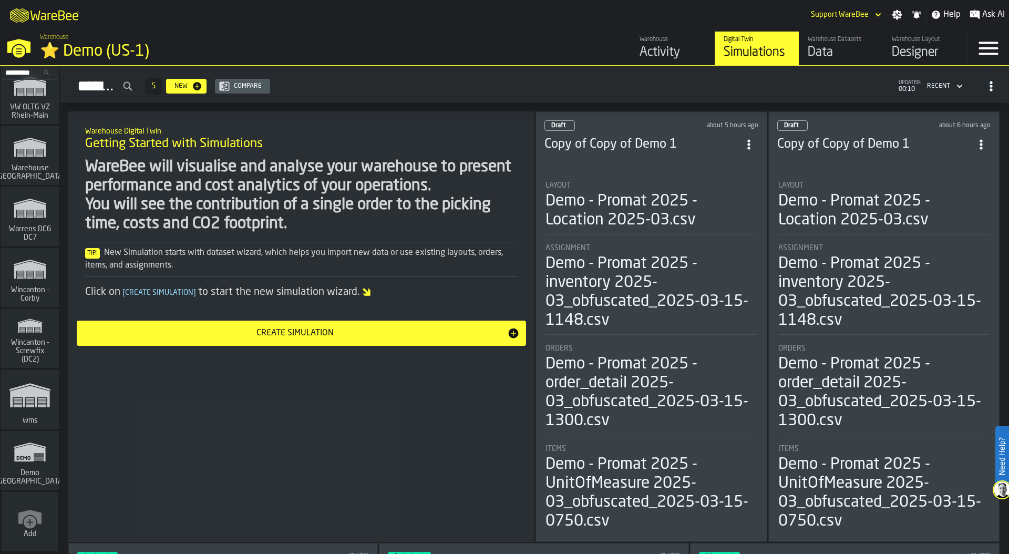
click at [18, 517] on icon "link-to-/wh/new" at bounding box center [29, 517] width 23 height 14
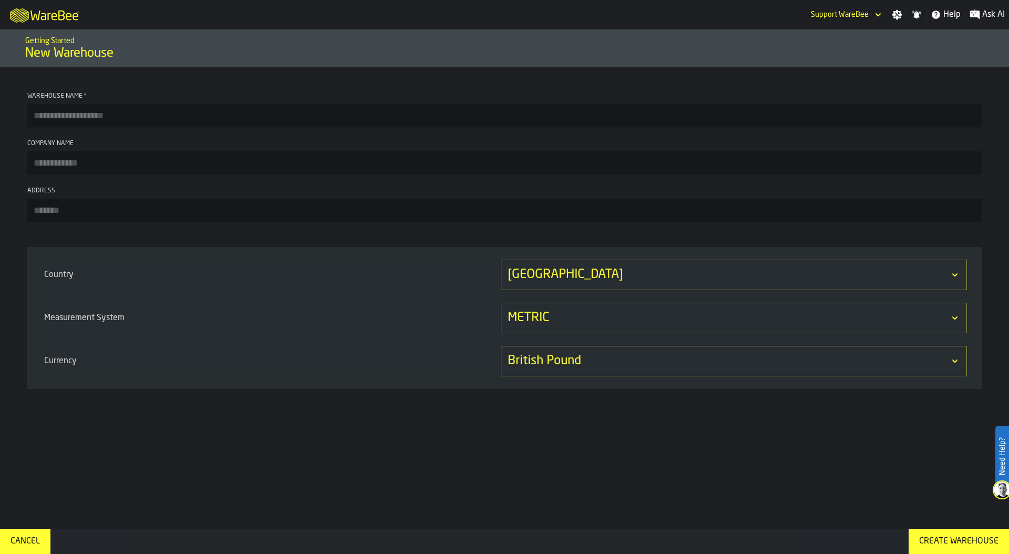
click at [81, 118] on input "Warehouse Name *" at bounding box center [504, 115] width 954 height 23
paste input "**********"
type input "**********"
click at [594, 283] on div "[GEOGRAPHIC_DATA]" at bounding box center [729, 274] width 442 height 17
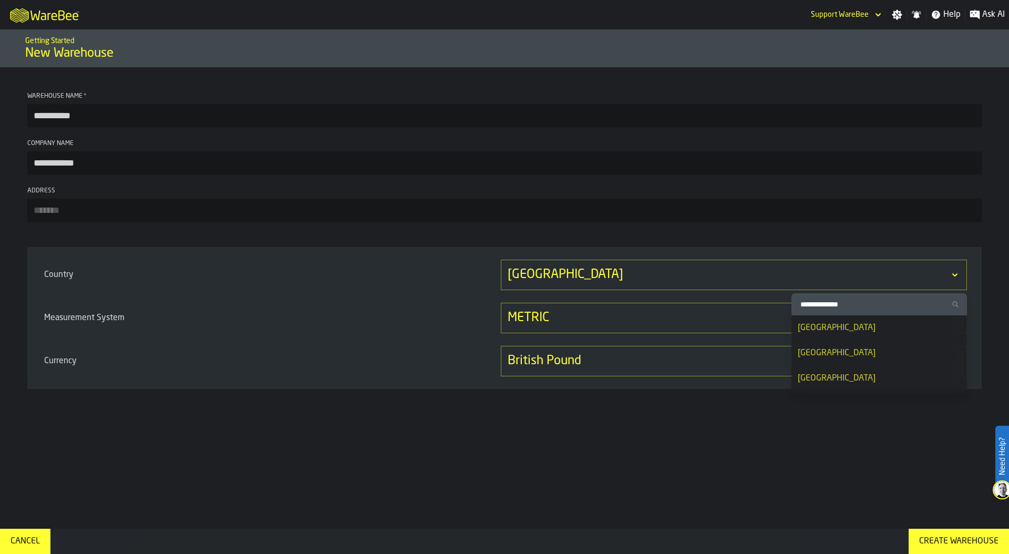
click at [851, 303] on input "Search Country" at bounding box center [879, 304] width 167 height 14
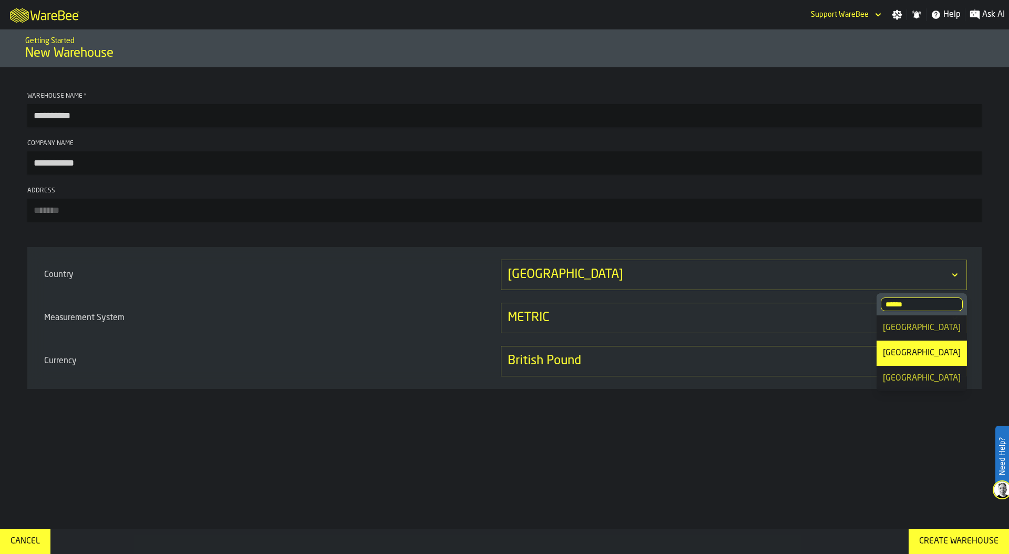
type input "******"
click at [922, 376] on div "[GEOGRAPHIC_DATA]" at bounding box center [922, 378] width 78 height 13
click at [644, 326] on div "METRIC" at bounding box center [729, 317] width 442 height 17
click at [924, 376] on div "IMPERIAL" at bounding box center [933, 374] width 55 height 13
click at [661, 362] on div "British Pound" at bounding box center [729, 361] width 442 height 17
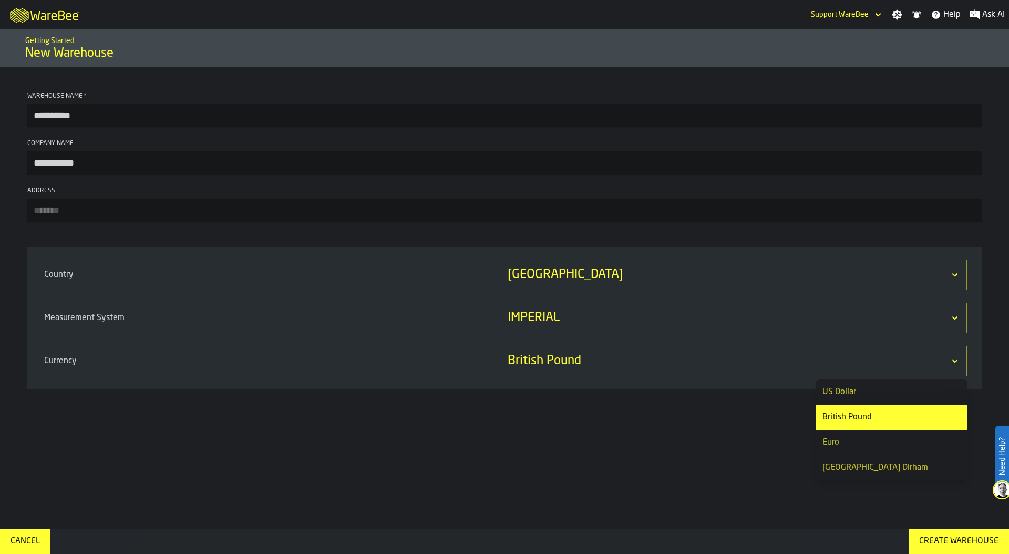
click at [847, 396] on div "US Dollar" at bounding box center [891, 392] width 138 height 13
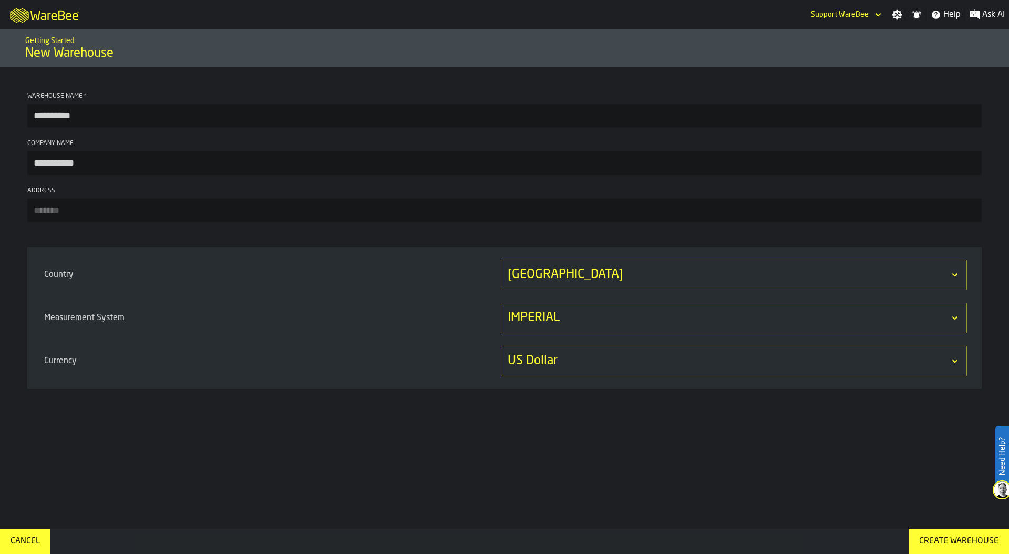
click at [86, 204] on input "Address" at bounding box center [504, 210] width 954 height 23
type input "**"
click at [926, 534] on button "Create Warehouse" at bounding box center [959, 541] width 100 height 25
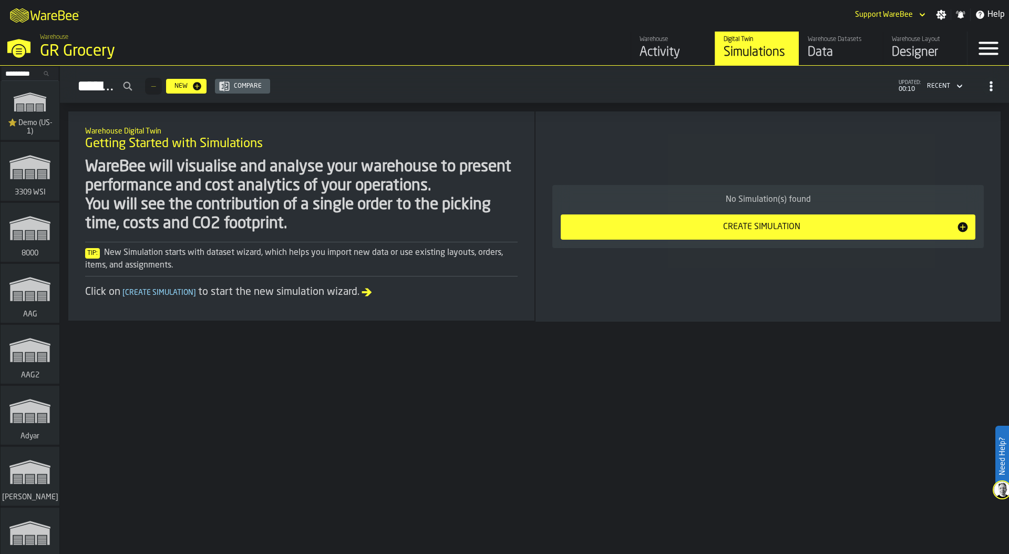
click at [934, 12] on div "Settings" at bounding box center [941, 14] width 19 height 11
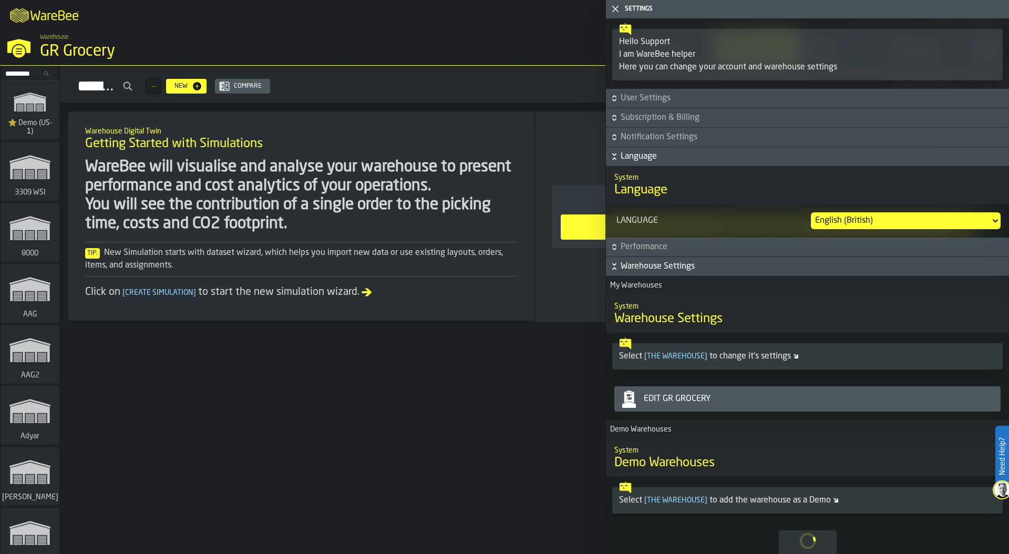
click at [780, 399] on div "Edit GR Grocery" at bounding box center [817, 399] width 357 height 13
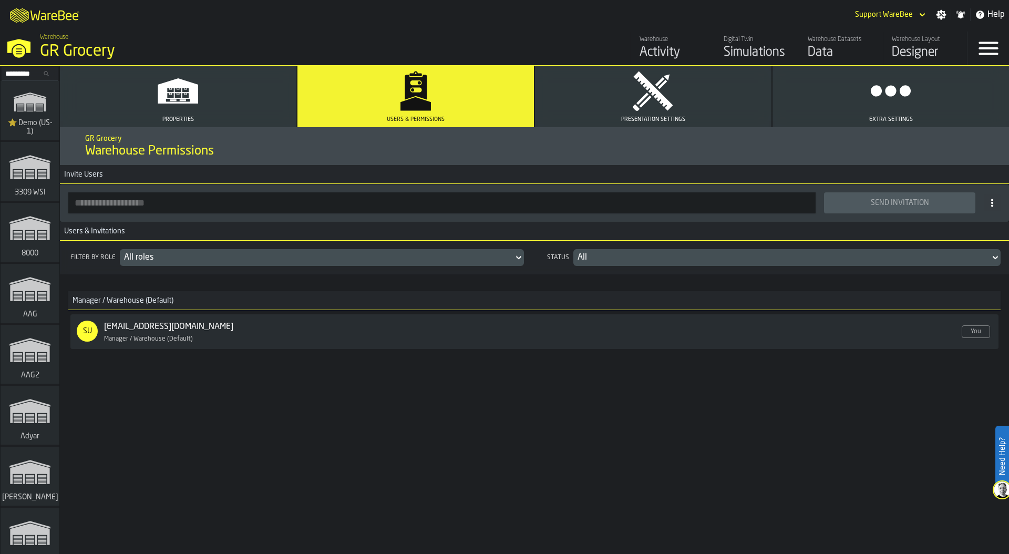
click at [659, 99] on icon "button" at bounding box center [653, 90] width 39 height 39
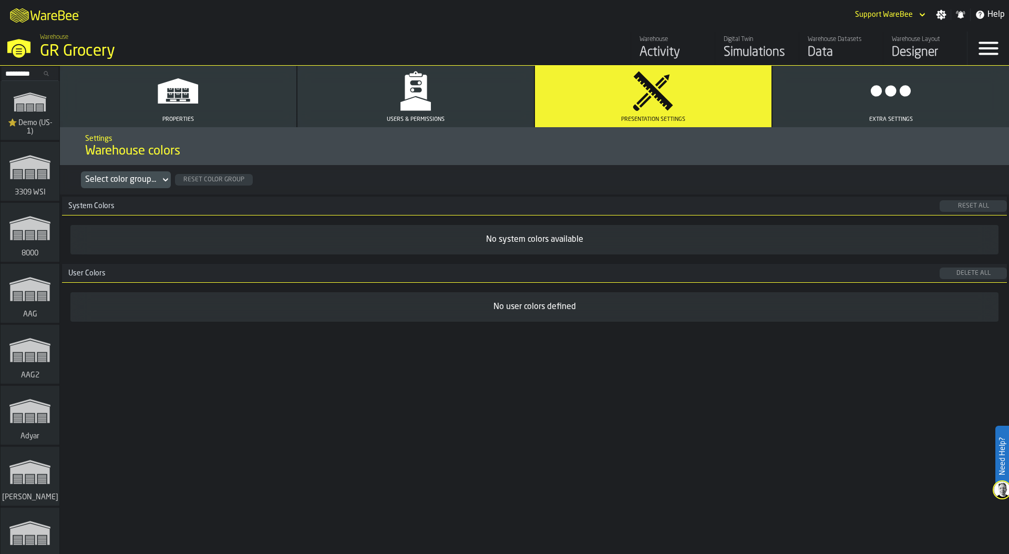
click at [878, 75] on icon "button" at bounding box center [891, 91] width 42 height 42
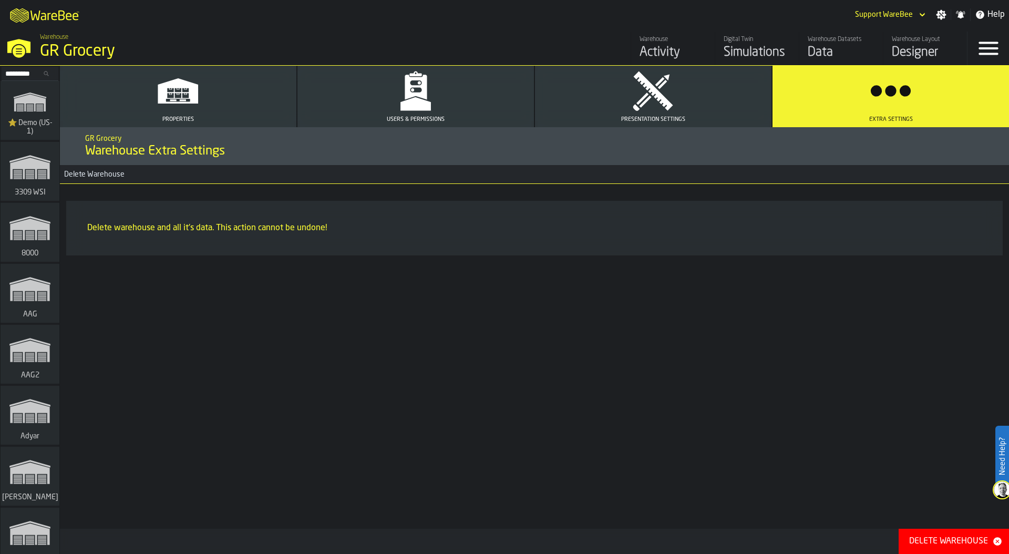
click at [450, 98] on button "Users & Permissions" at bounding box center [415, 96] width 236 height 61
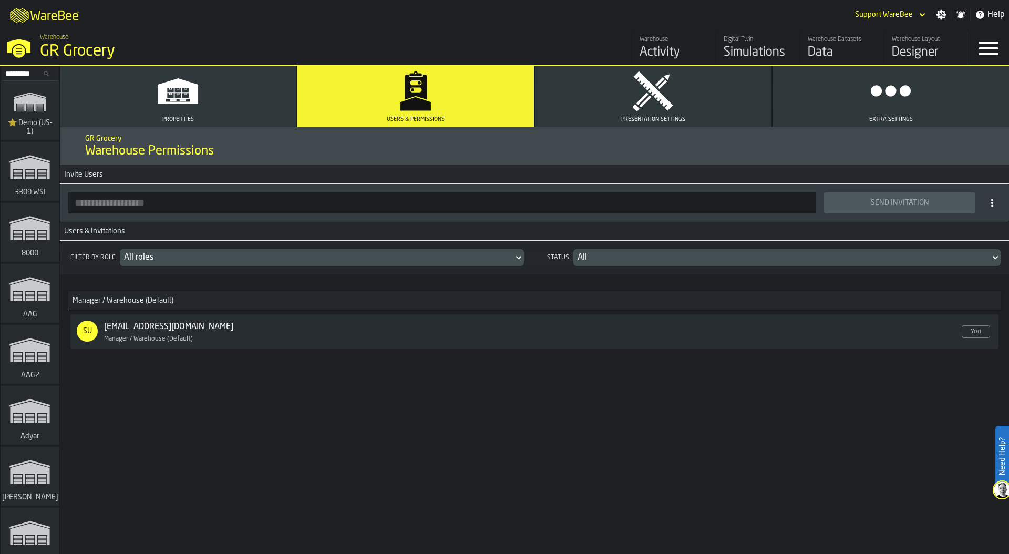
click at [141, 203] on input "button-toolbar-" at bounding box center [441, 202] width 747 height 21
